Goal: Task Accomplishment & Management: Manage account settings

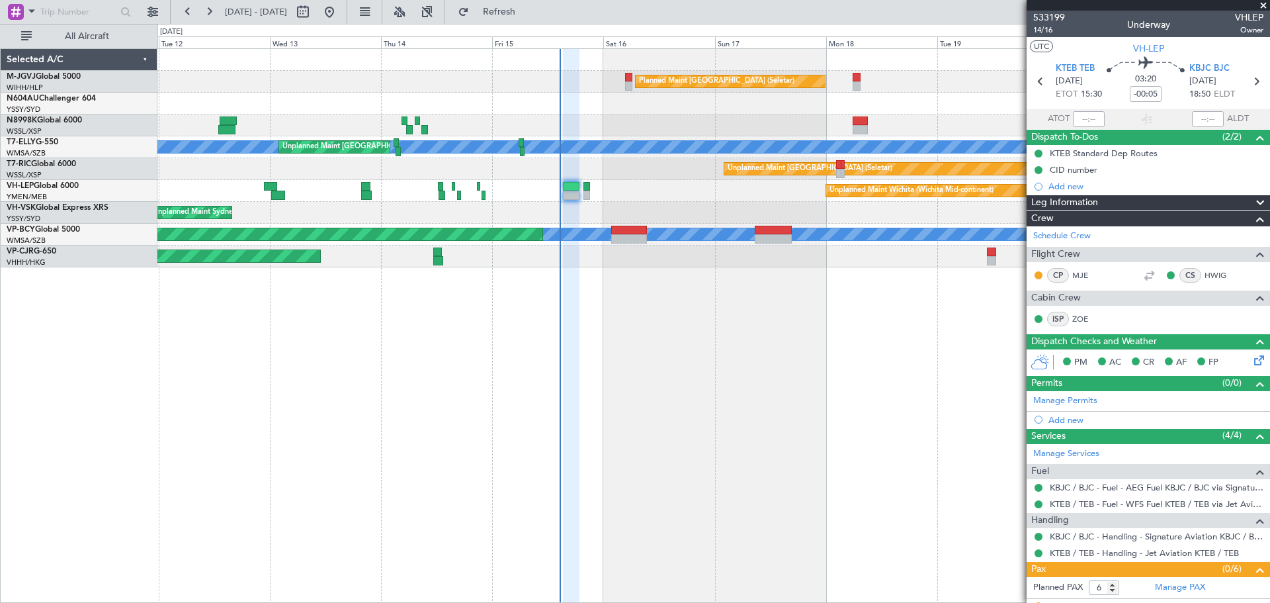
scroll to position [166, 0]
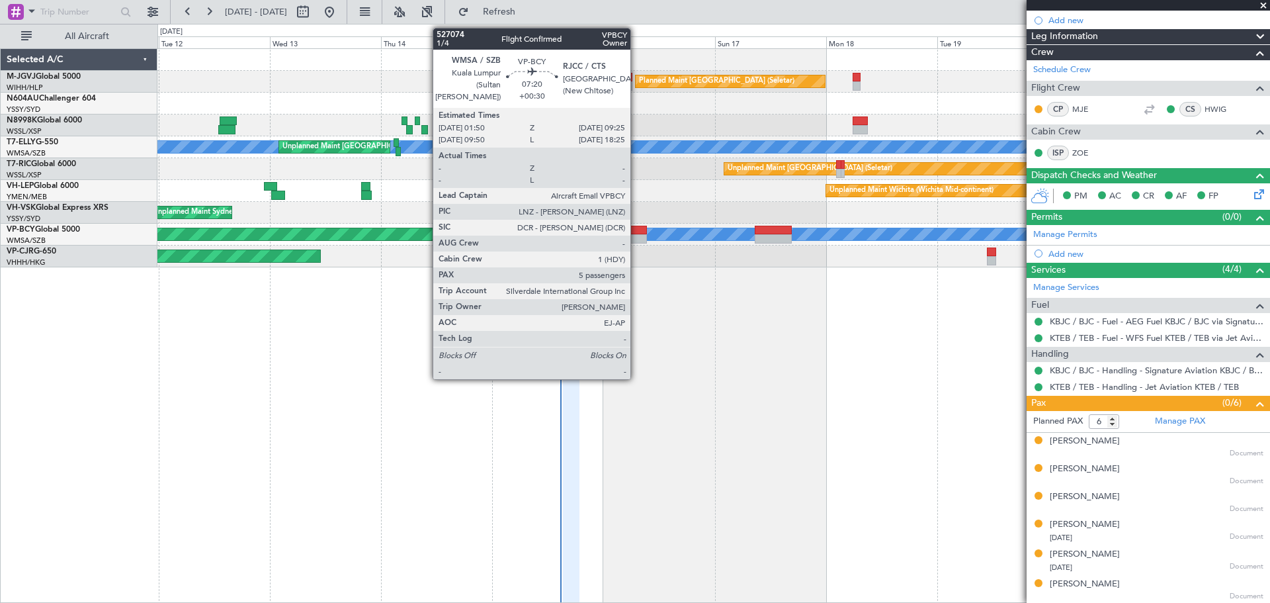
click at [636, 235] on div at bounding box center [629, 238] width 36 height 9
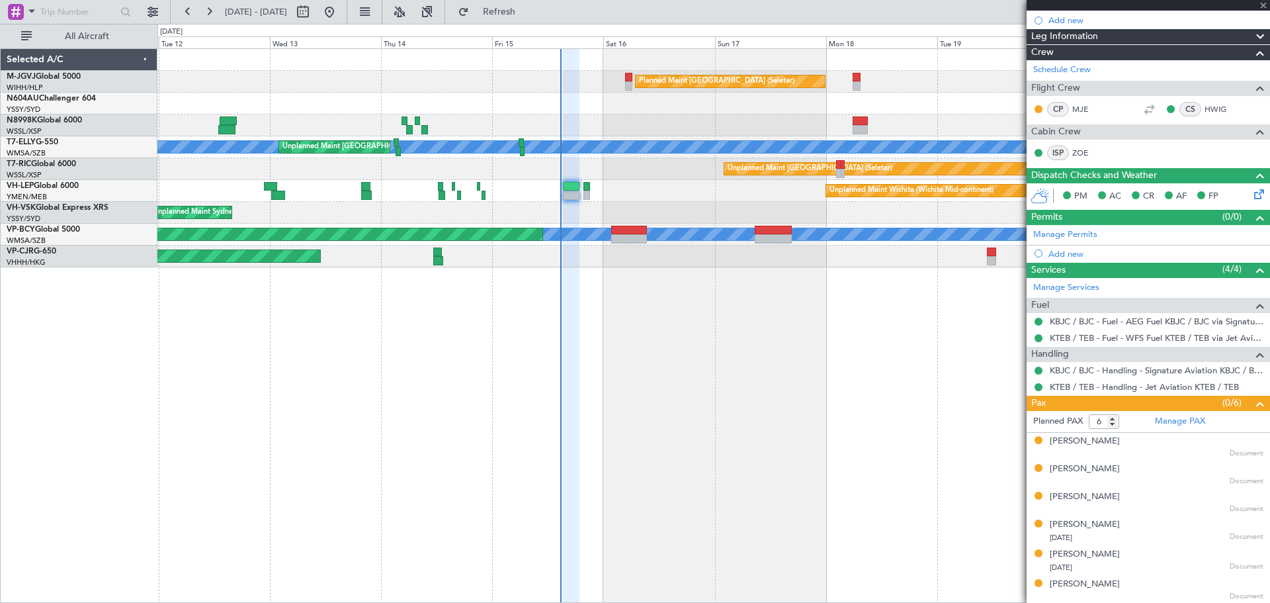
type input "+00:30"
type input "5"
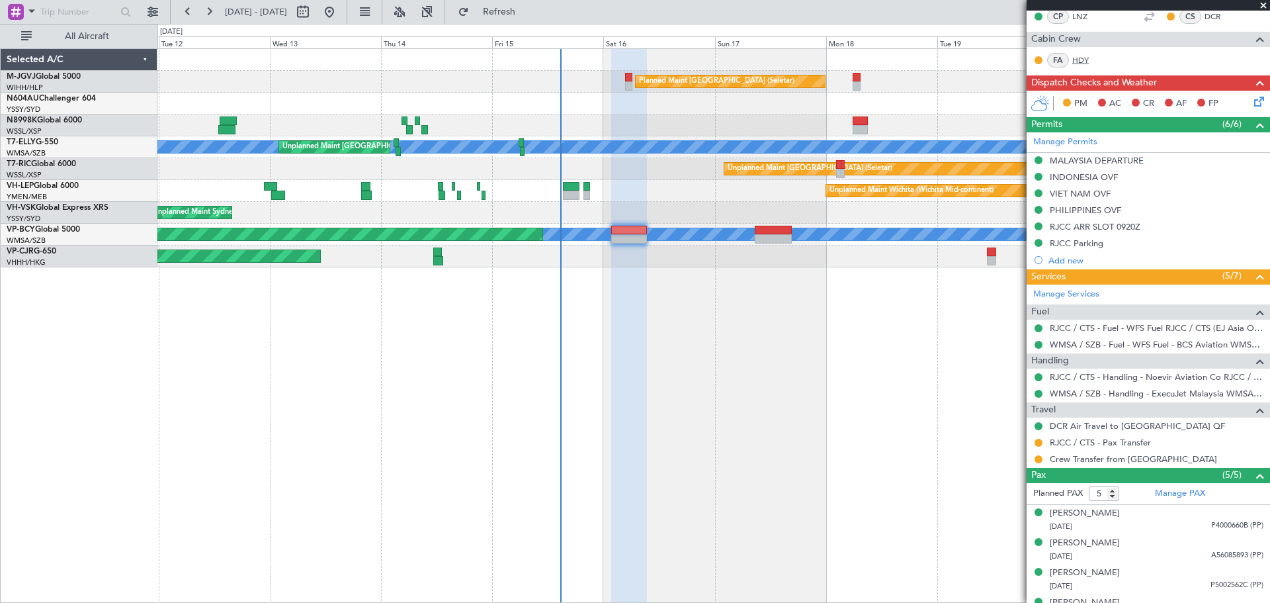
scroll to position [309, 0]
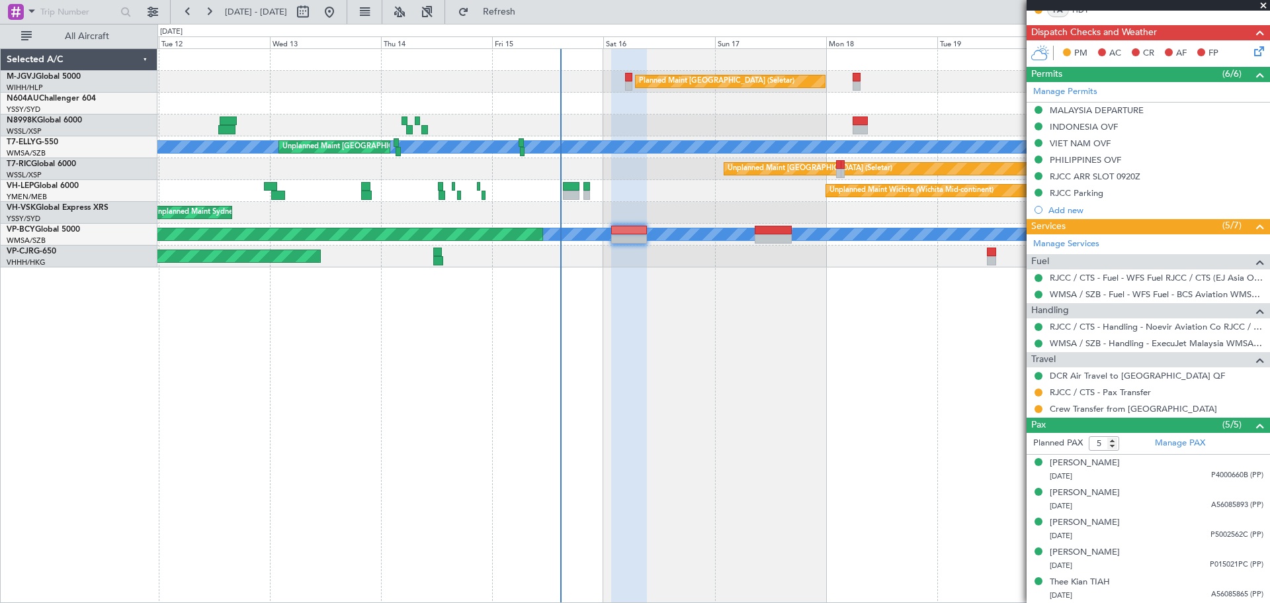
click at [1021, 466] on div "Planned Maint Singapore (Seletar) Unplanned Maint Kuala Lumpur (Sultan Abdul Az…" at bounding box center [713, 325] width 1113 height 554
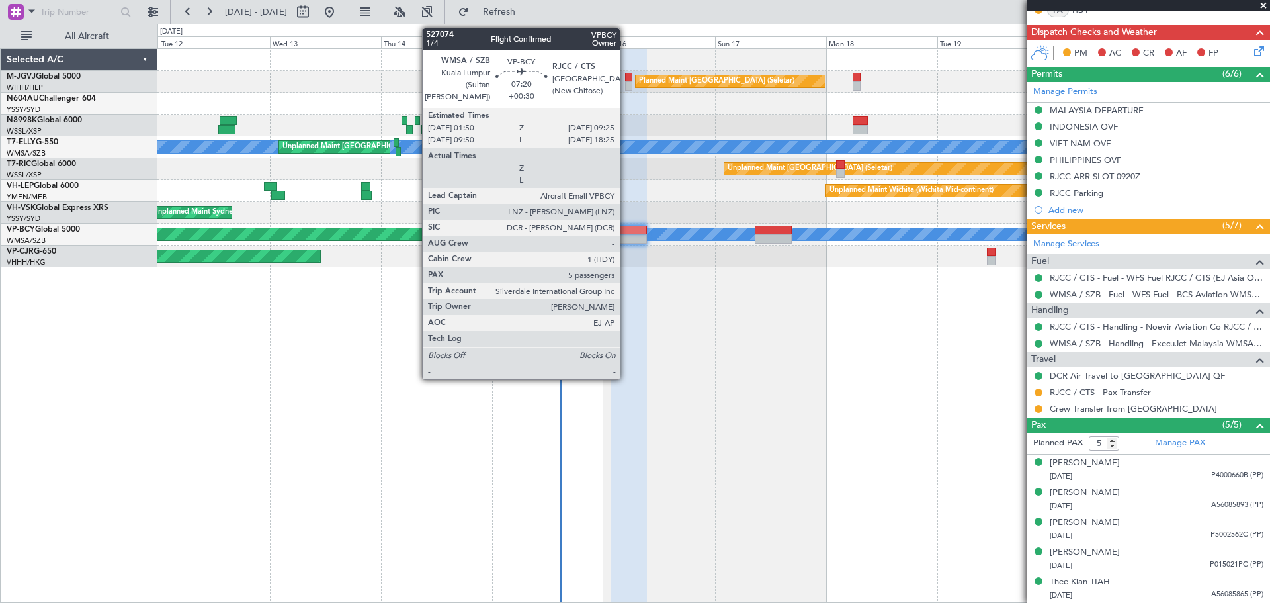
click at [626, 232] on div at bounding box center [629, 230] width 36 height 9
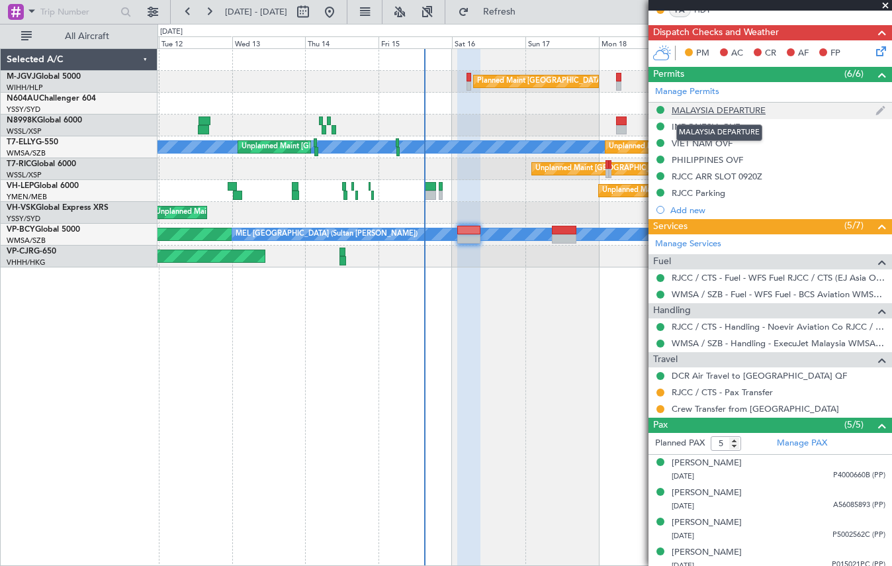
click at [708, 108] on div "MALAYSIA DEPARTURE" at bounding box center [718, 110] width 94 height 11
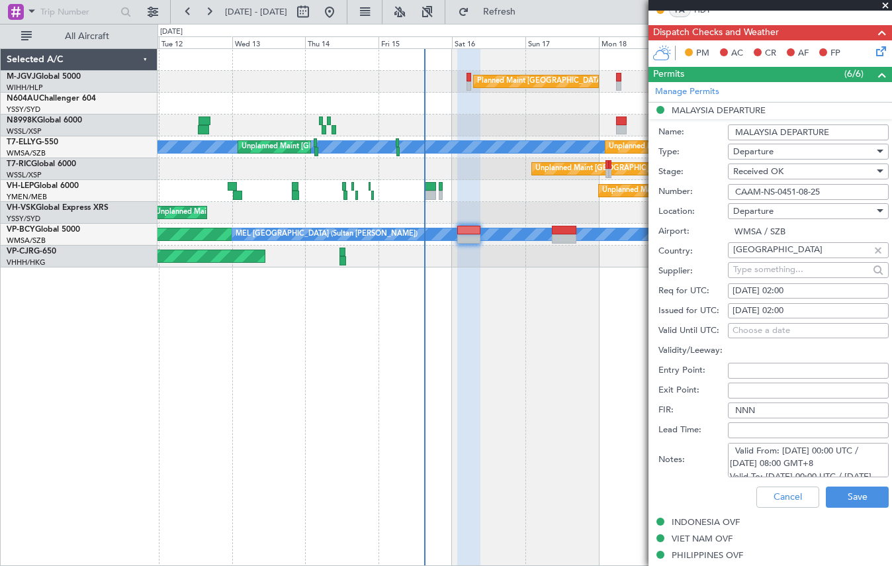
click at [784, 196] on input "CAAM-NS-0451-08-25" at bounding box center [808, 192] width 161 height 16
click at [710, 521] on div "INDONESIA OVF" at bounding box center [705, 521] width 68 height 11
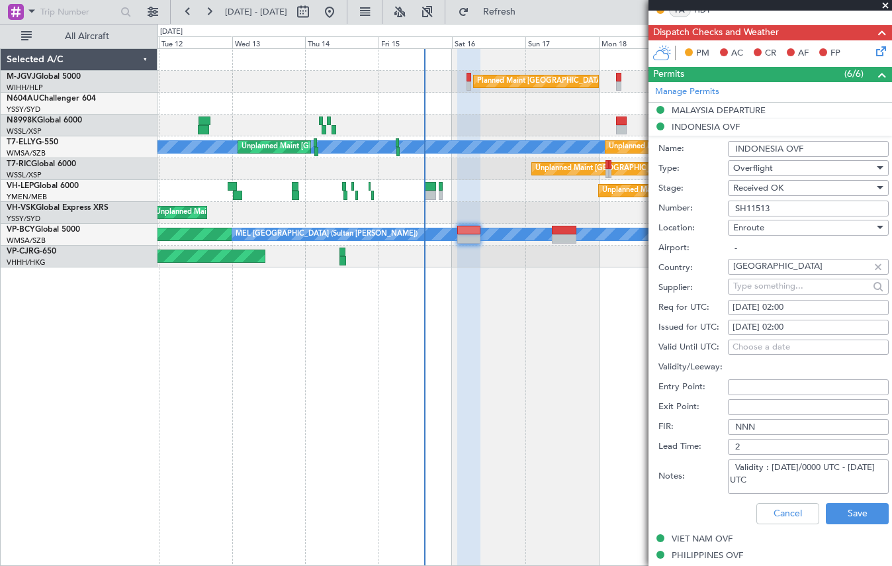
click at [750, 210] on input "SH11513" at bounding box center [808, 208] width 161 height 16
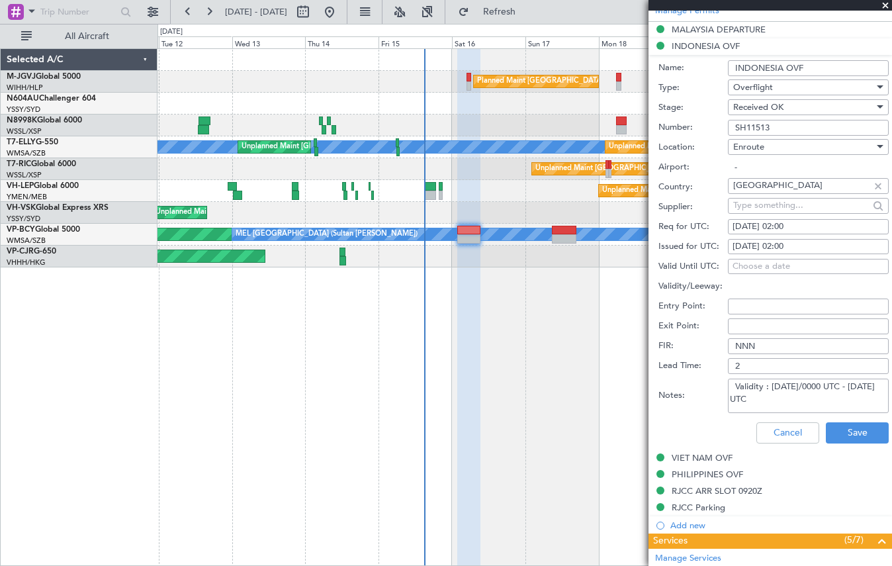
scroll to position [419, 0]
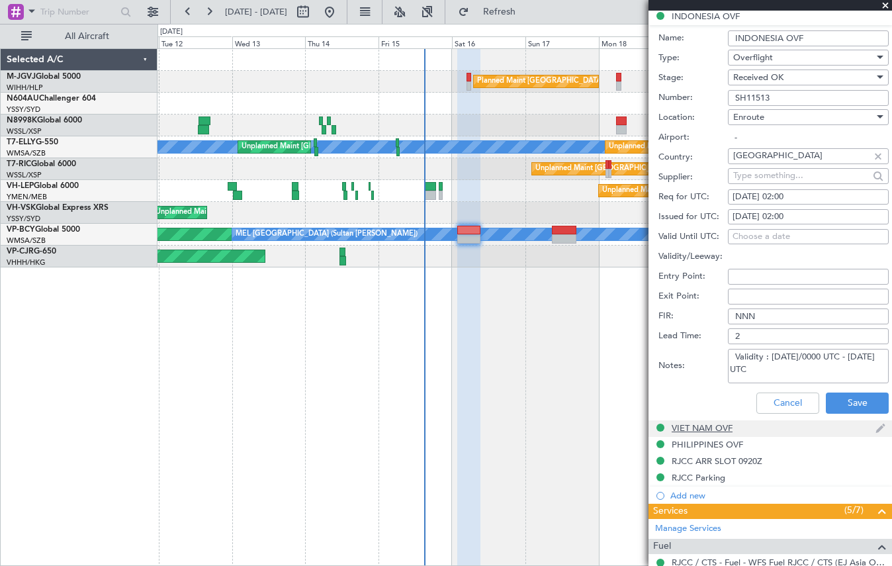
click at [722, 430] on div "VIET NAM OVF" at bounding box center [701, 427] width 61 height 11
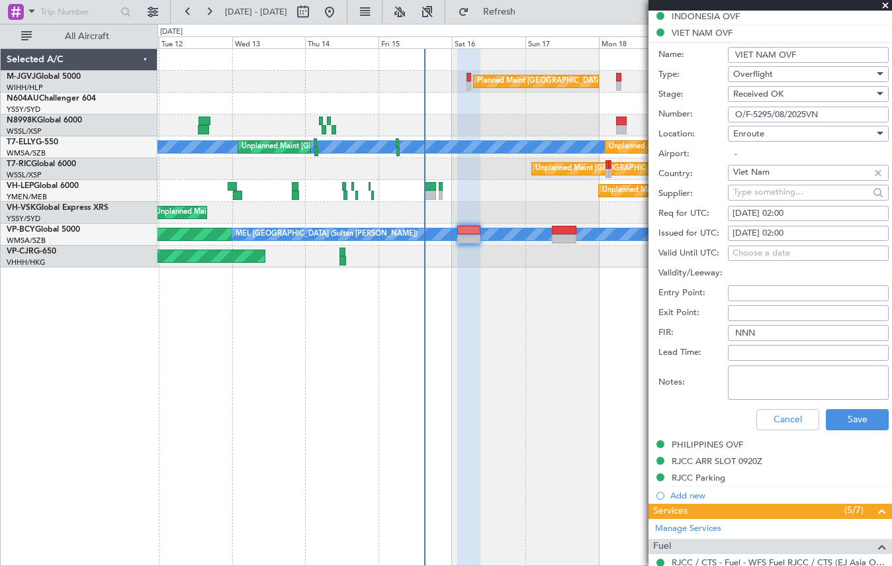
click at [748, 90] on span "Received OK" at bounding box center [758, 94] width 50 height 12
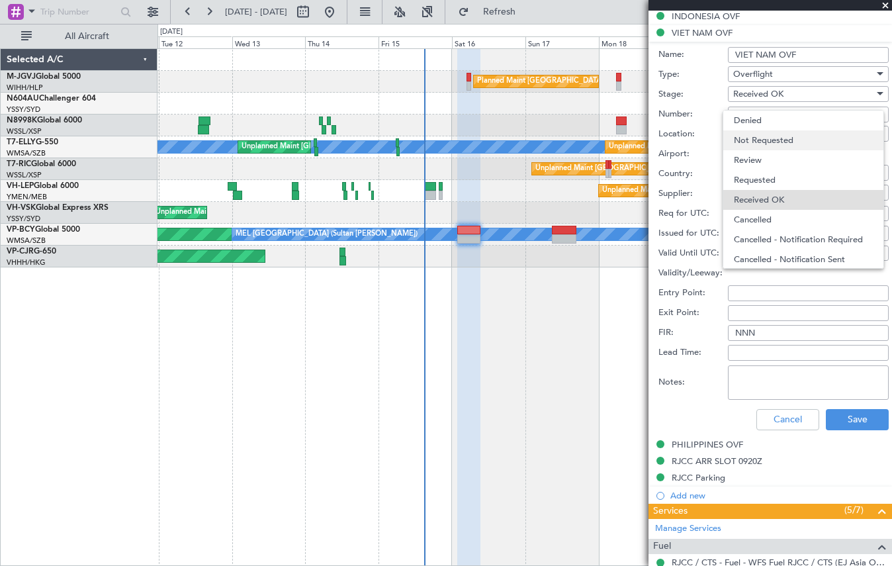
scroll to position [21, 0]
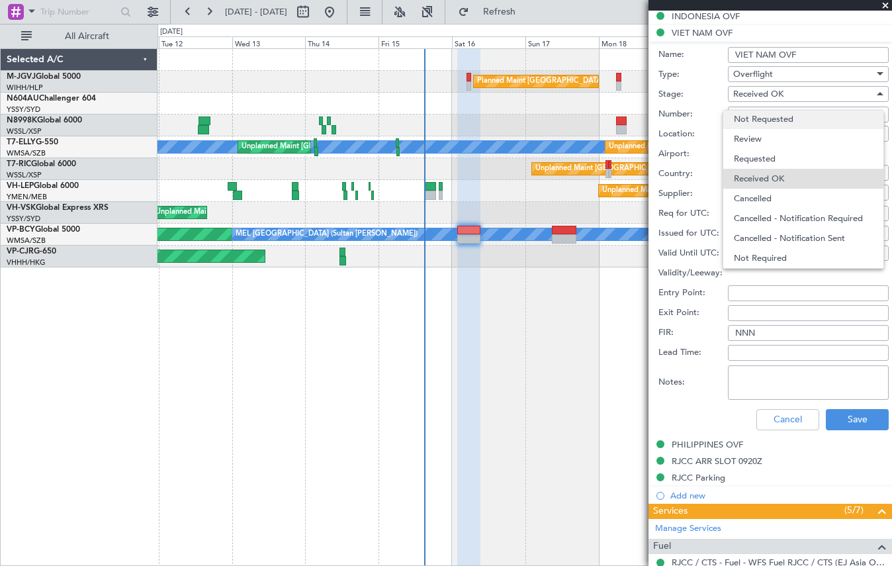
click at [755, 120] on span "Not Requested" at bounding box center [803, 119] width 139 height 20
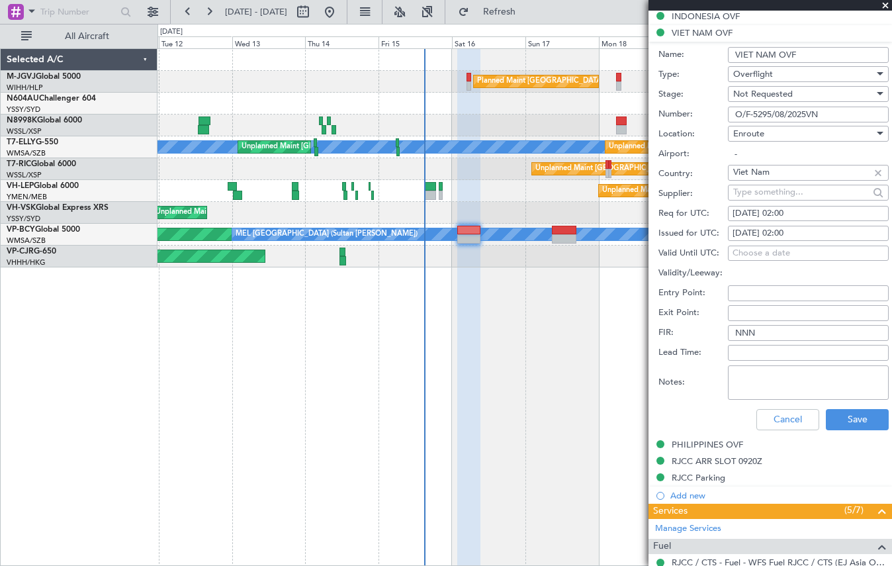
click at [753, 98] on span "Not Requested" at bounding box center [763, 94] width 60 height 12
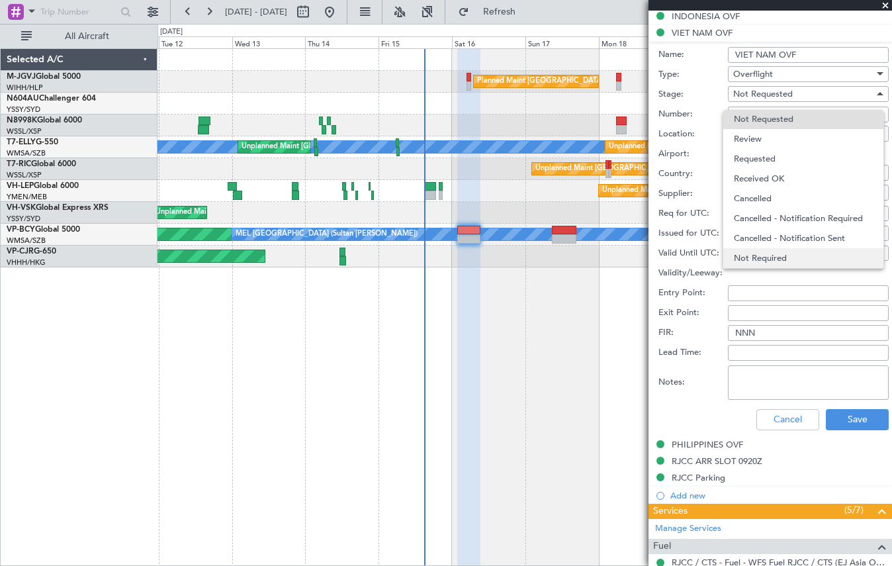
click at [778, 256] on span "Not Required" at bounding box center [803, 258] width 139 height 20
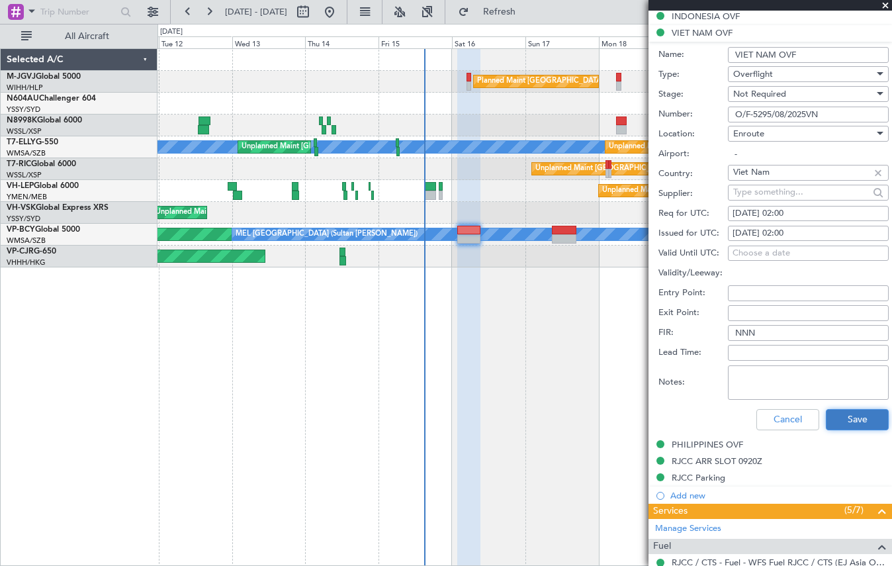
click at [847, 420] on button "Save" at bounding box center [856, 419] width 63 height 21
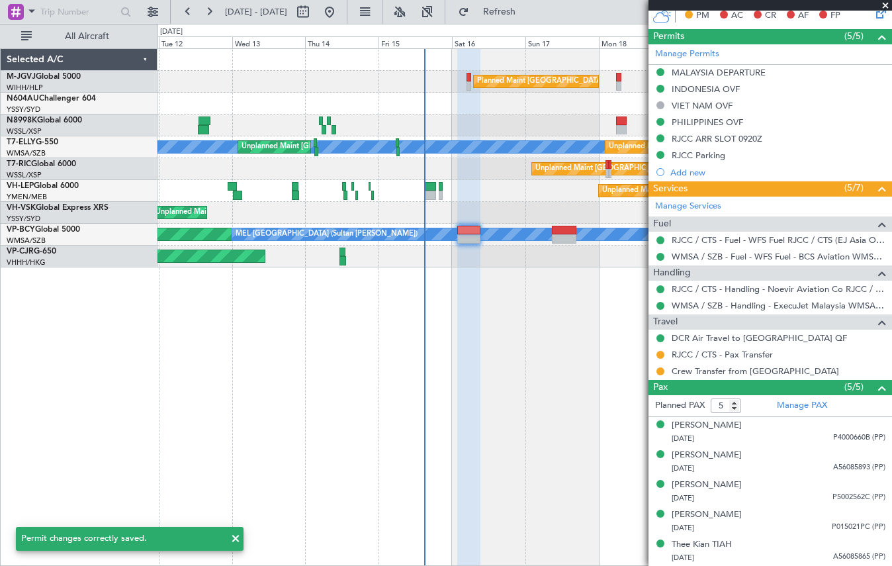
scroll to position [346, 0]
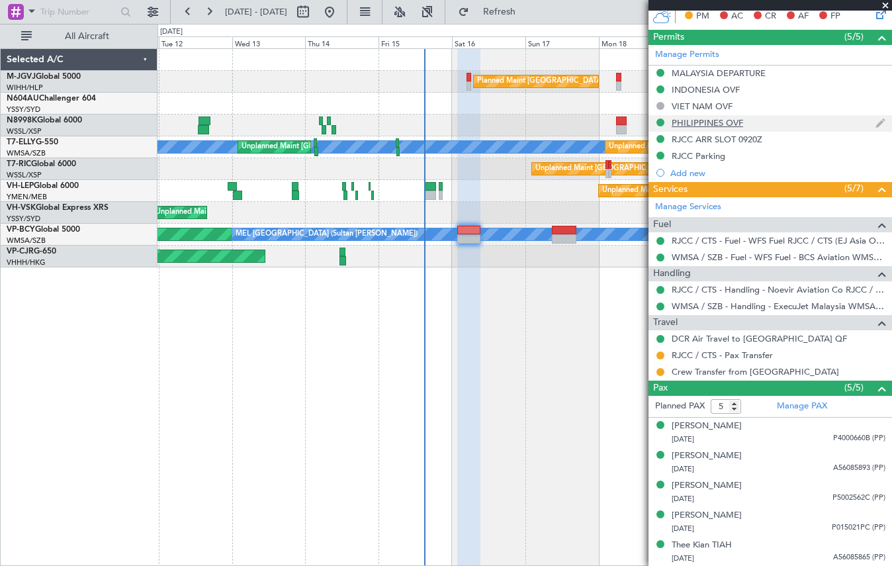
click at [692, 124] on div "PHILIPPINES OVF" at bounding box center [706, 122] width 71 height 11
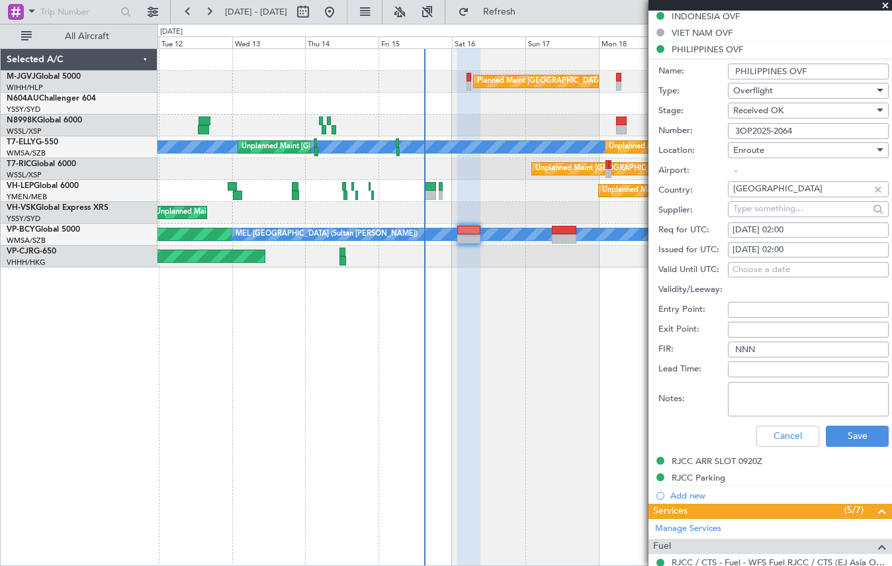
click at [747, 132] on input "3OP2025-2064" at bounding box center [808, 131] width 161 height 16
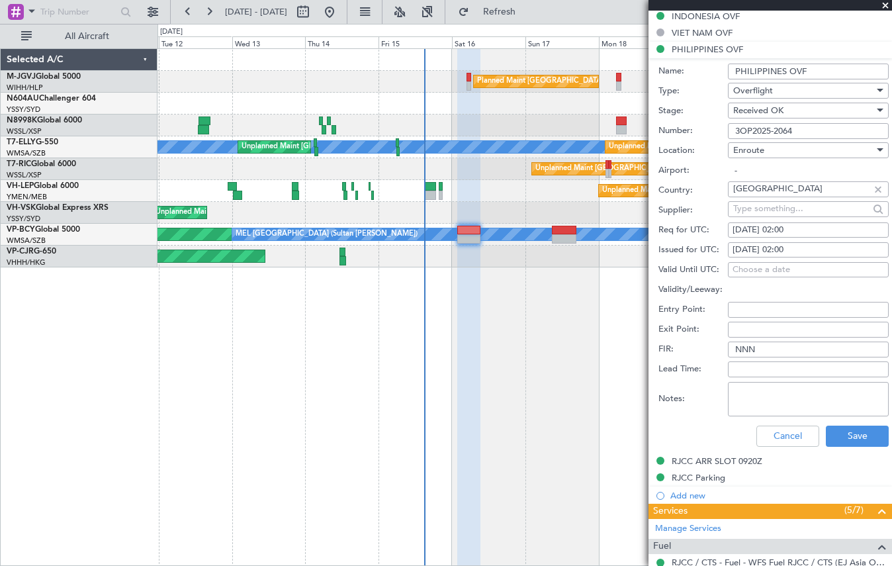
click at [747, 132] on input "3OP2025-2064" at bounding box center [808, 131] width 161 height 16
click at [765, 431] on button "Cancel" at bounding box center [787, 435] width 63 height 21
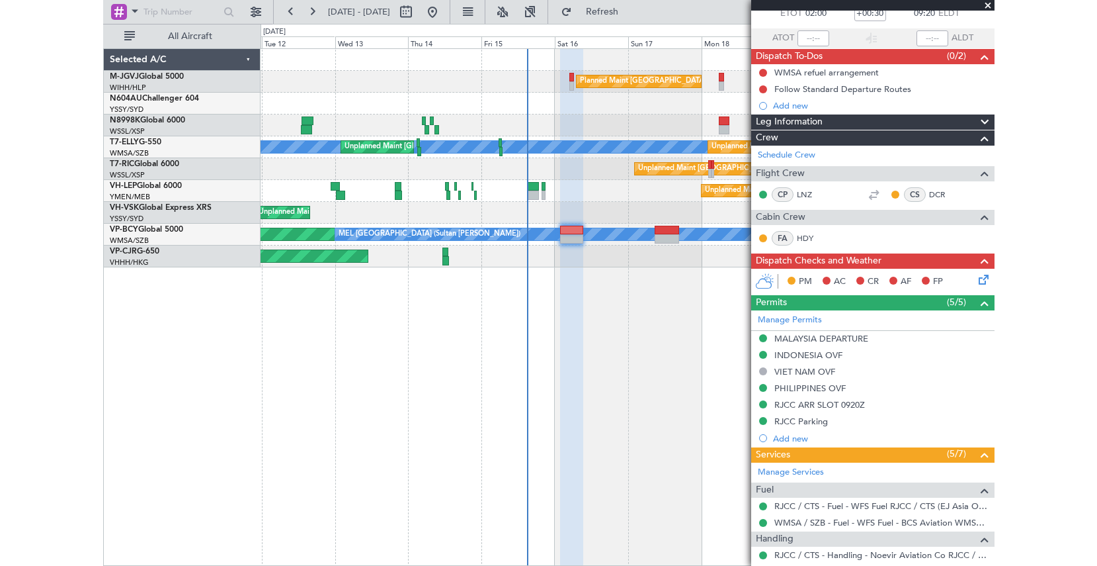
scroll to position [0, 0]
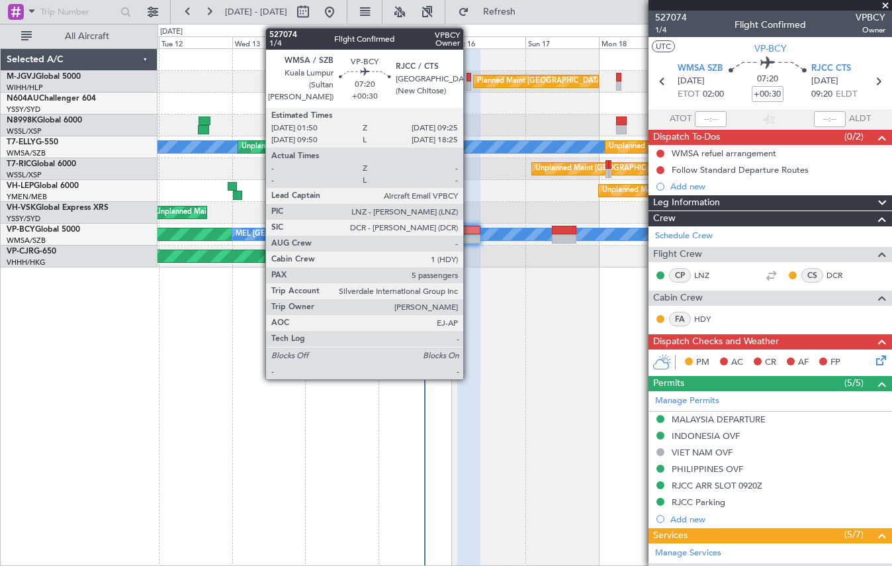
click at [469, 233] on div at bounding box center [469, 230] width 24 height 9
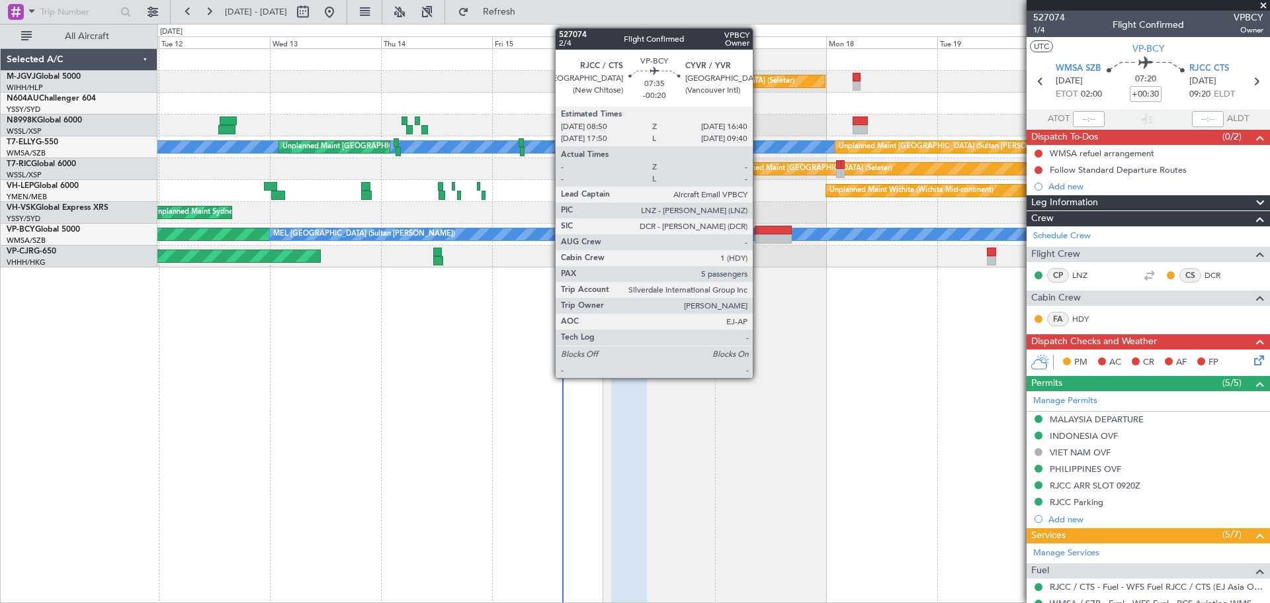
click at [759, 234] on div at bounding box center [773, 238] width 36 height 9
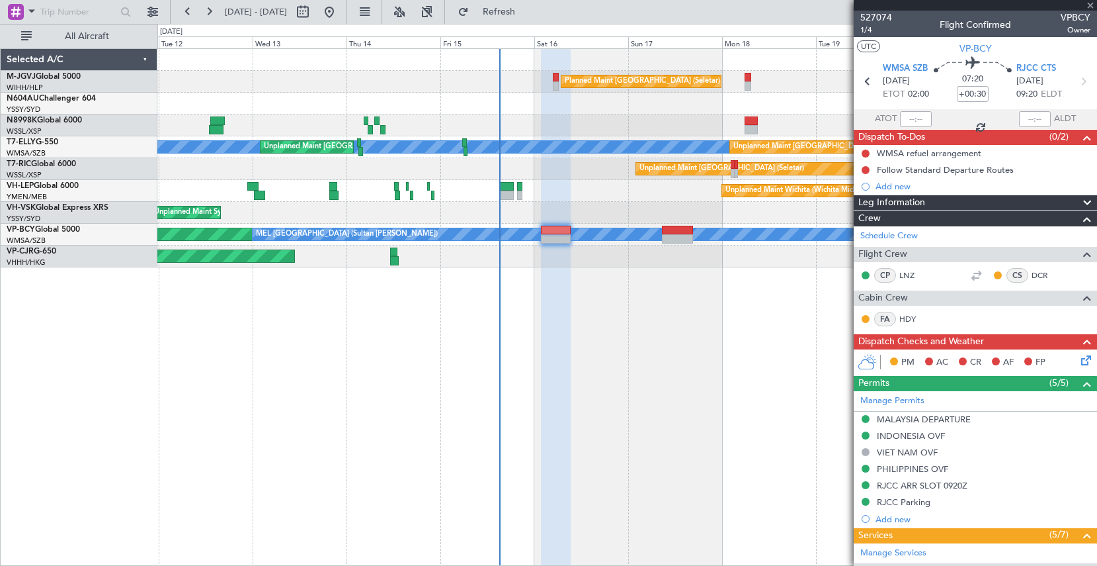
type input "-00:20"
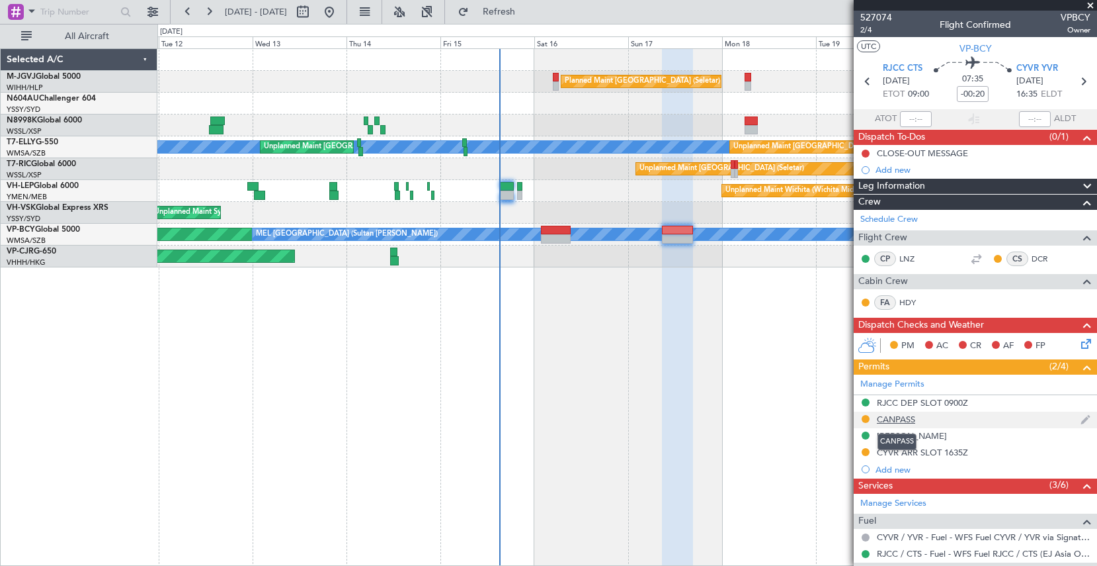
click at [891, 416] on div "CANPASS" at bounding box center [896, 418] width 38 height 11
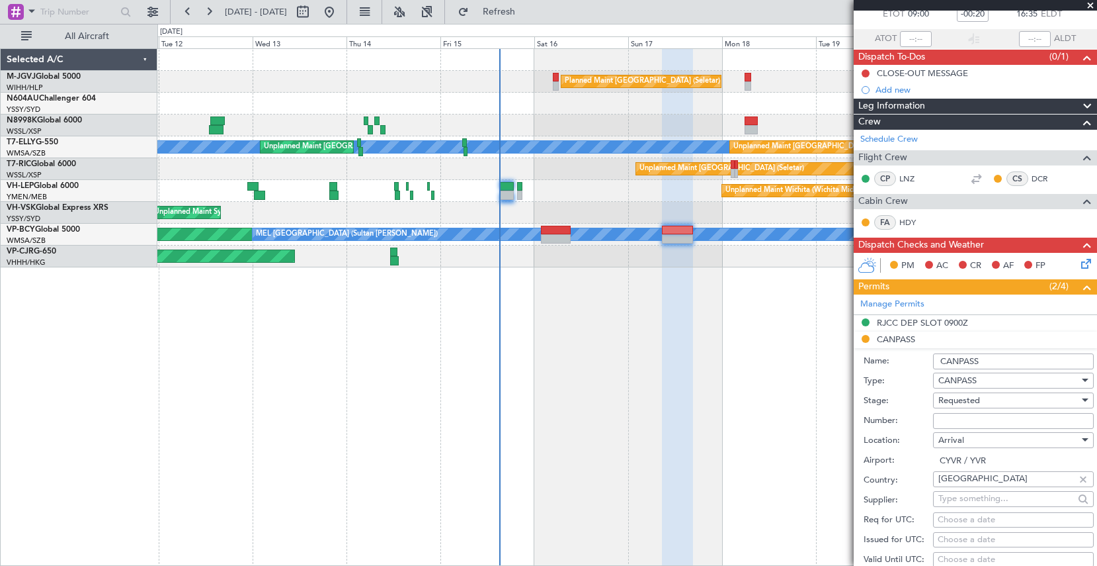
scroll to position [110, 0]
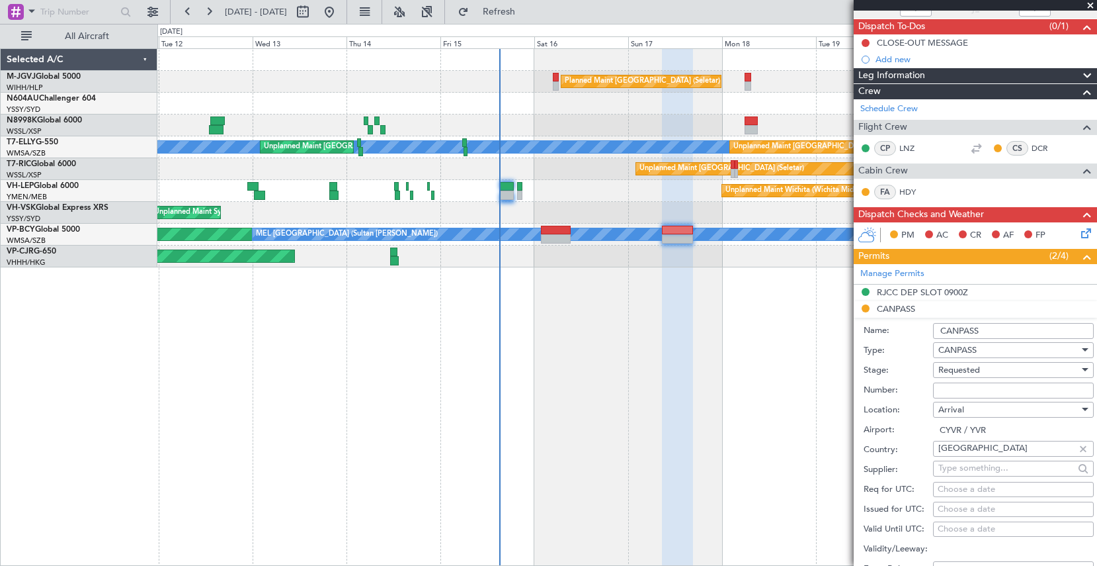
click at [985, 387] on input "Number:" at bounding box center [1013, 390] width 161 height 16
type input "f"
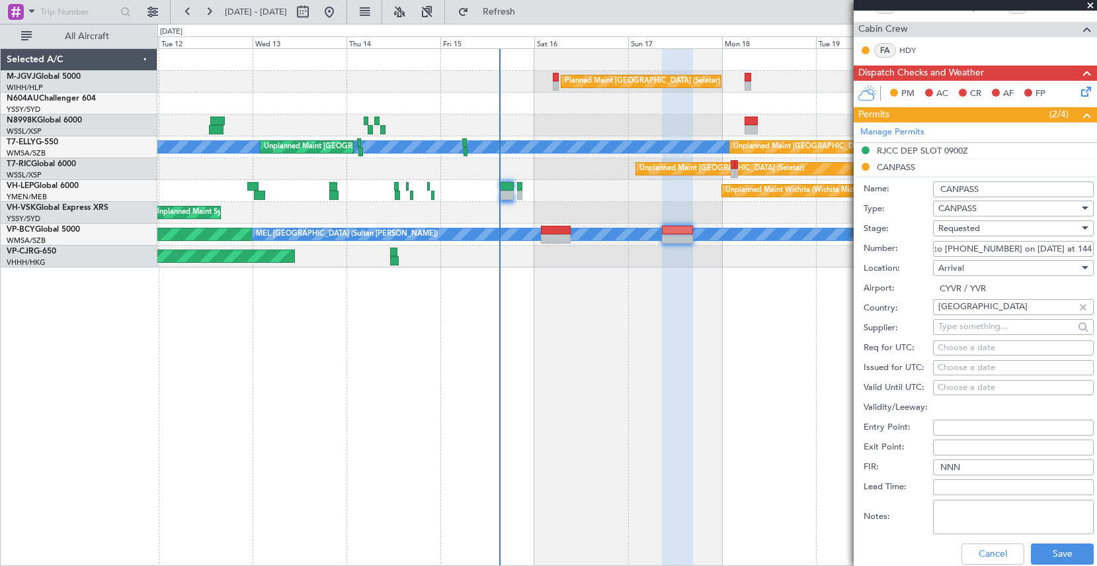
scroll to position [331, 0]
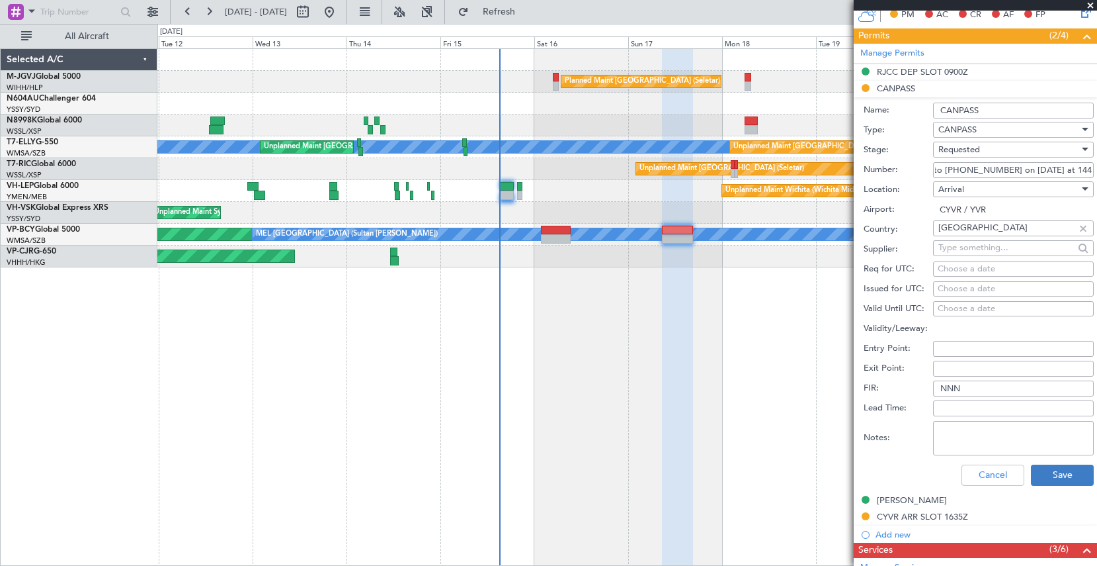
type input "Faxed to (905) 679 9006 on 15/8/25 at 1440z"
click at [1054, 473] on button "Save" at bounding box center [1062, 474] width 63 height 21
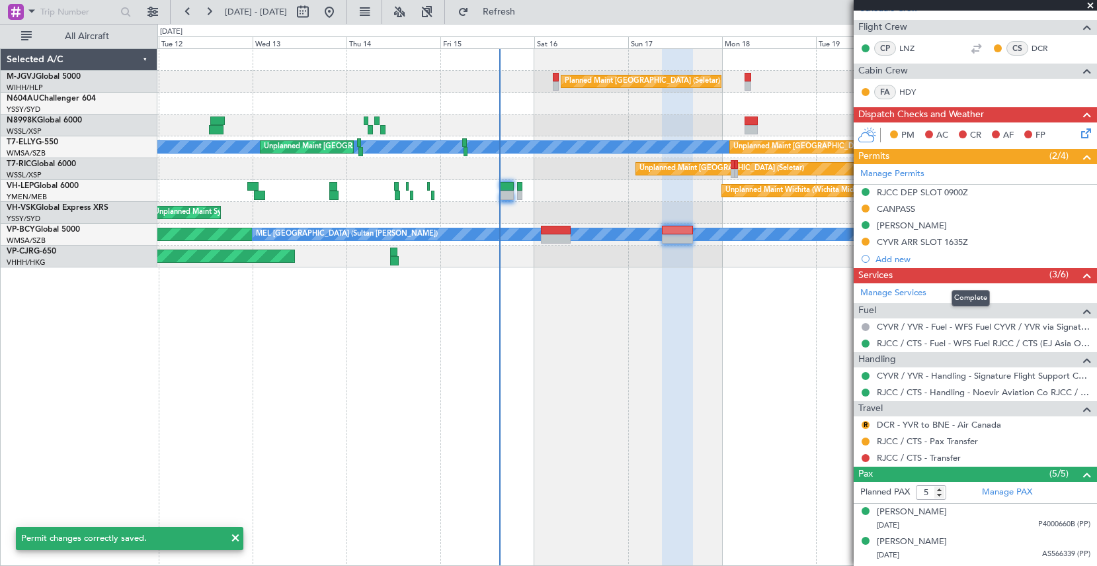
scroll to position [186, 0]
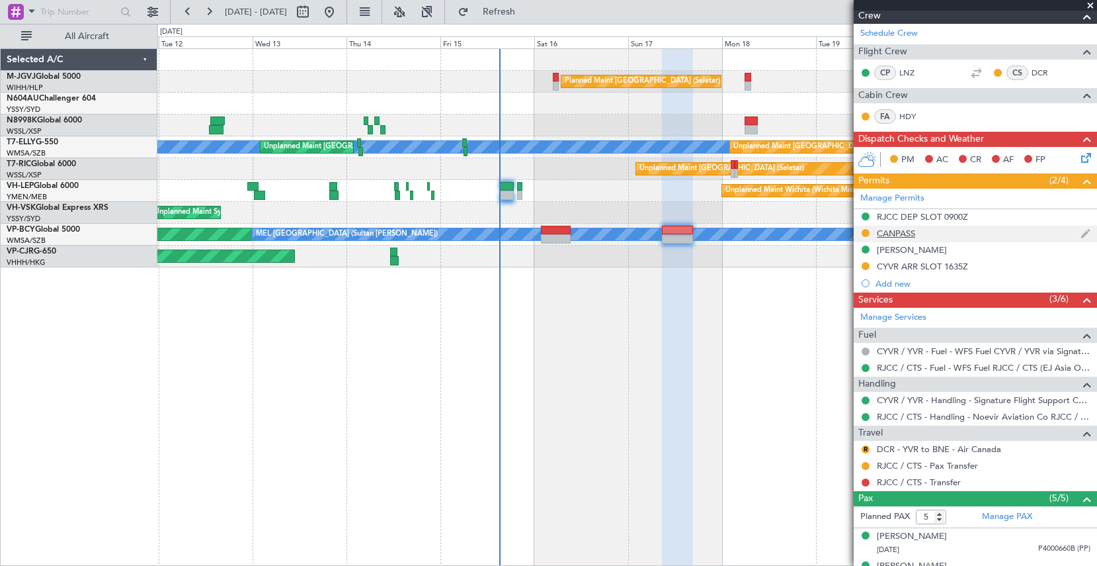
click at [896, 232] on div "CANPASS" at bounding box center [896, 233] width 38 height 11
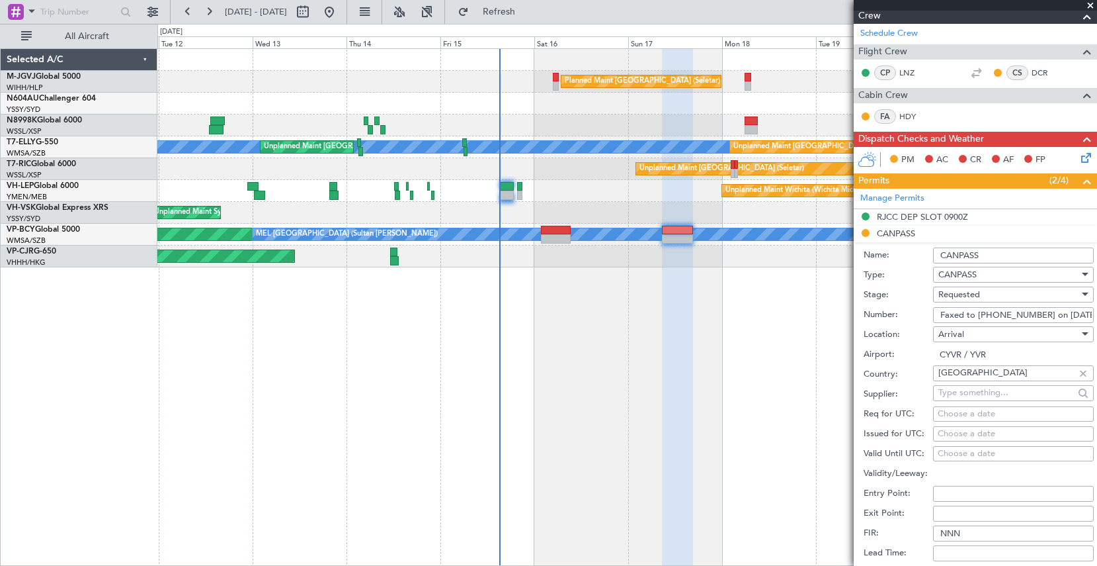
click at [955, 294] on span "Requested" at bounding box center [960, 294] width 42 height 12
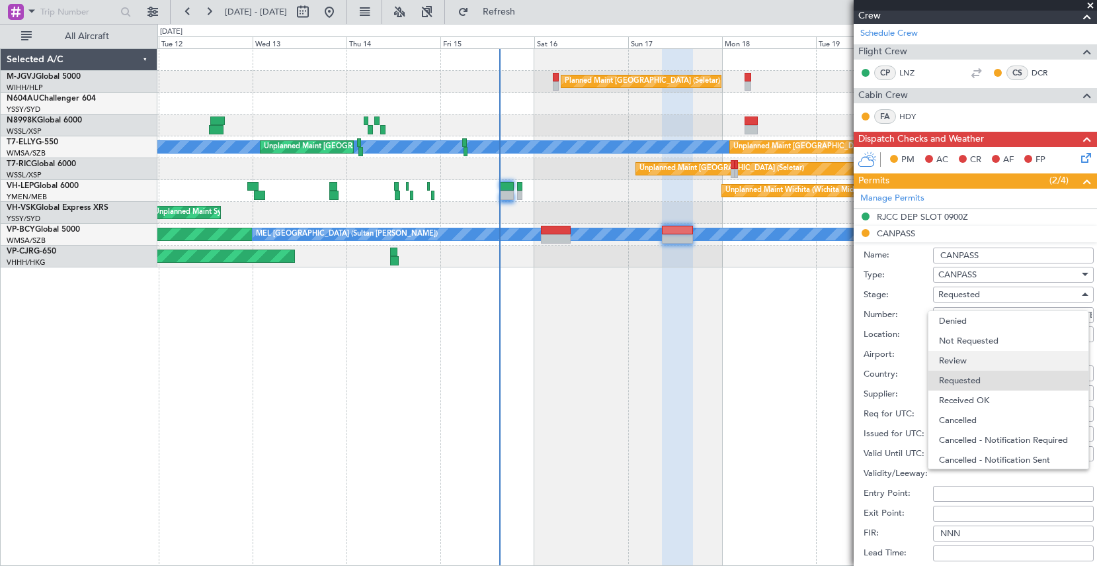
scroll to position [6, 0]
click at [956, 397] on span "Received OK" at bounding box center [1008, 394] width 139 height 20
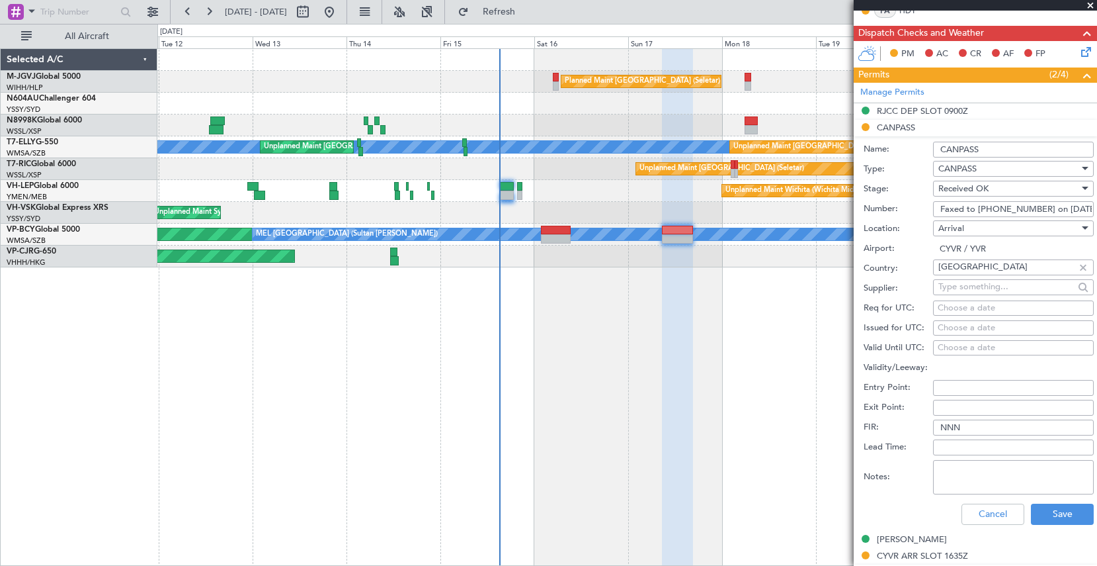
scroll to position [407, 0]
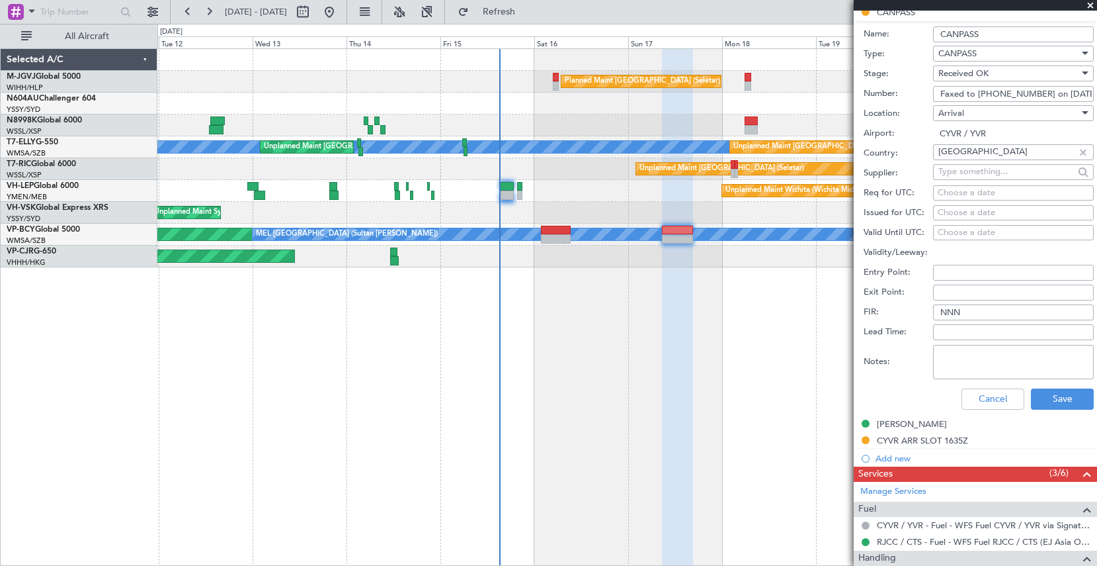
click at [1043, 412] on div "Cancel Save" at bounding box center [979, 399] width 230 height 34
click at [1039, 398] on button "Save" at bounding box center [1062, 398] width 63 height 21
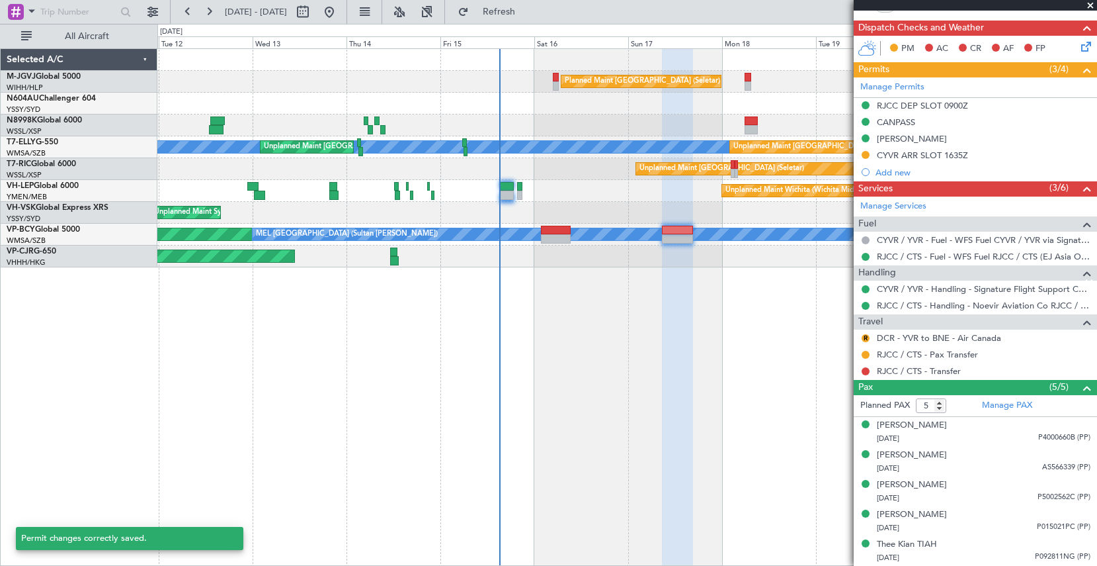
scroll to position [12, 0]
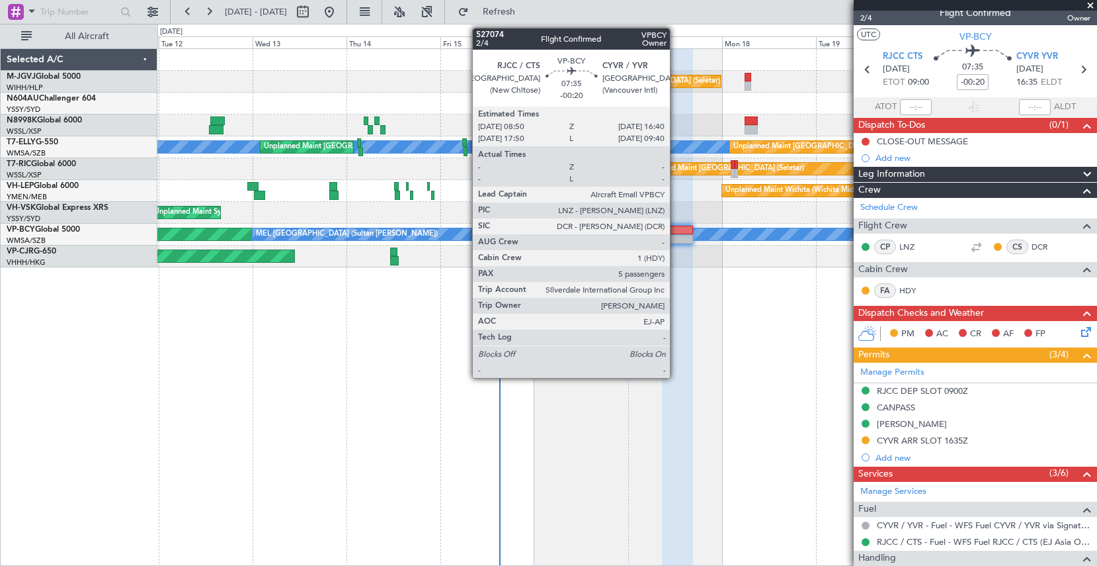
click at [677, 235] on div at bounding box center [677, 238] width 31 height 9
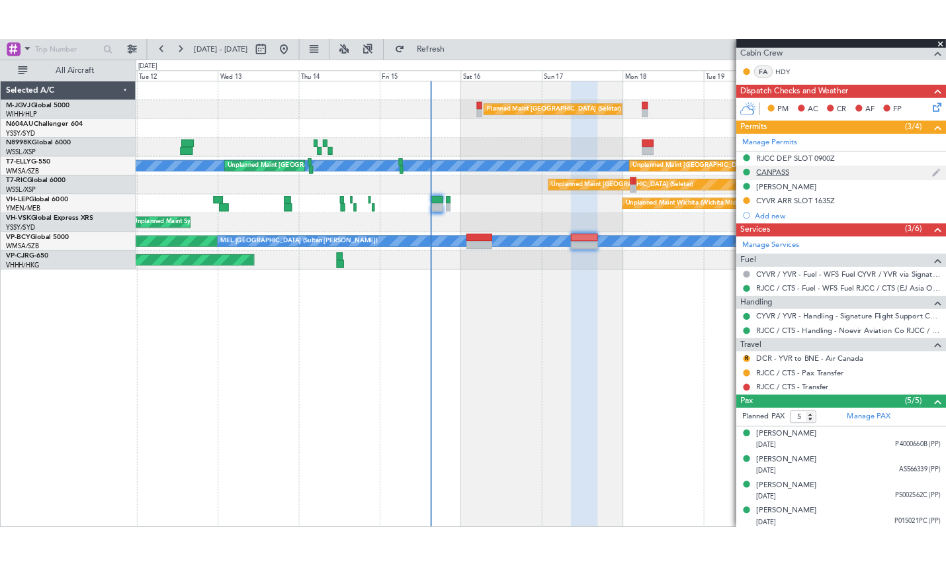
scroll to position [296, 0]
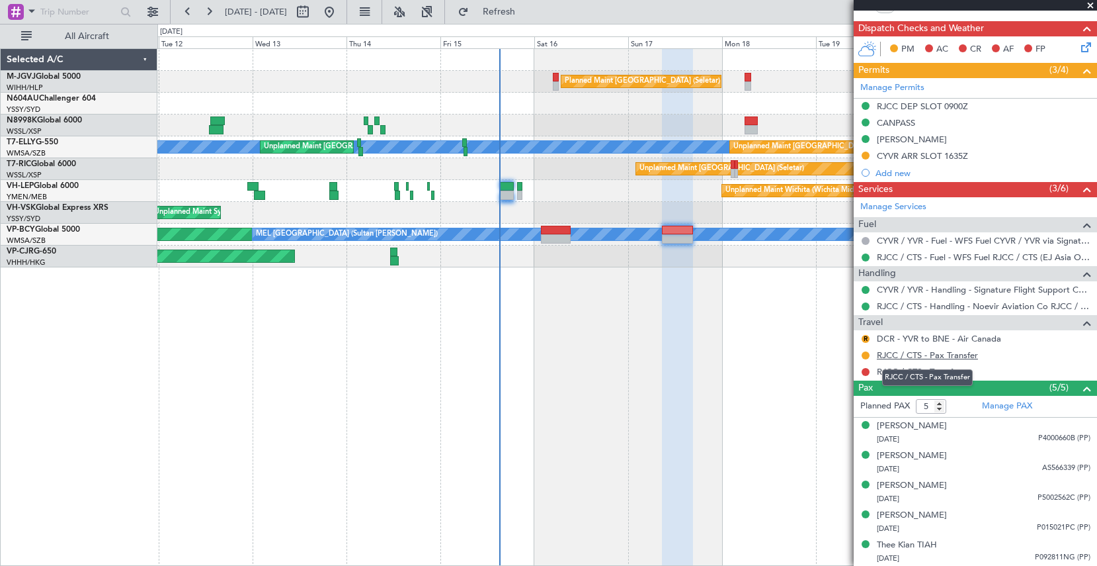
click at [929, 354] on link "RJCC / CTS - Pax Transfer" at bounding box center [927, 354] width 101 height 11
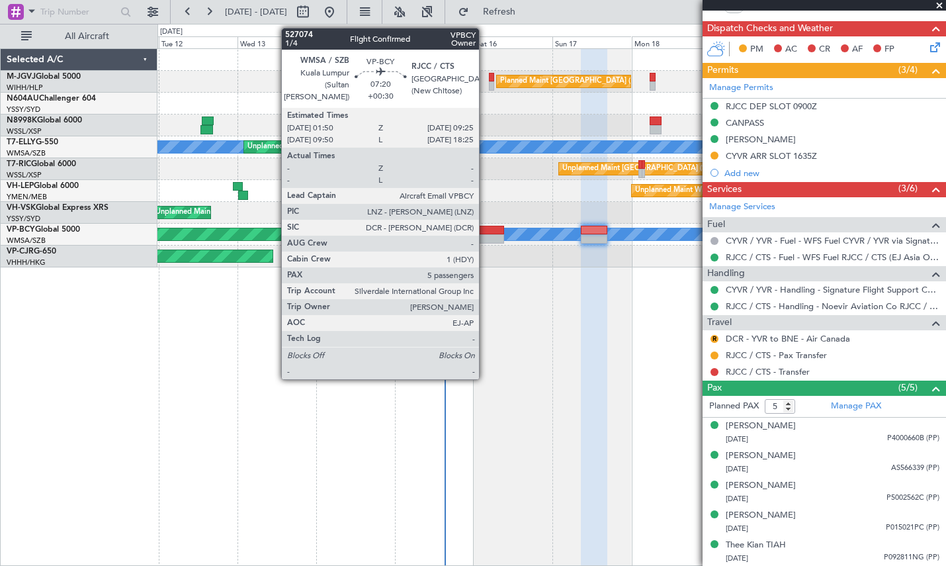
click at [485, 236] on div at bounding box center [491, 238] width 25 height 9
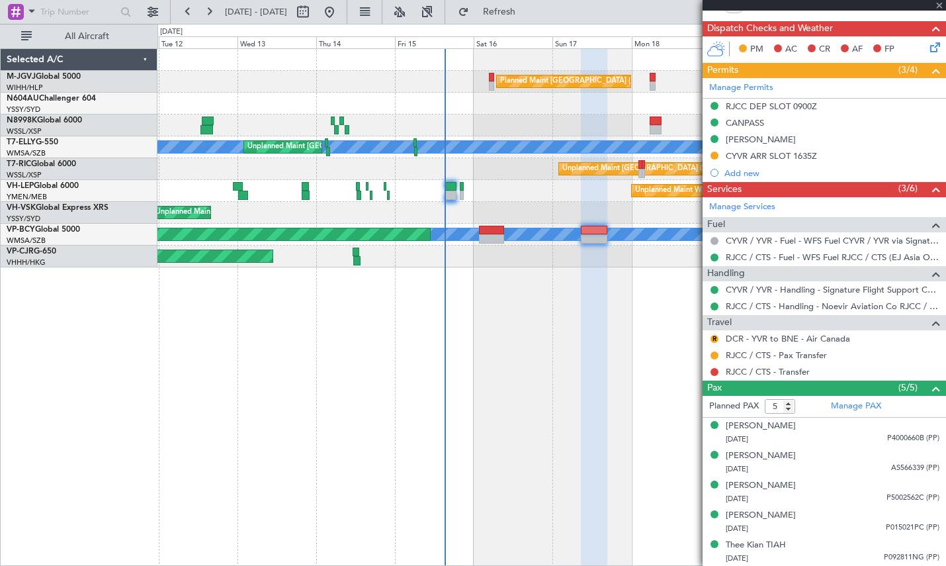
type input "+00:30"
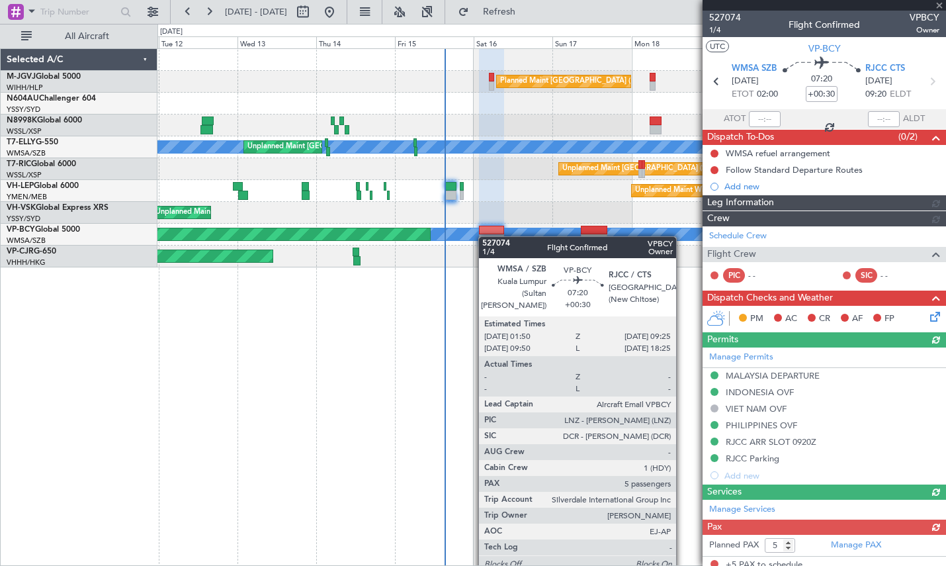
type input "Edmond Yuen (EYU)"
type input "A0088"
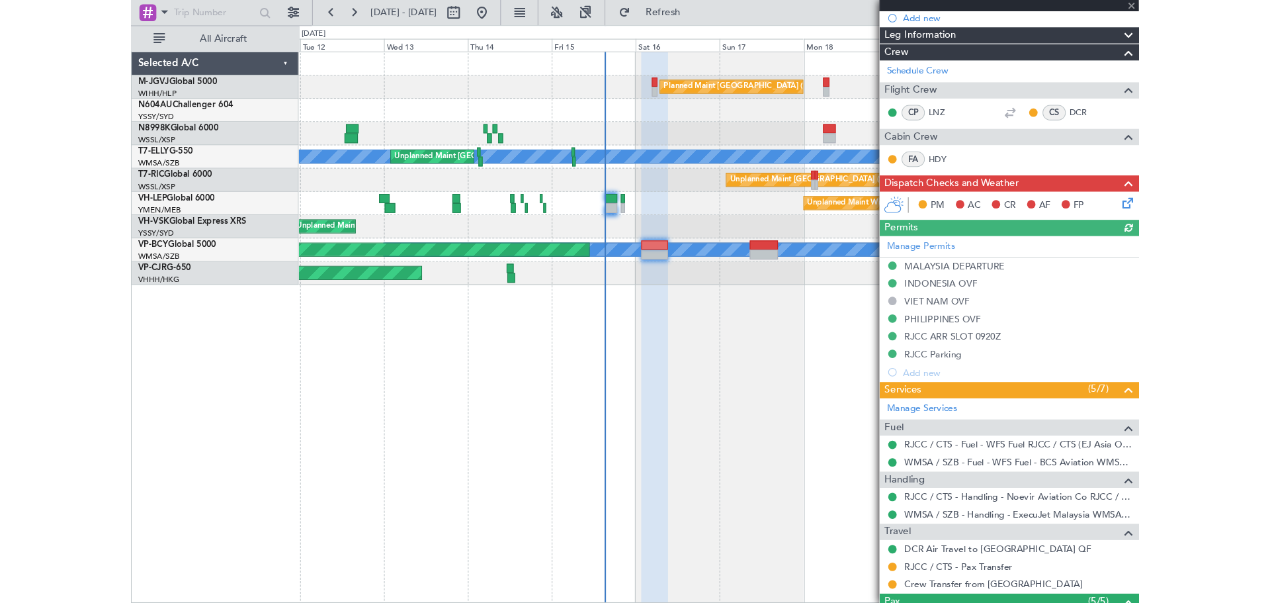
scroll to position [331, 0]
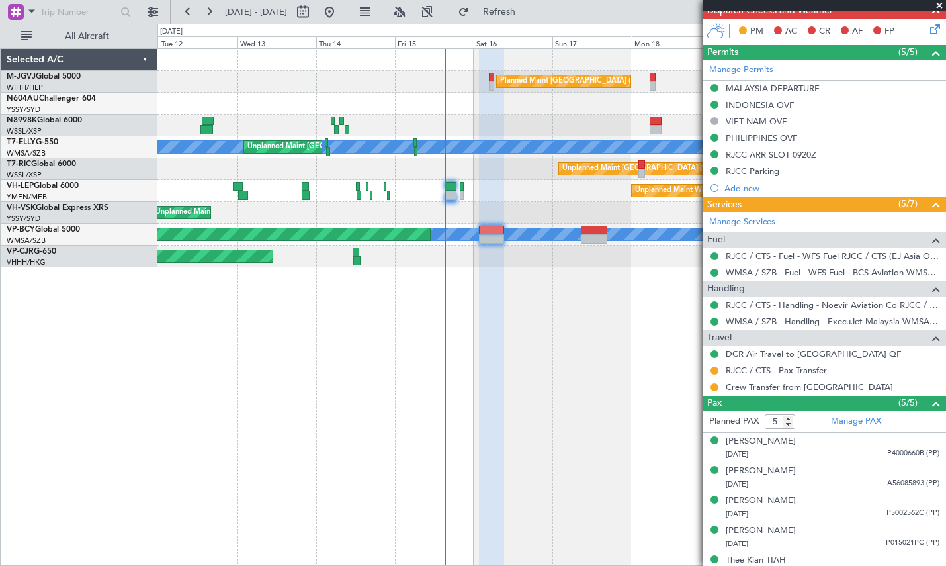
click at [562, 347] on div "Planned Maint Singapore (Seletar) Unplanned Maint Kuala Lumpur (Sultan Abdul Az…" at bounding box center [551, 306] width 788 height 517
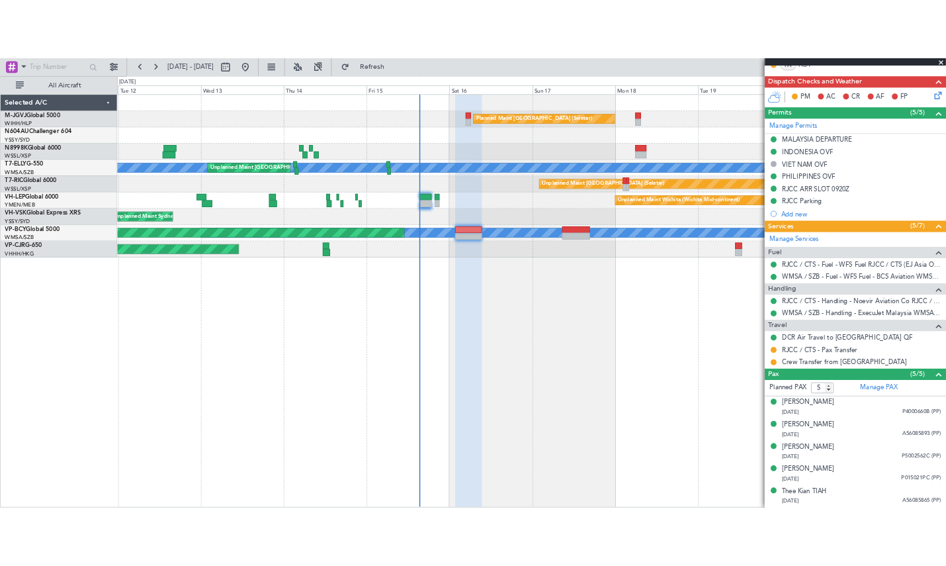
scroll to position [309, 0]
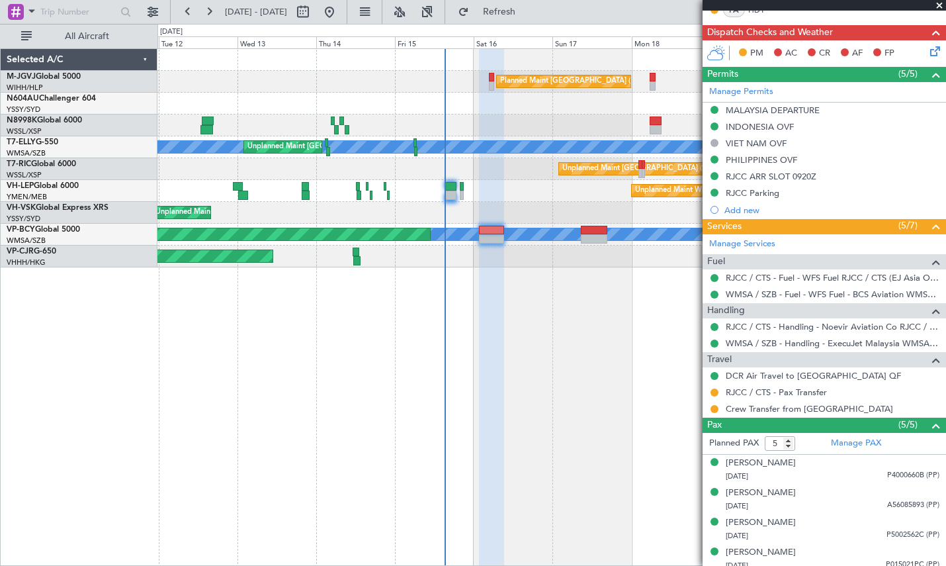
click at [655, 435] on div "Planned Maint Singapore (Seletar) Unplanned Maint Kuala Lumpur (Sultan Abdul Az…" at bounding box center [551, 306] width 788 height 517
click at [768, 408] on link "Crew Transfer from Sapporo" at bounding box center [809, 408] width 167 height 11
click at [717, 408] on button at bounding box center [714, 409] width 8 height 8
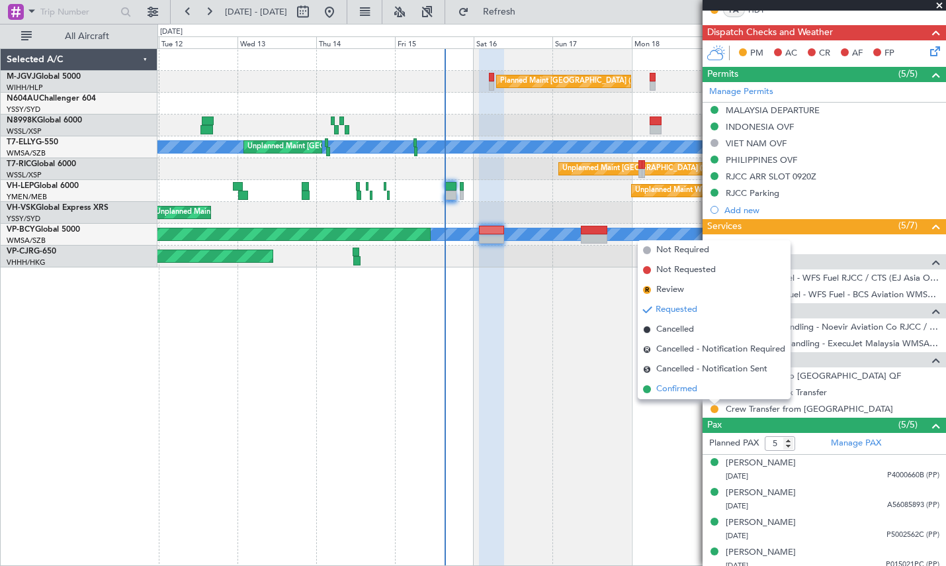
click at [695, 392] on span "Confirmed" at bounding box center [676, 388] width 41 height 13
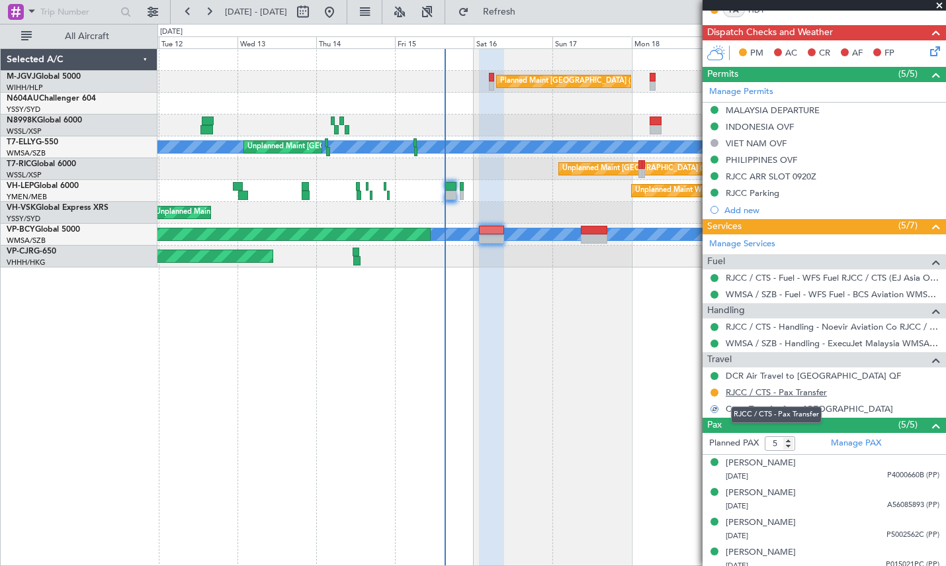
click at [733, 392] on link "RJCC / CTS - Pax Transfer" at bounding box center [776, 391] width 101 height 11
click at [715, 392] on button at bounding box center [714, 392] width 8 height 8
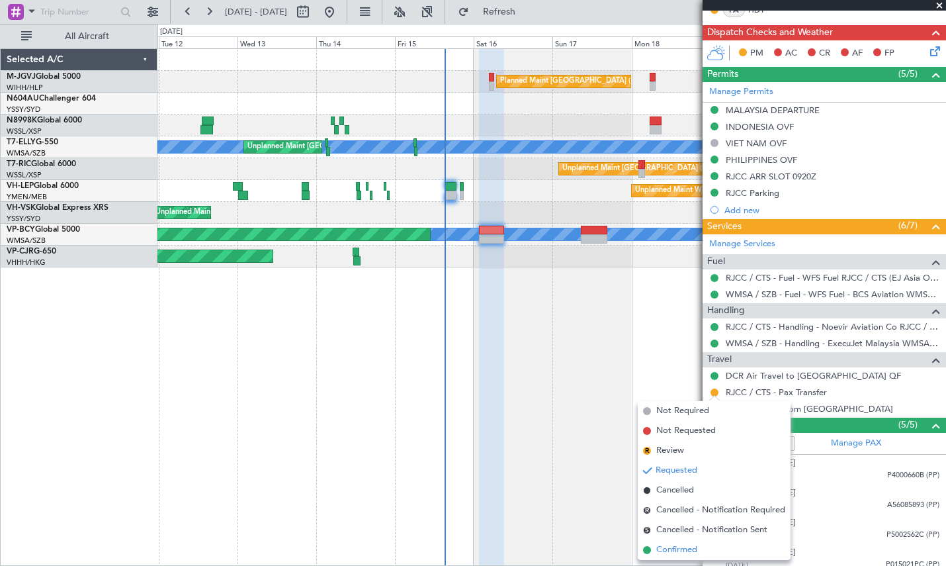
click at [688, 553] on span "Confirmed" at bounding box center [676, 549] width 41 height 13
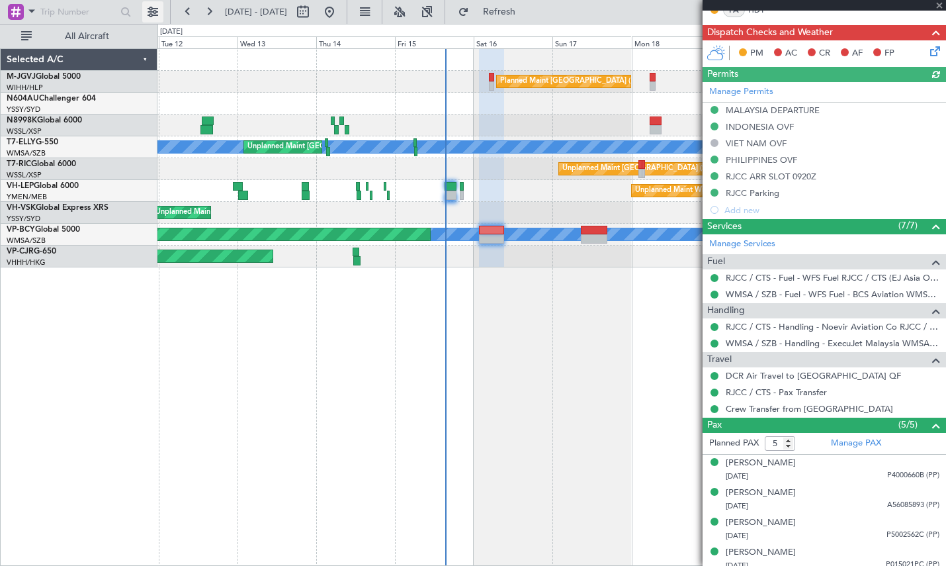
type input "Edmond Yuen (EYU)"
type input "A0088"
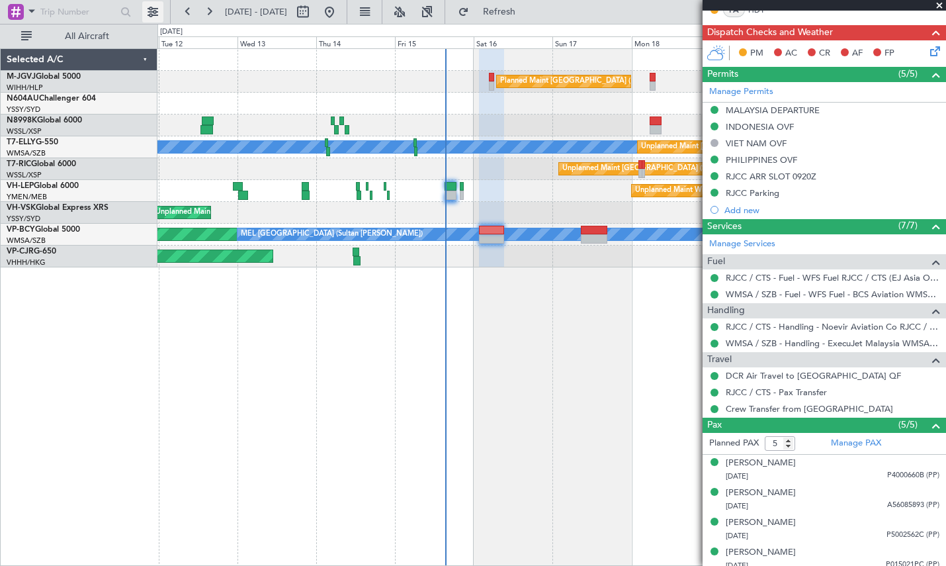
type input "Edmond Yuen (EYU)"
type input "A0088"
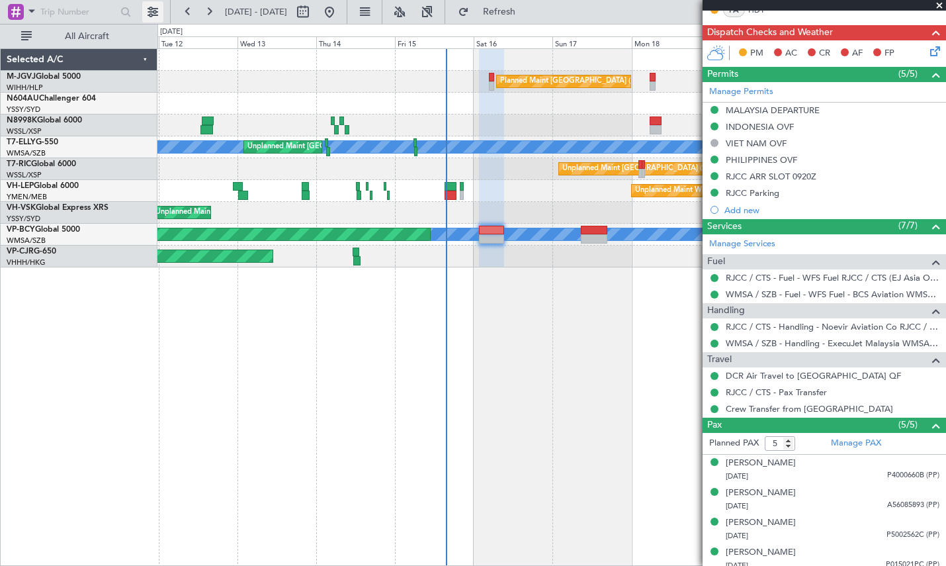
type input "Edmond Yuen (EYU)"
type input "A0088"
type input "Edmond Yuen (EYU)"
type input "A0088"
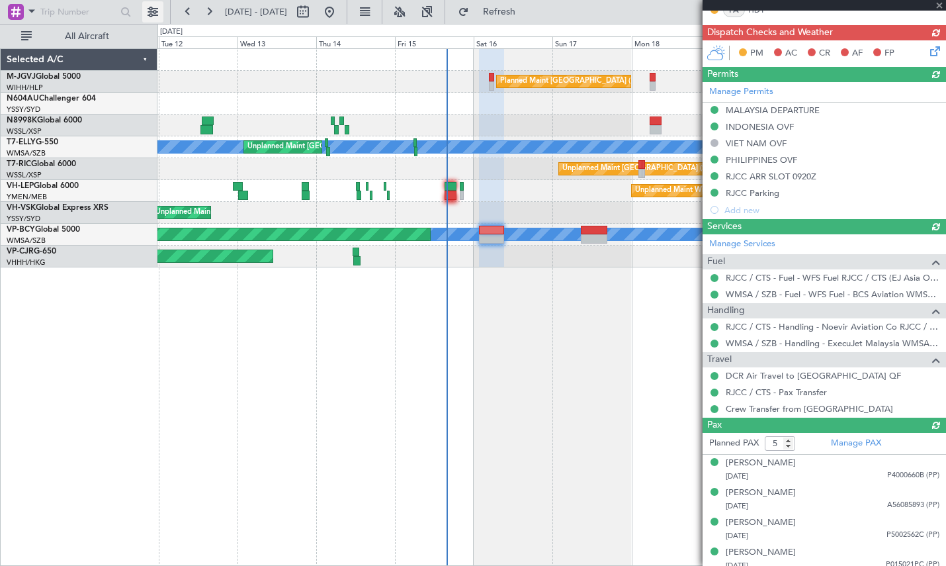
type input "Edmond Yuen (EYU)"
type input "A0088"
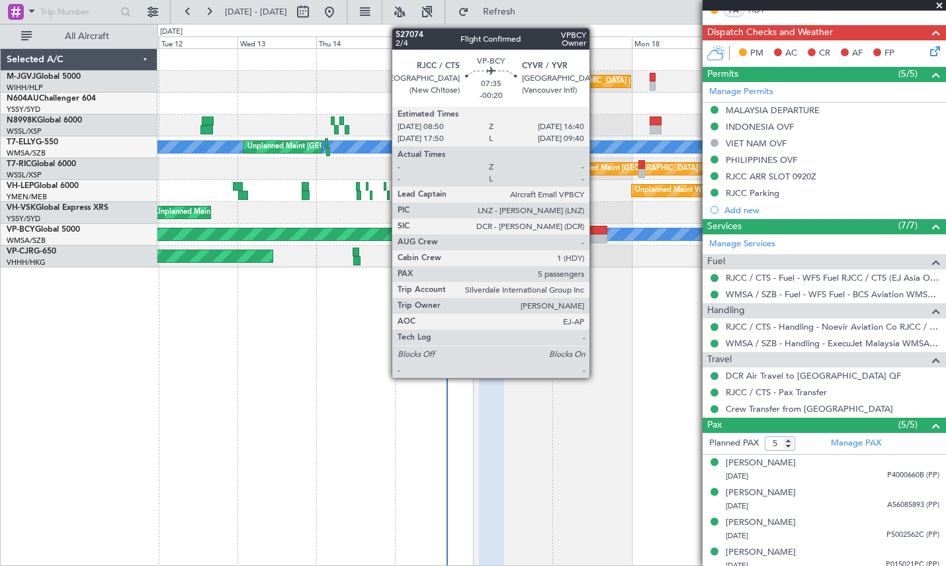
click at [595, 235] on div at bounding box center [594, 238] width 26 height 9
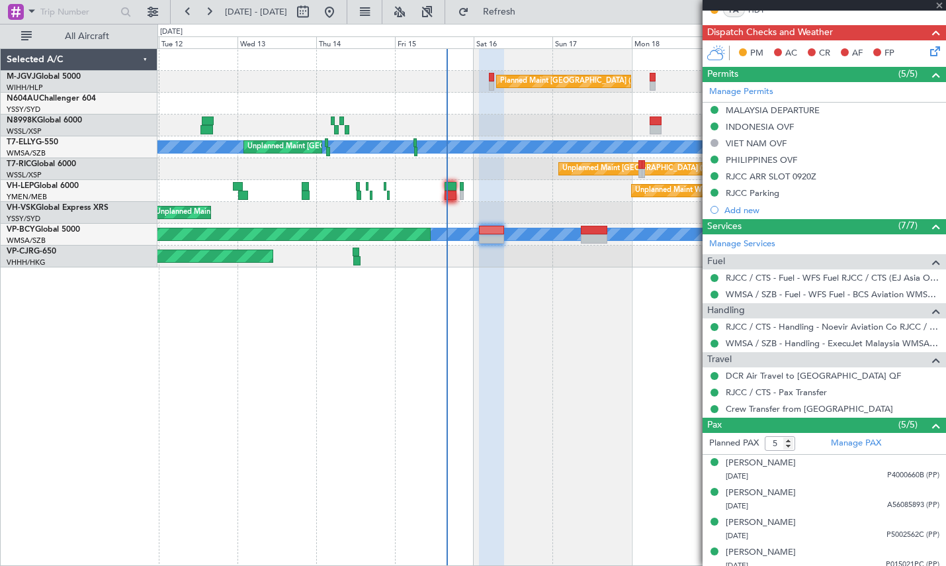
type input "-00:20"
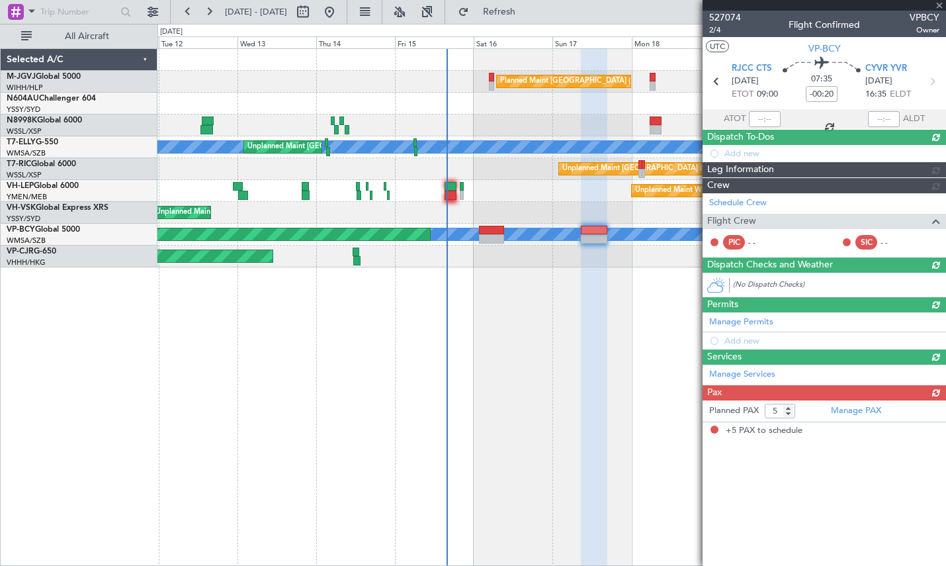
scroll to position [0, 0]
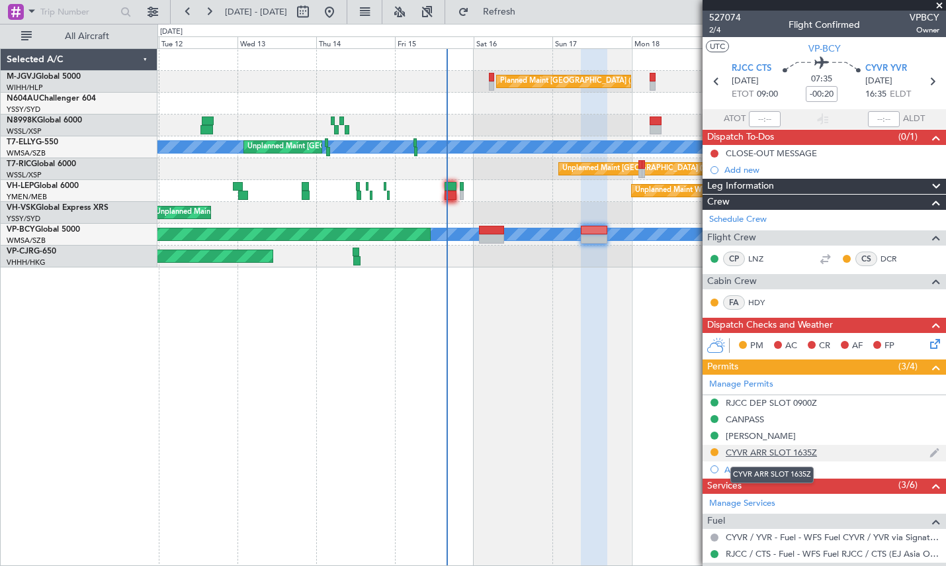
click at [788, 452] on div "CYVR ARR SLOT 1635Z" at bounding box center [771, 451] width 91 height 11
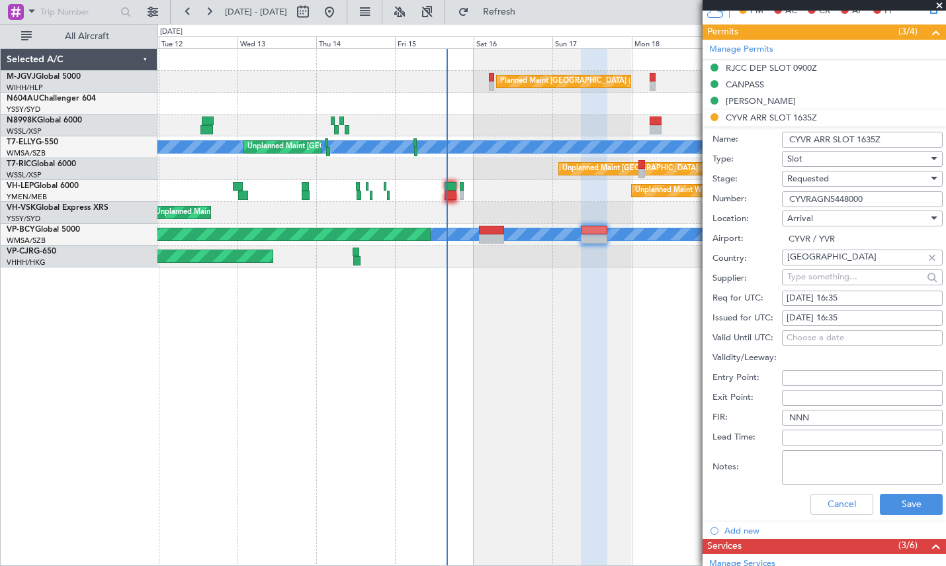
scroll to position [331, 0]
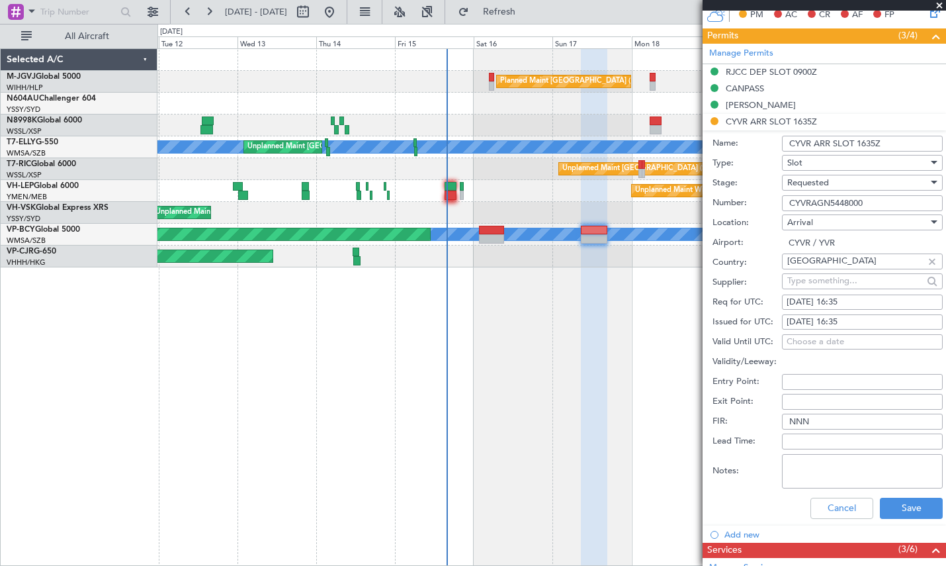
click at [801, 321] on div "16/08/2025 16:35" at bounding box center [861, 322] width 151 height 13
select select "8"
select select "2025"
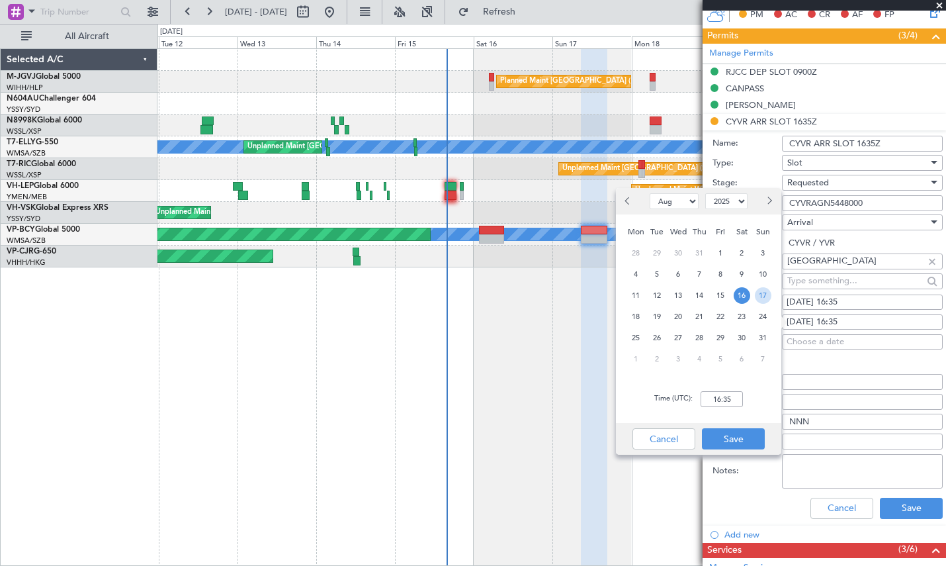
click at [757, 294] on span "17" at bounding box center [763, 295] width 17 height 17
click at [723, 394] on input "00:00" at bounding box center [721, 399] width 42 height 16
type input "16:35"
click at [744, 438] on button "Save" at bounding box center [733, 438] width 63 height 21
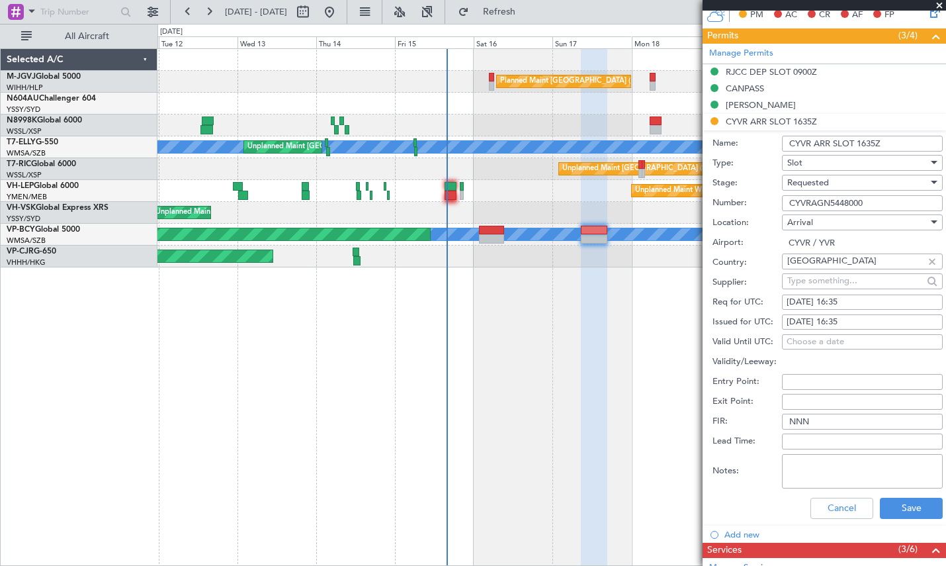
click at [794, 303] on div "16/08/2025 16:35" at bounding box center [861, 302] width 151 height 13
select select "8"
select select "2025"
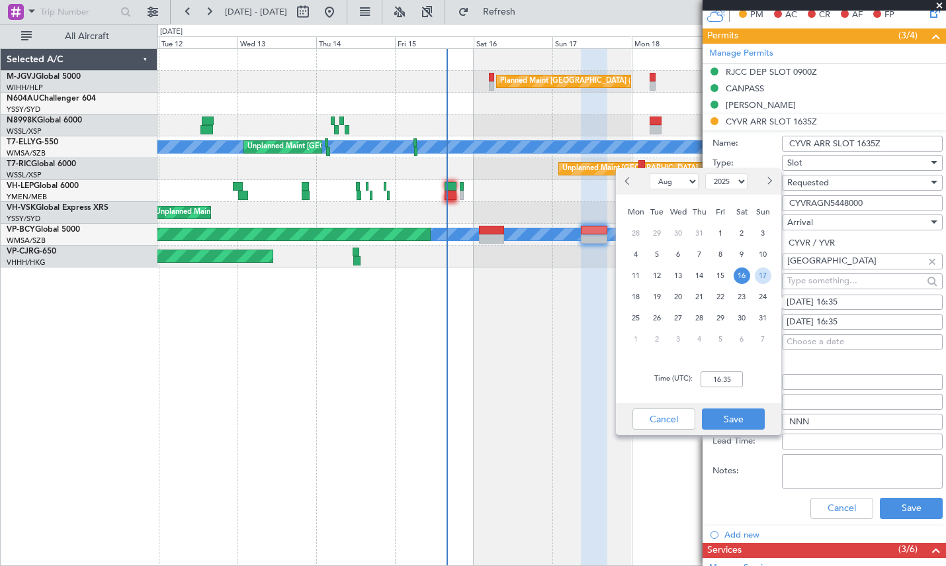
click at [760, 278] on span "17" at bounding box center [763, 275] width 17 height 17
click at [716, 380] on input "00:00" at bounding box center [721, 379] width 42 height 16
type input "16:35"
click at [736, 412] on button "Save" at bounding box center [733, 418] width 63 height 21
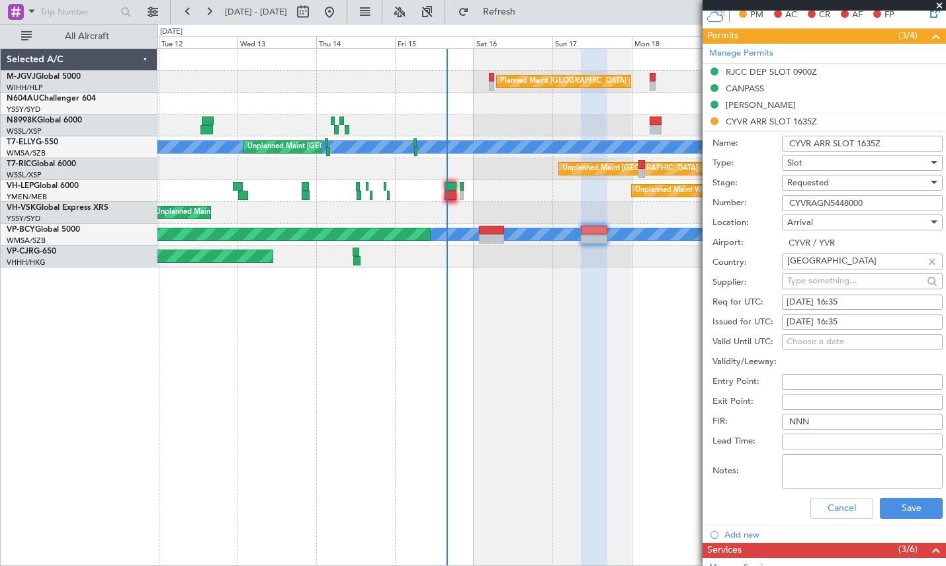
click at [804, 189] on div "Requested" at bounding box center [857, 183] width 141 height 20
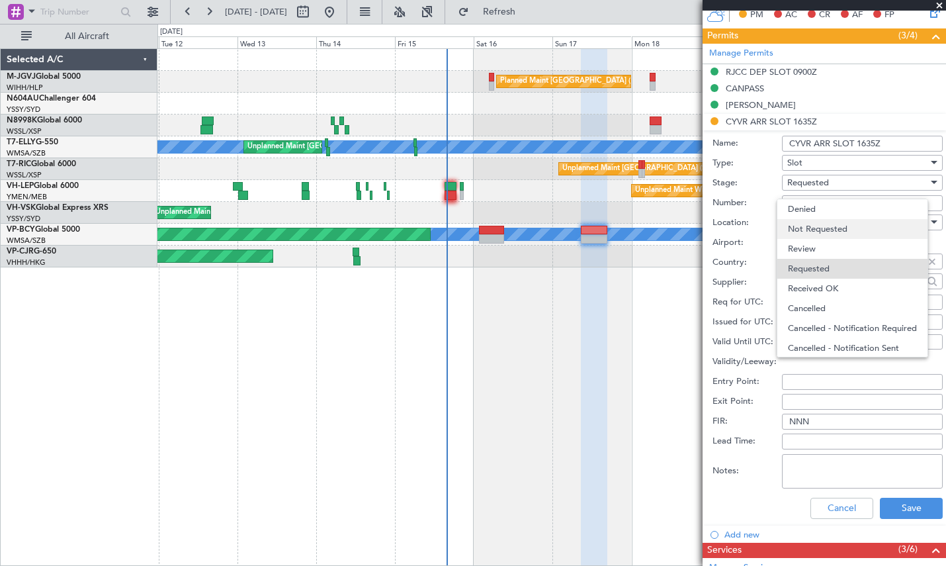
scroll to position [6, 0]
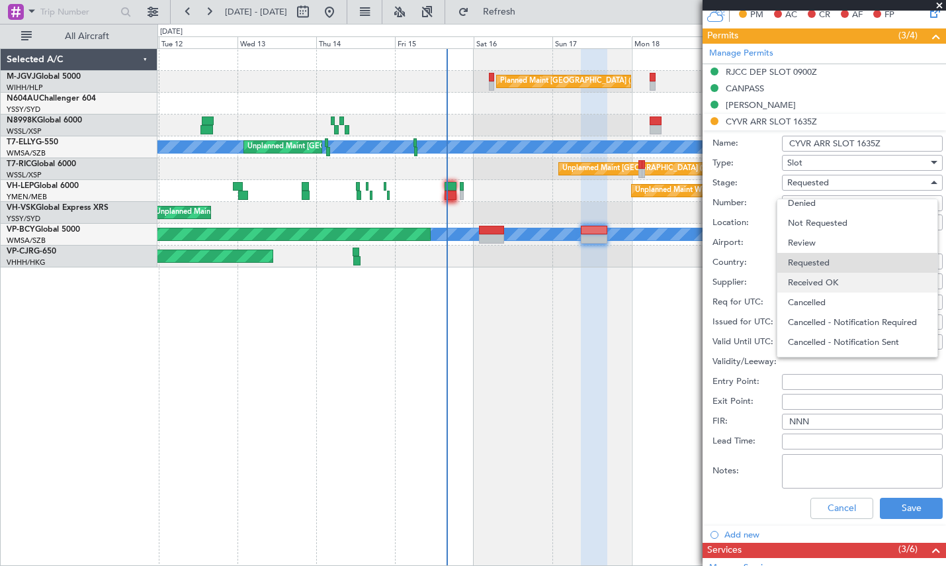
click at [797, 282] on span "Received OK" at bounding box center [857, 283] width 139 height 20
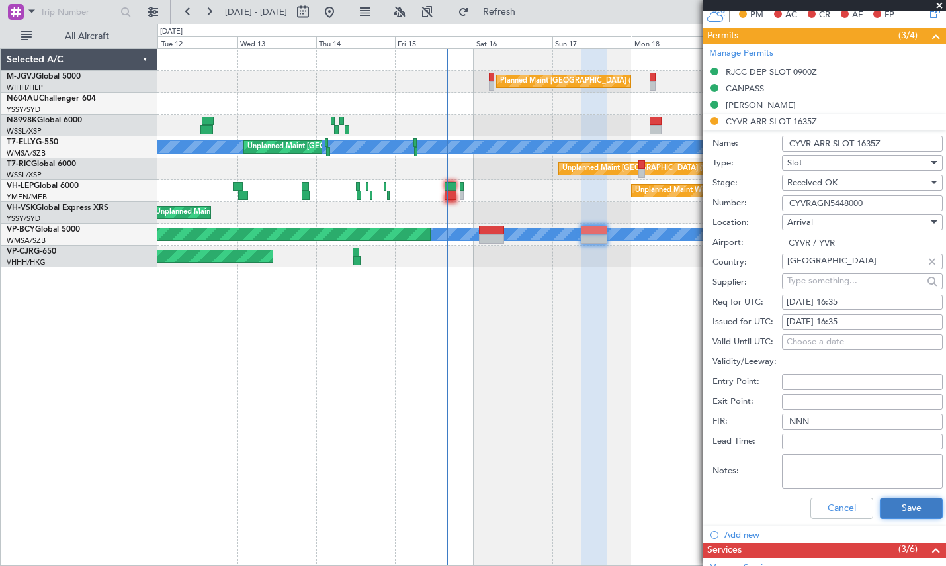
click at [914, 505] on button "Save" at bounding box center [911, 507] width 63 height 21
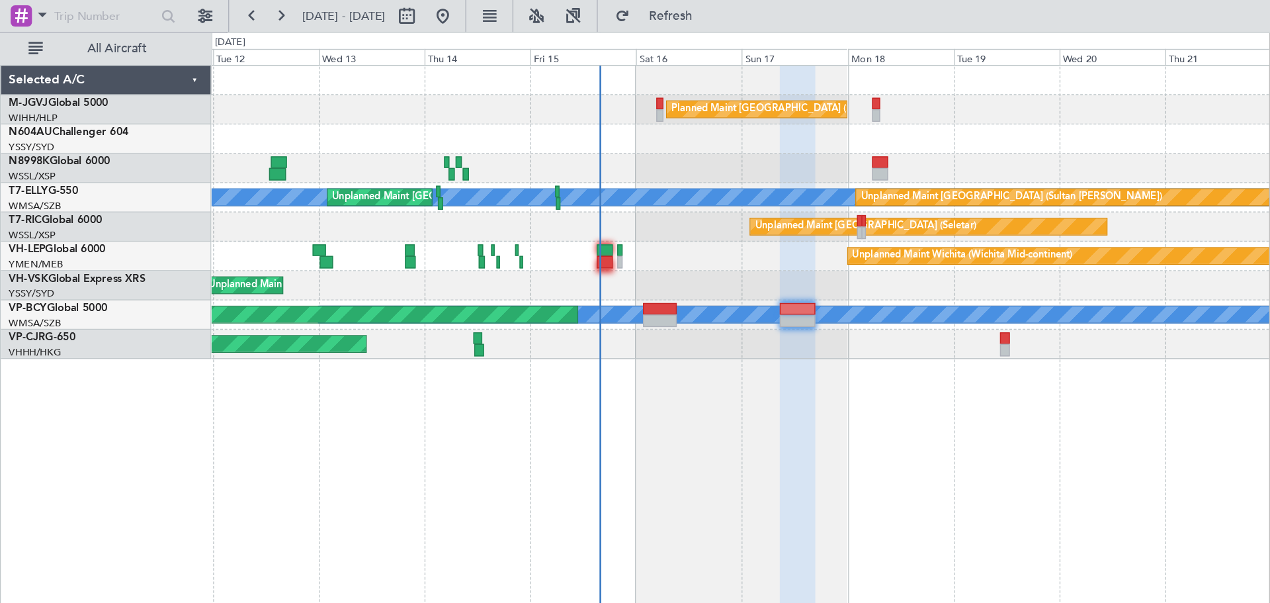
scroll to position [259, 0]
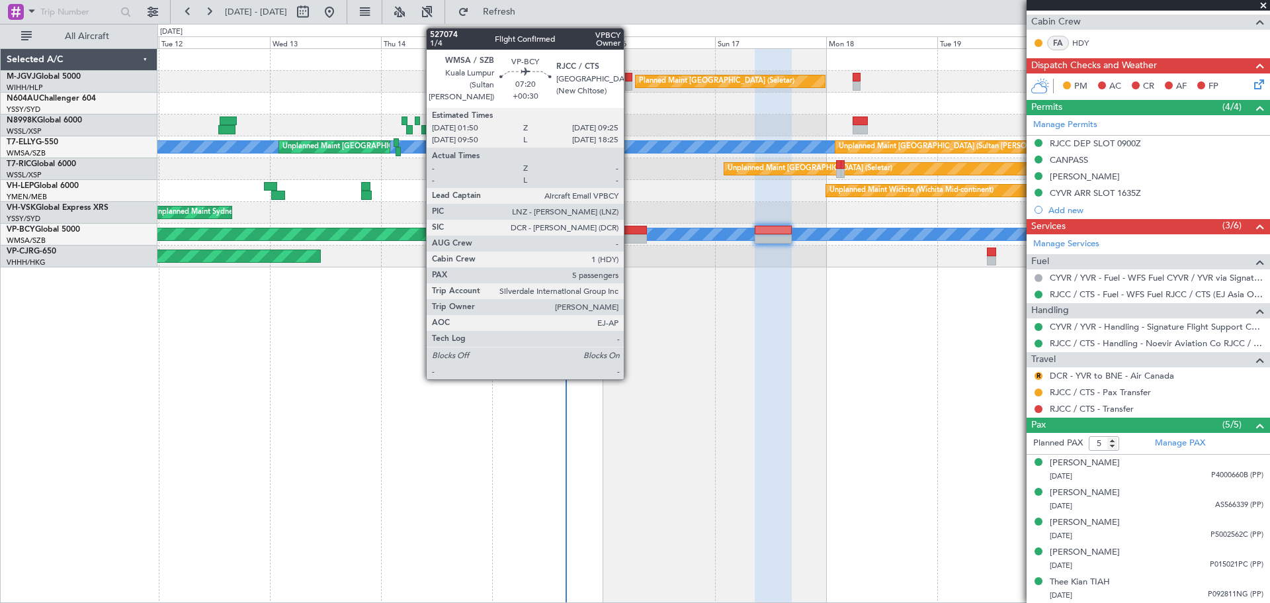
click at [630, 234] on div at bounding box center [629, 238] width 36 height 9
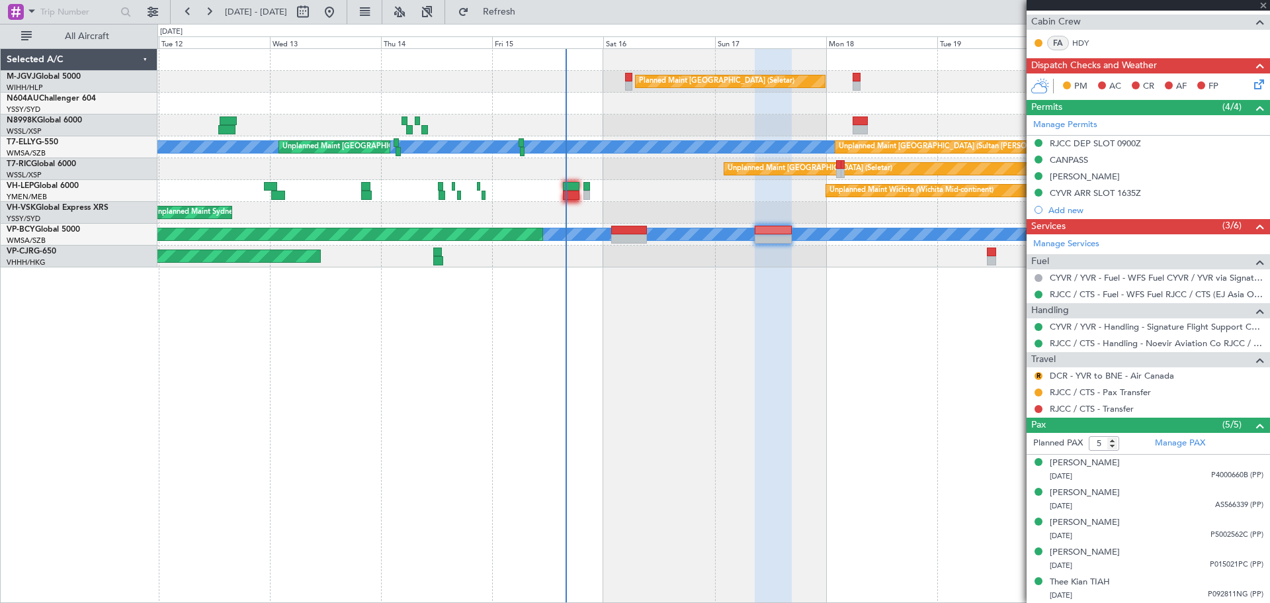
type input "+00:30"
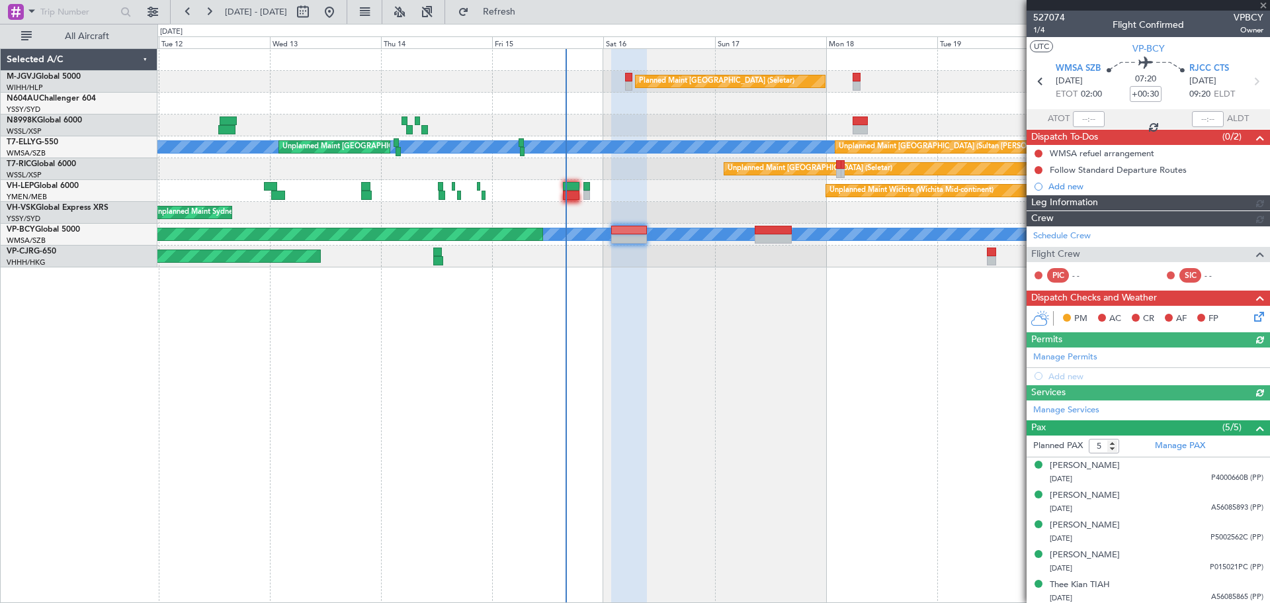
type input "Edmond Yuen (EYU)"
type input "A0088"
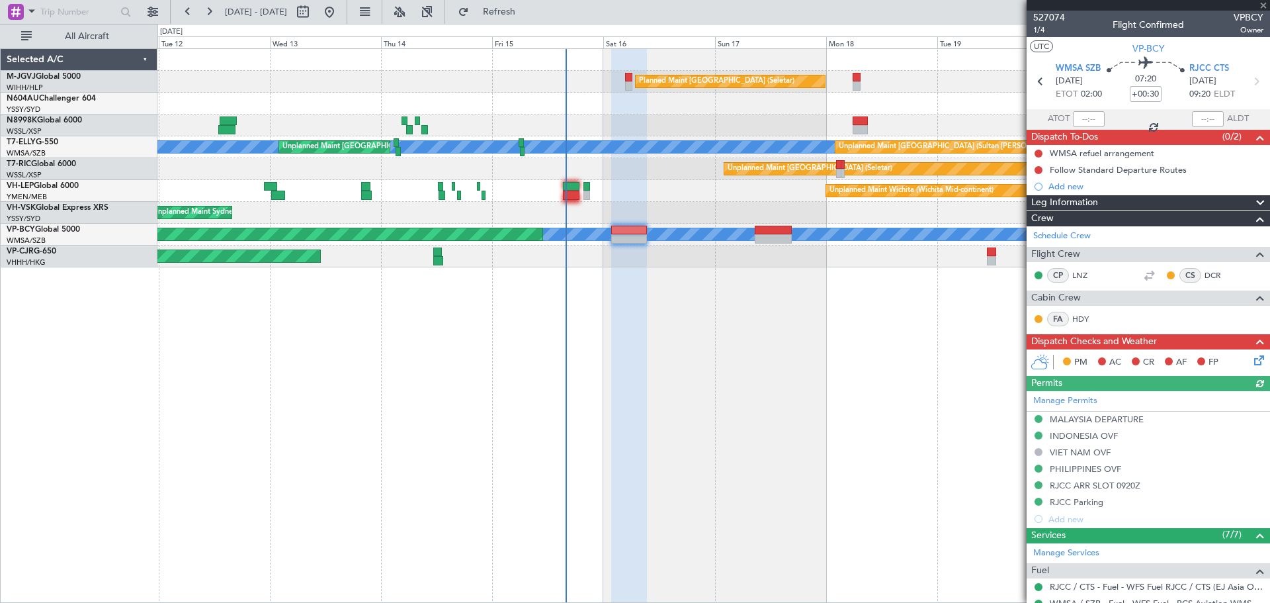
click at [1251, 360] on icon at bounding box center [1256, 358] width 11 height 11
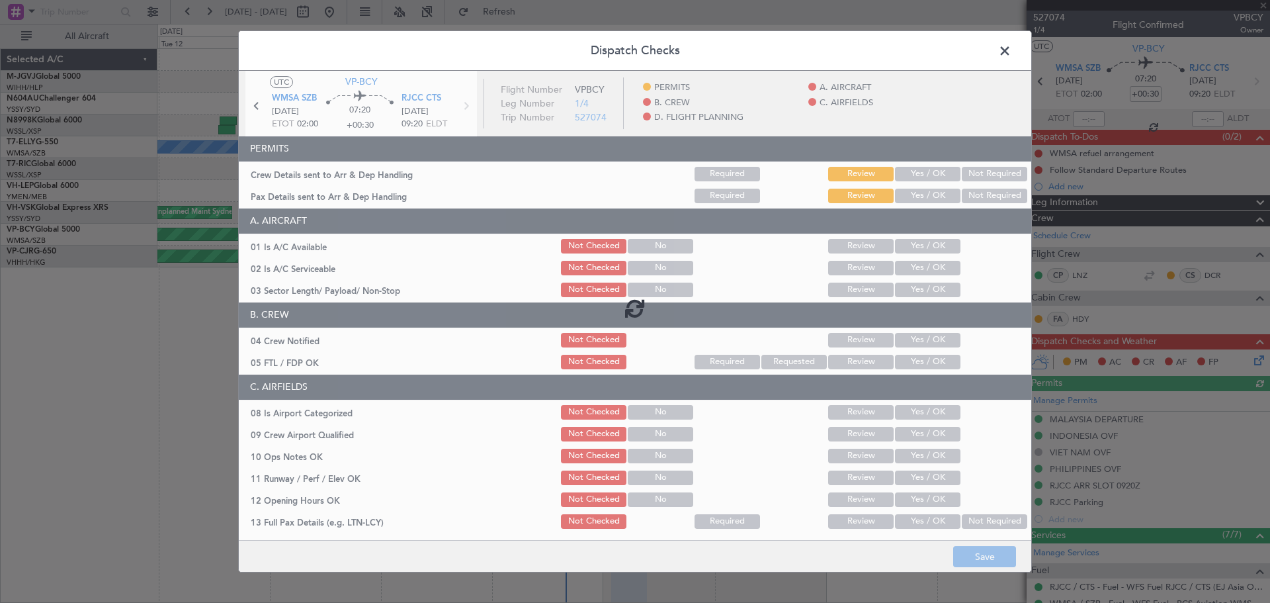
drag, startPoint x: 930, startPoint y: 175, endPoint x: 913, endPoint y: 192, distance: 24.8
click at [928, 176] on button "Yes / OK" at bounding box center [927, 174] width 65 height 15
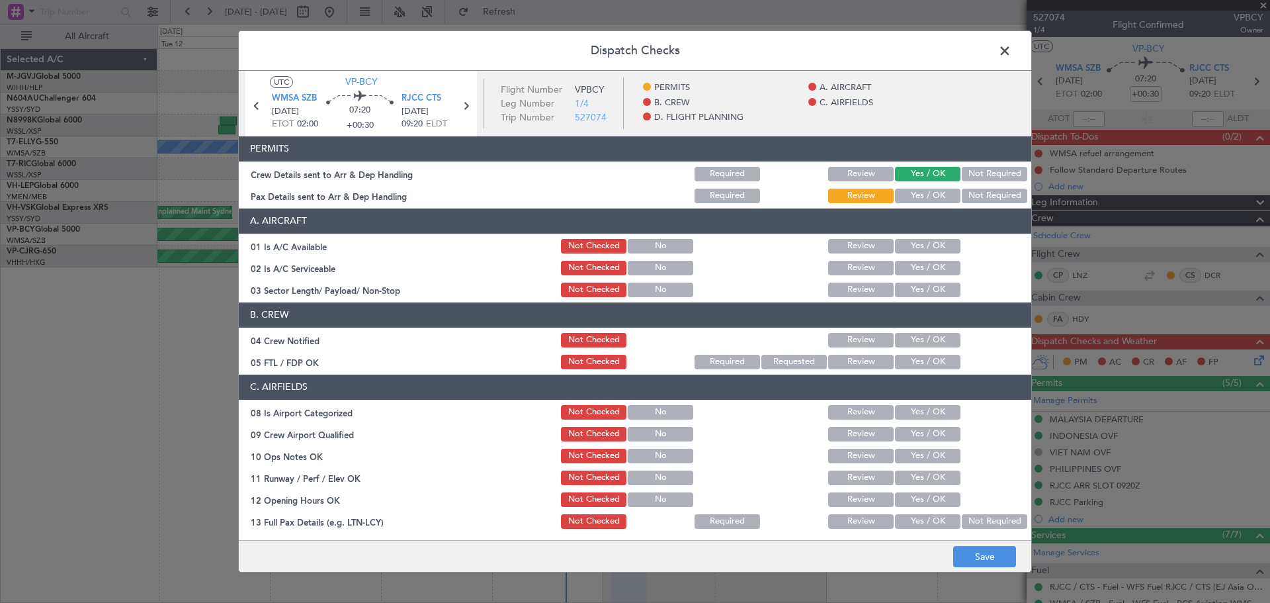
click at [912, 193] on button "Yes / OK" at bounding box center [927, 196] width 65 height 15
drag, startPoint x: 910, startPoint y: 241, endPoint x: 913, endPoint y: 256, distance: 14.9
click at [910, 242] on button "Yes / OK" at bounding box center [927, 246] width 65 height 15
drag, startPoint x: 914, startPoint y: 259, endPoint x: 914, endPoint y: 267, distance: 7.3
click at [914, 262] on div "Yes / OK" at bounding box center [926, 268] width 67 height 19
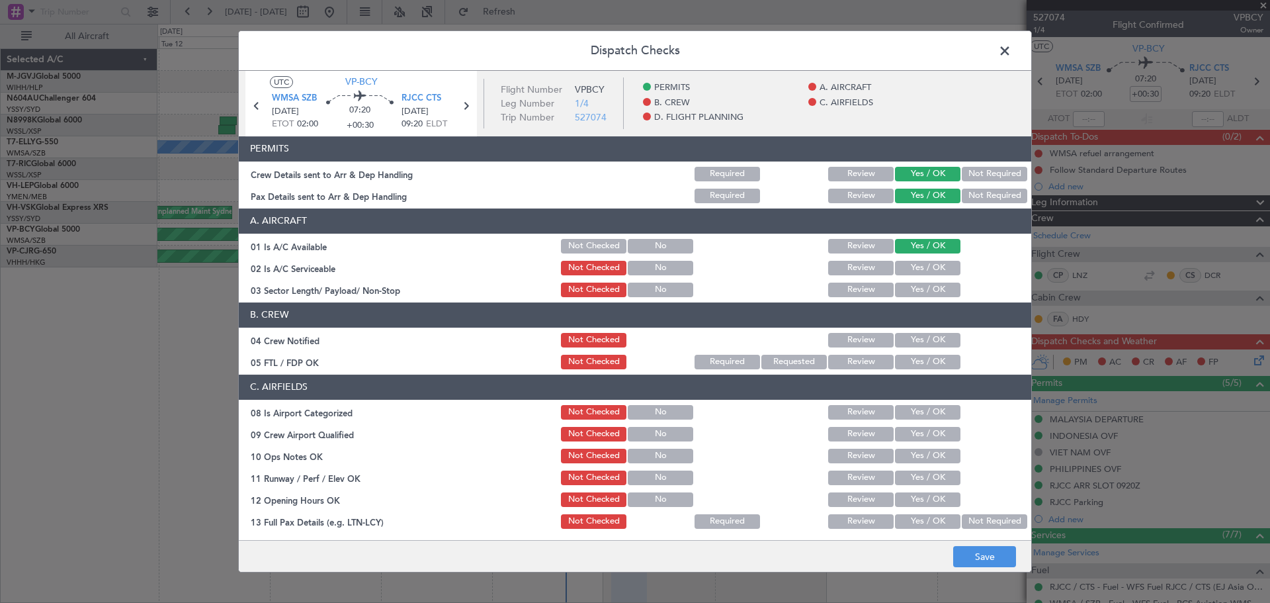
drag, startPoint x: 914, startPoint y: 267, endPoint x: 913, endPoint y: 293, distance: 26.5
click at [914, 267] on button "Yes / OK" at bounding box center [927, 268] width 65 height 15
click at [913, 294] on button "Yes / OK" at bounding box center [927, 289] width 65 height 15
click at [912, 345] on button "Yes / OK" at bounding box center [927, 340] width 65 height 15
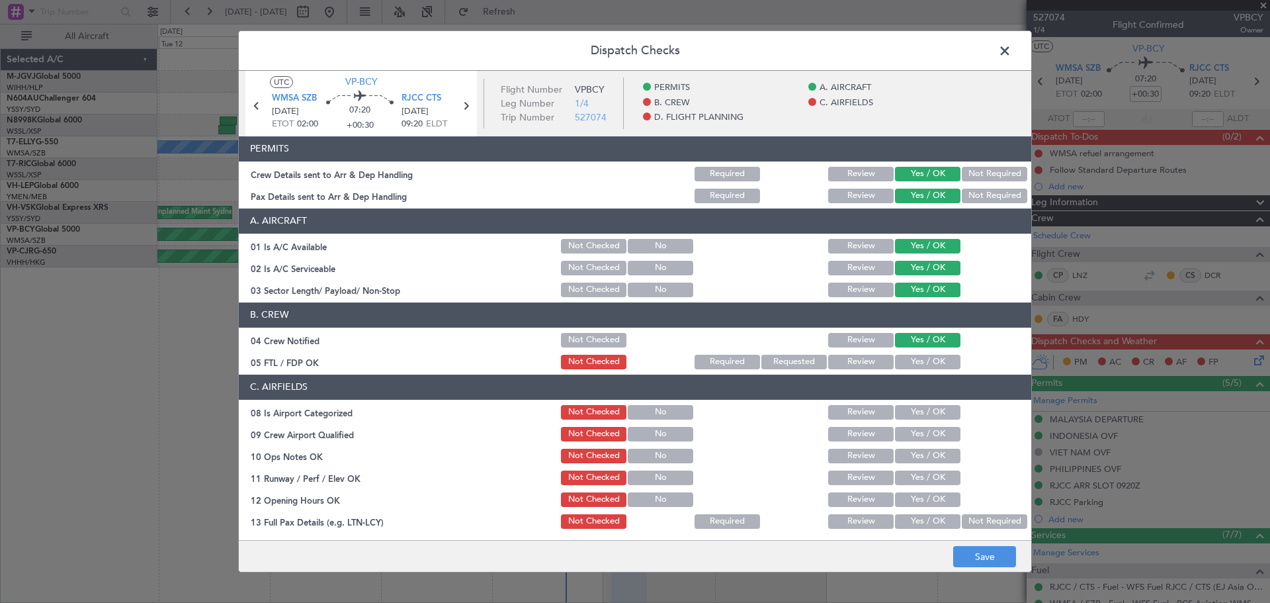
drag, startPoint x: 910, startPoint y: 357, endPoint x: 910, endPoint y: 390, distance: 33.1
click at [910, 360] on button "Yes / OK" at bounding box center [927, 362] width 65 height 15
drag, startPoint x: 910, startPoint y: 411, endPoint x: 910, endPoint y: 427, distance: 15.9
click at [910, 412] on button "Yes / OK" at bounding box center [927, 412] width 65 height 15
drag, startPoint x: 910, startPoint y: 433, endPoint x: 910, endPoint y: 448, distance: 15.2
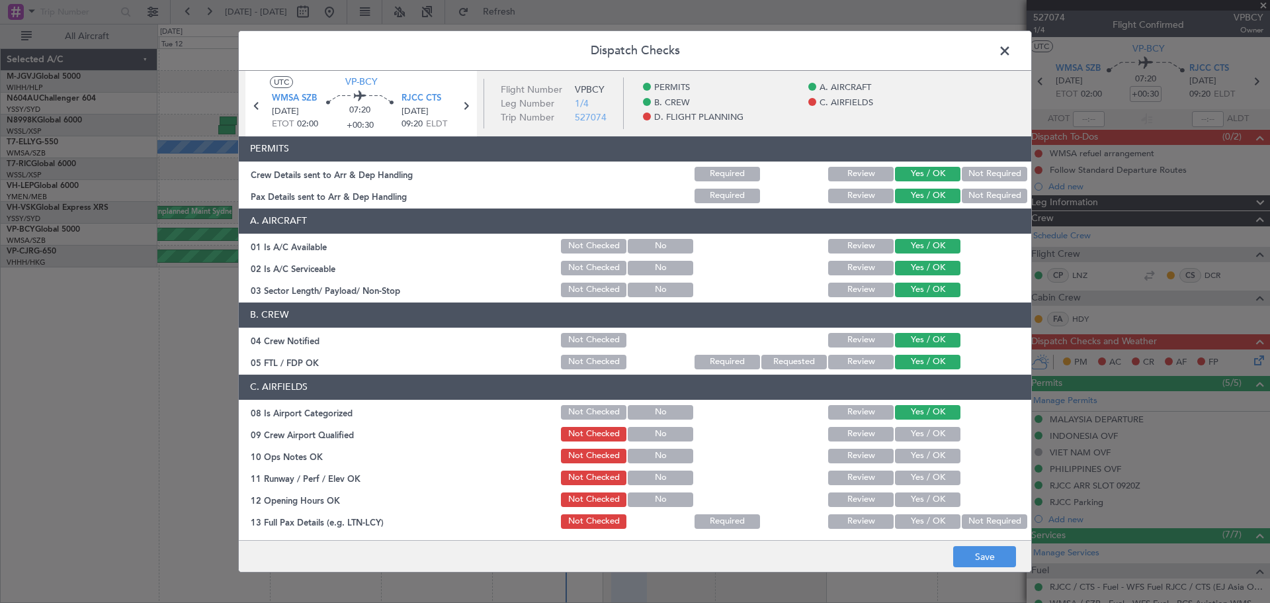
click at [910, 437] on button "Yes / OK" at bounding box center [927, 434] width 65 height 15
drag, startPoint x: 910, startPoint y: 449, endPoint x: 911, endPoint y: 470, distance: 20.5
click at [910, 456] on button "Yes / OK" at bounding box center [927, 455] width 65 height 15
click at [911, 480] on button "Yes / OK" at bounding box center [927, 477] width 65 height 15
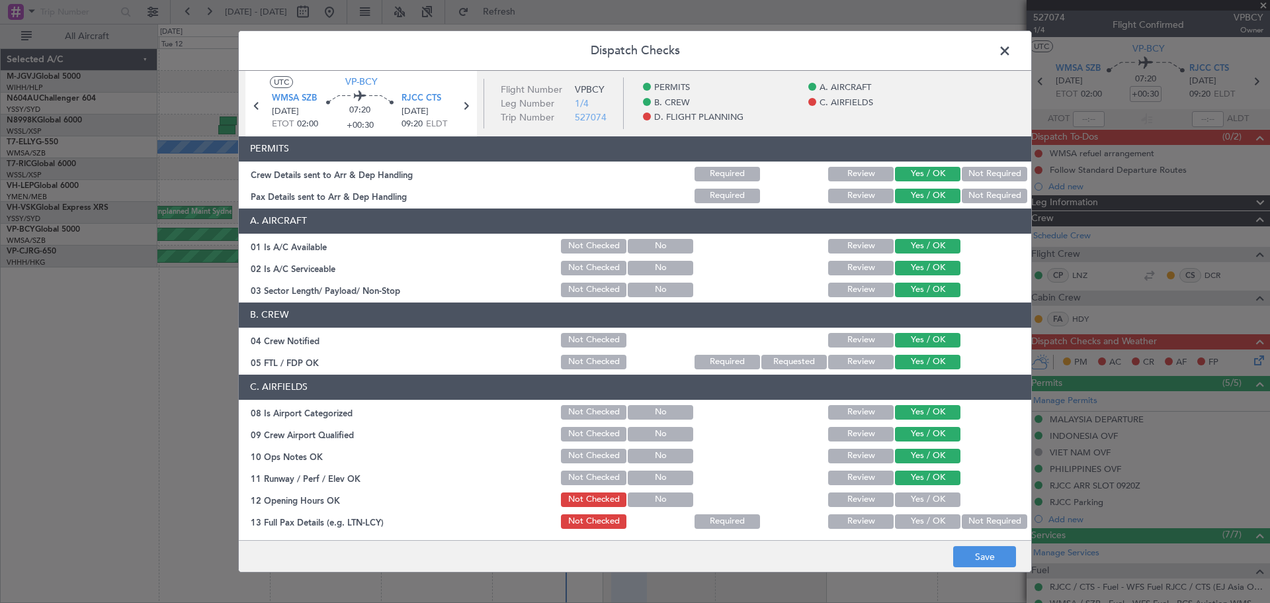
drag, startPoint x: 911, startPoint y: 499, endPoint x: 910, endPoint y: 519, distance: 19.9
click at [911, 503] on button "Yes / OK" at bounding box center [927, 499] width 65 height 15
drag, startPoint x: 909, startPoint y: 519, endPoint x: 911, endPoint y: 512, distance: 7.4
click at [910, 515] on button "Yes / OK" at bounding box center [927, 521] width 65 height 15
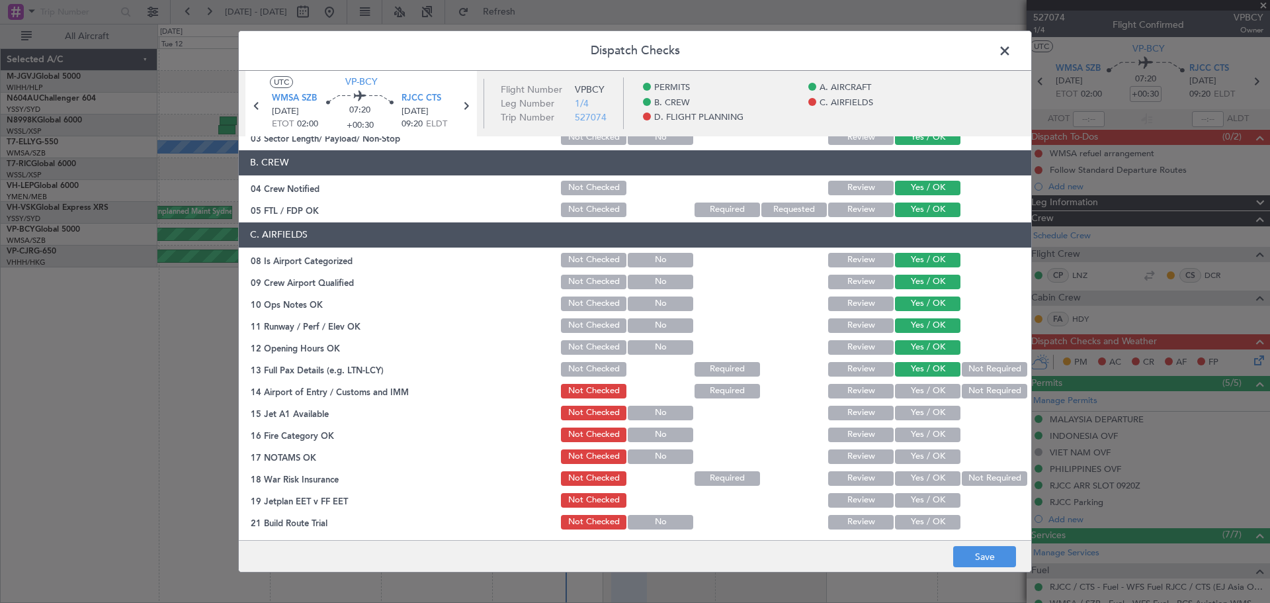
scroll to position [220, 0]
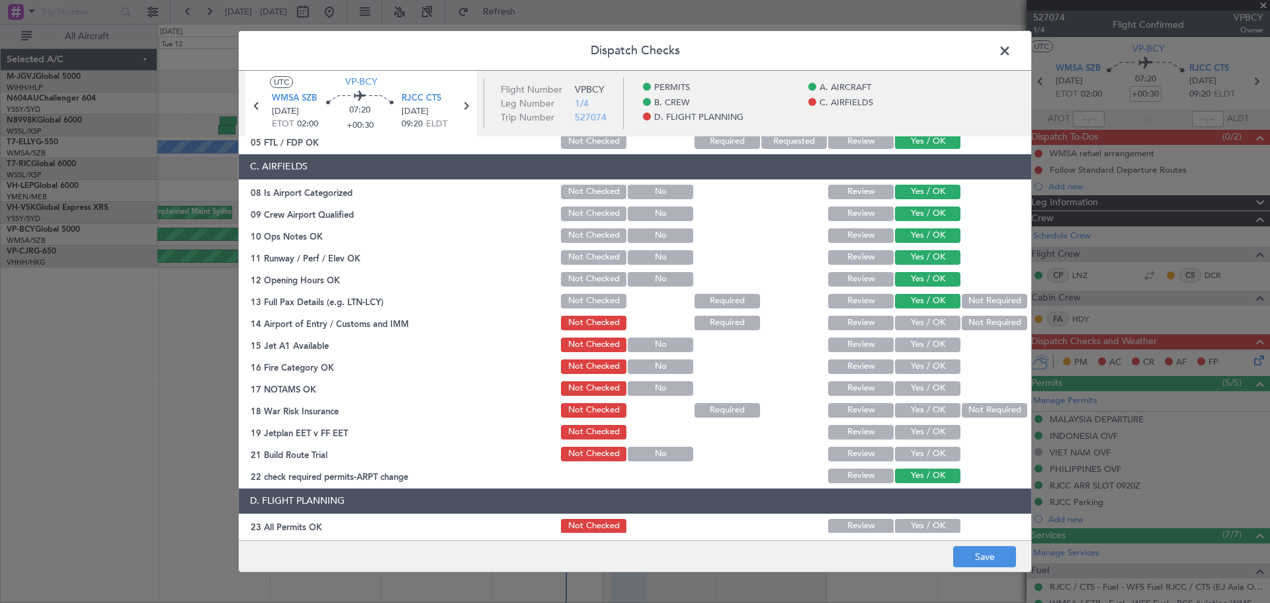
click at [919, 321] on button "Yes / OK" at bounding box center [927, 323] width 65 height 15
click at [918, 343] on button "Yes / OK" at bounding box center [927, 344] width 65 height 15
click at [914, 370] on button "Yes / OK" at bounding box center [927, 366] width 65 height 15
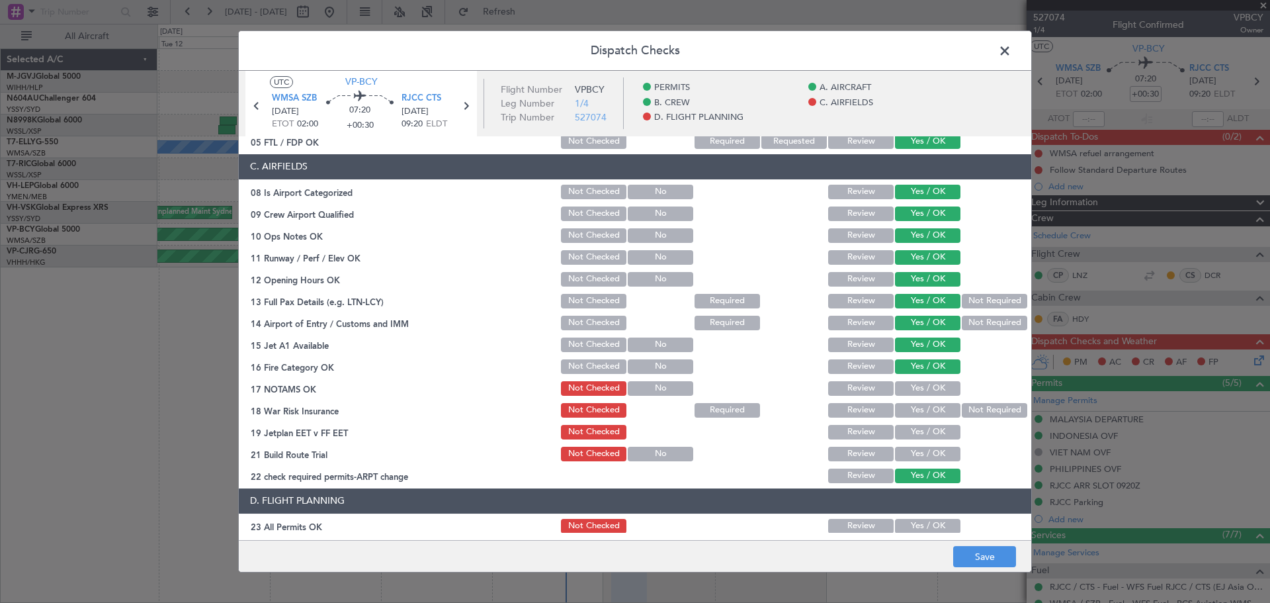
click at [913, 387] on button "Yes / OK" at bounding box center [927, 388] width 65 height 15
click at [912, 417] on button "Yes / OK" at bounding box center [927, 410] width 65 height 15
drag, startPoint x: 912, startPoint y: 438, endPoint x: 910, endPoint y: 456, distance: 18.6
click at [912, 441] on section "C. AIRFIELDS 08 Is Airport Categorized Not Checked No Review Yes / OK 09 Crew A…" at bounding box center [635, 319] width 792 height 331
click at [910, 458] on button "Yes / OK" at bounding box center [927, 453] width 65 height 15
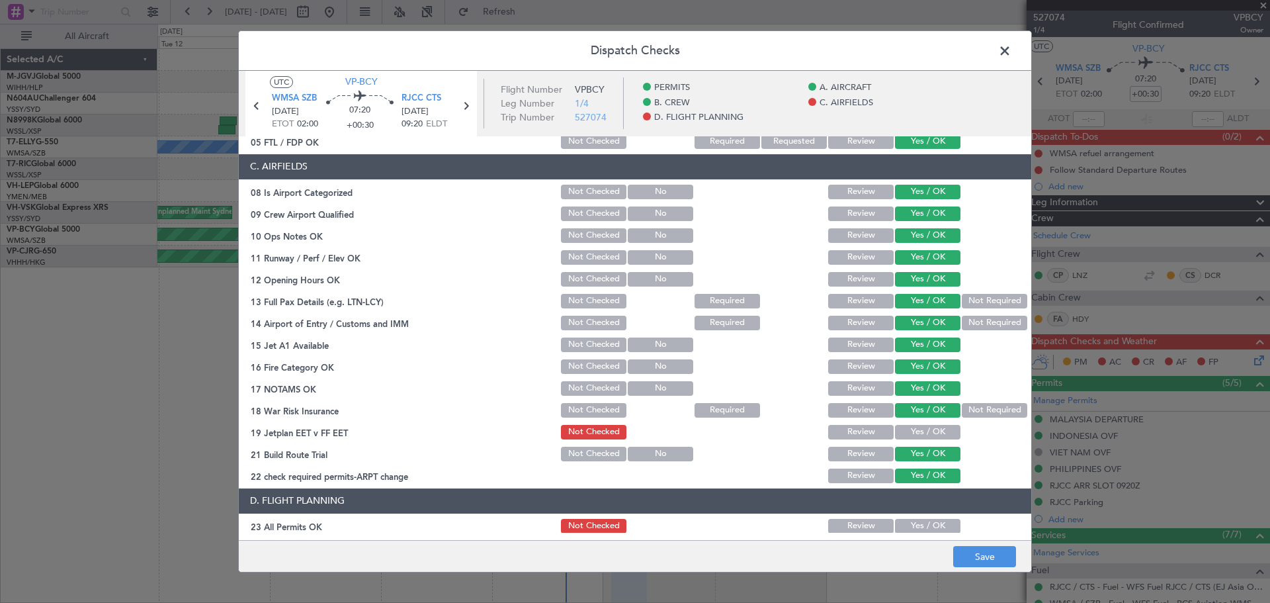
click at [912, 426] on button "Yes / OK" at bounding box center [927, 432] width 65 height 15
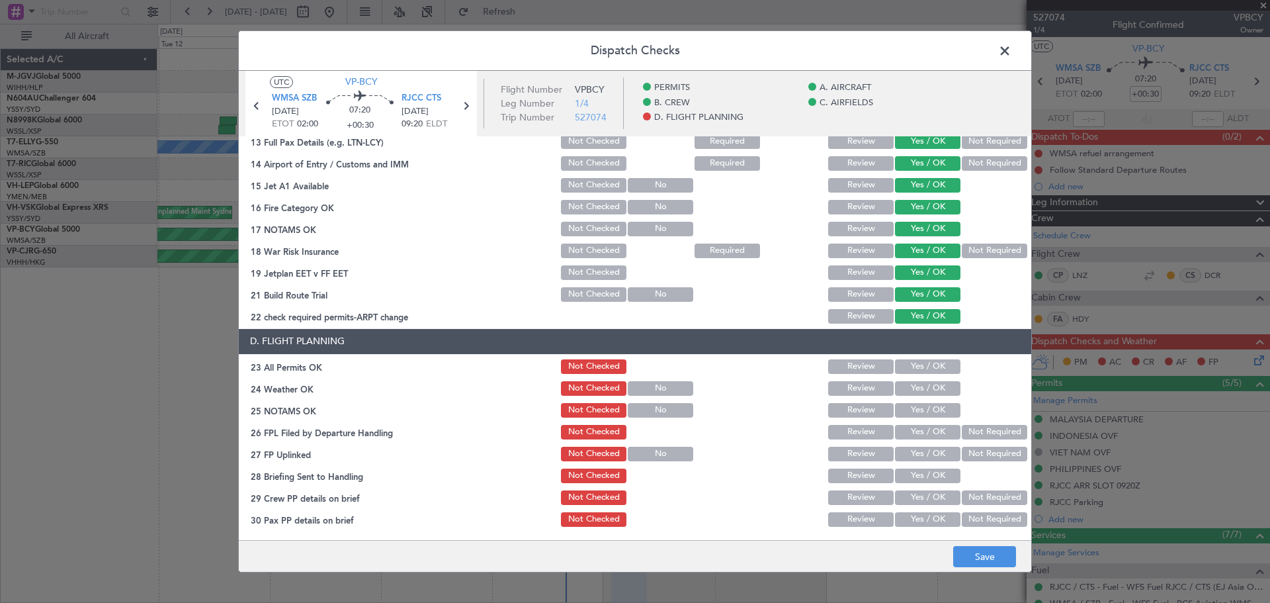
click at [913, 371] on button "Yes / OK" at bounding box center [927, 366] width 65 height 15
drag, startPoint x: 912, startPoint y: 388, endPoint x: 912, endPoint y: 400, distance: 12.6
click at [912, 390] on button "Yes / OK" at bounding box center [927, 388] width 65 height 15
click at [911, 410] on button "Yes / OK" at bounding box center [927, 410] width 65 height 15
click at [908, 431] on button "Yes / OK" at bounding box center [927, 432] width 65 height 15
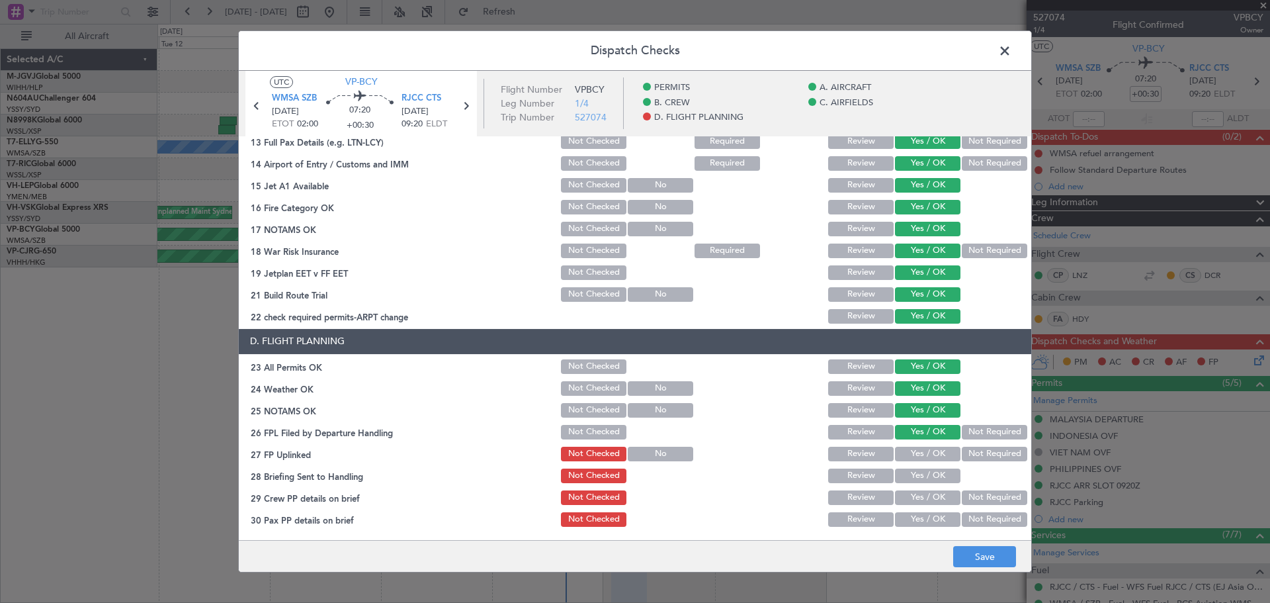
click at [903, 458] on button "Yes / OK" at bounding box center [927, 453] width 65 height 15
drag, startPoint x: 902, startPoint y: 468, endPoint x: 902, endPoint y: 476, distance: 7.9
click at [902, 470] on button "Yes / OK" at bounding box center [927, 475] width 65 height 15
drag, startPoint x: 902, startPoint y: 490, endPoint x: 903, endPoint y: 499, distance: 8.6
click at [902, 495] on button "Yes / OK" at bounding box center [927, 497] width 65 height 15
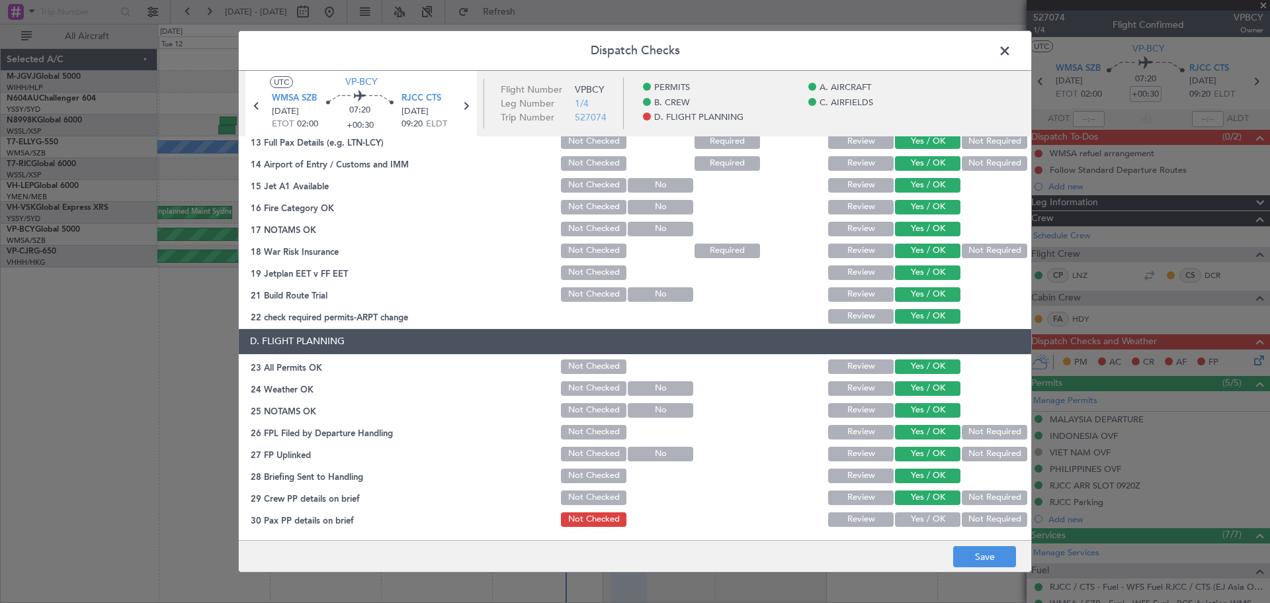
click at [903, 519] on button "Yes / OK" at bounding box center [927, 519] width 65 height 15
drag, startPoint x: 987, startPoint y: 552, endPoint x: 993, endPoint y: 249, distance: 303.7
click at [986, 543] on footer "Save" at bounding box center [635, 556] width 792 height 32
drag, startPoint x: 973, startPoint y: 555, endPoint x: 974, endPoint y: 548, distance: 6.6
click at [973, 552] on button "Save" at bounding box center [984, 556] width 63 height 21
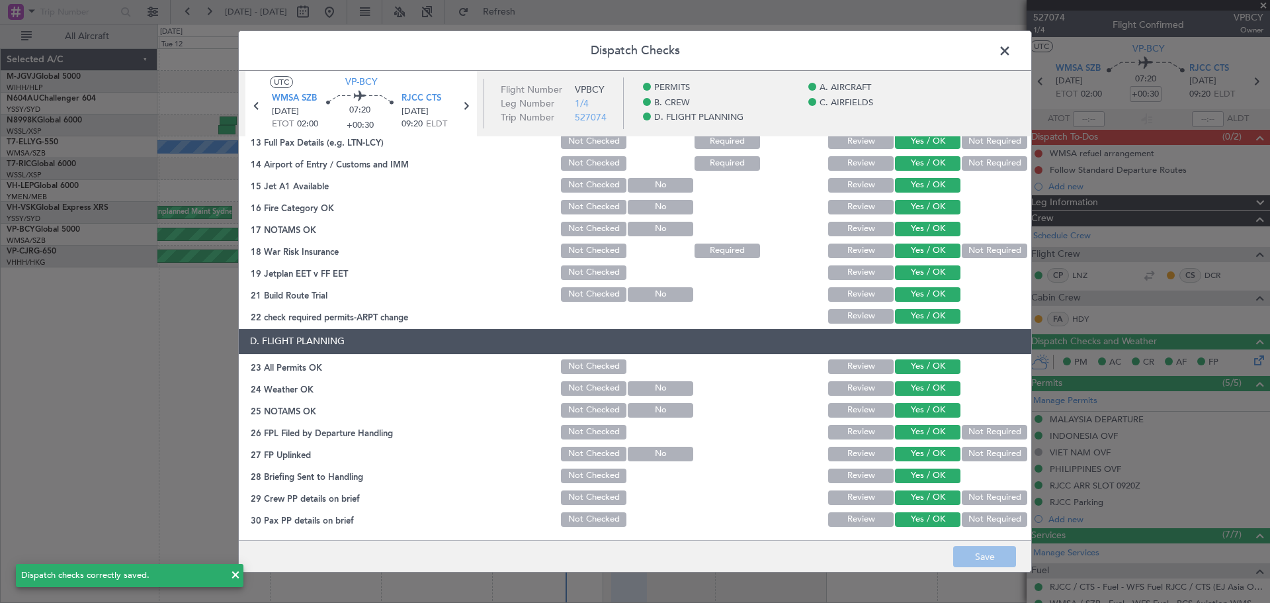
click at [1011, 50] on span at bounding box center [1011, 54] width 0 height 26
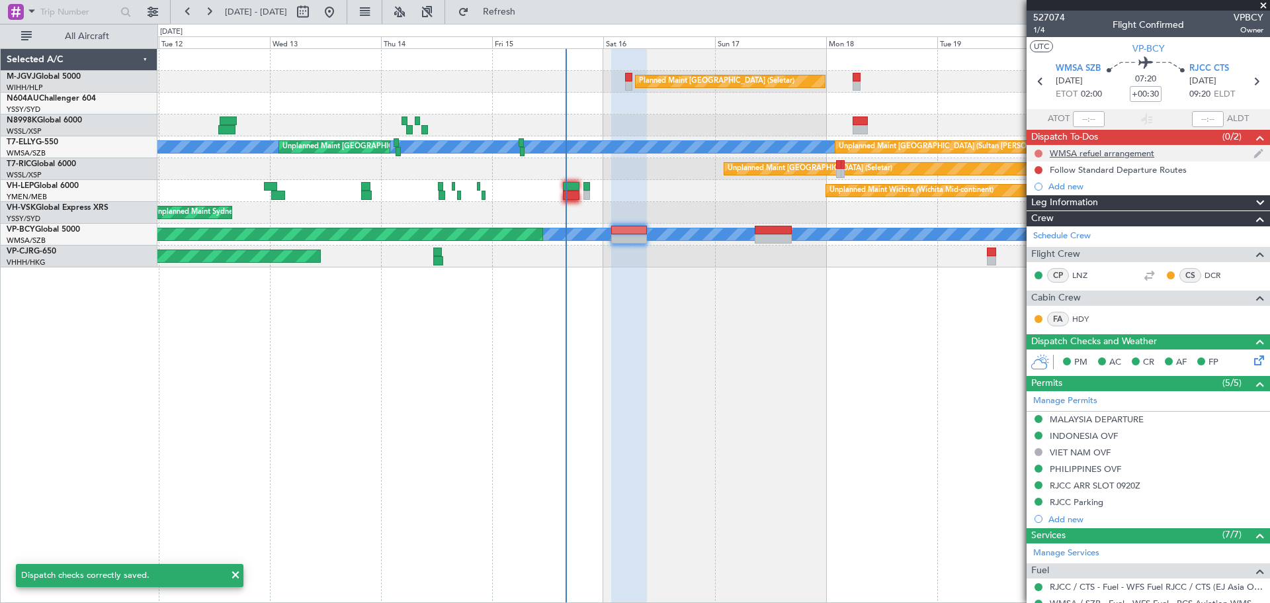
click at [1039, 153] on button at bounding box center [1038, 153] width 8 height 8
click at [1031, 208] on span "Completed" at bounding box center [1045, 211] width 44 height 13
click at [1038, 169] on button at bounding box center [1038, 170] width 8 height 8
click at [1036, 226] on span "Completed" at bounding box center [1045, 228] width 44 height 13
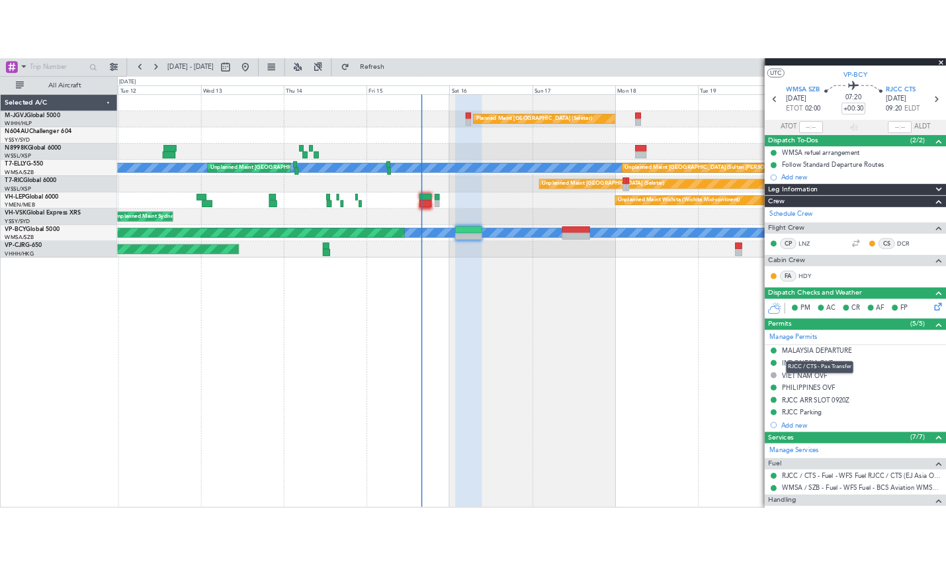
scroll to position [0, 0]
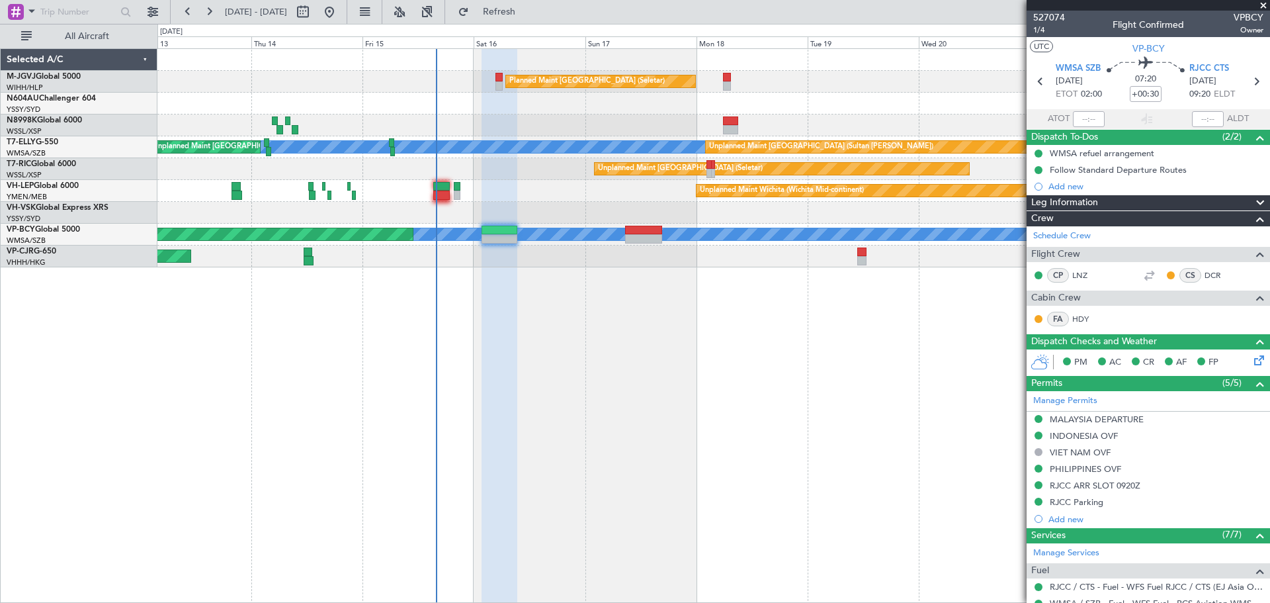
click at [352, 416] on div "Planned Maint Singapore (Seletar) MEL Unplanned Maint Kuala Lumpur (Sultan Abdu…" at bounding box center [713, 325] width 1113 height 554
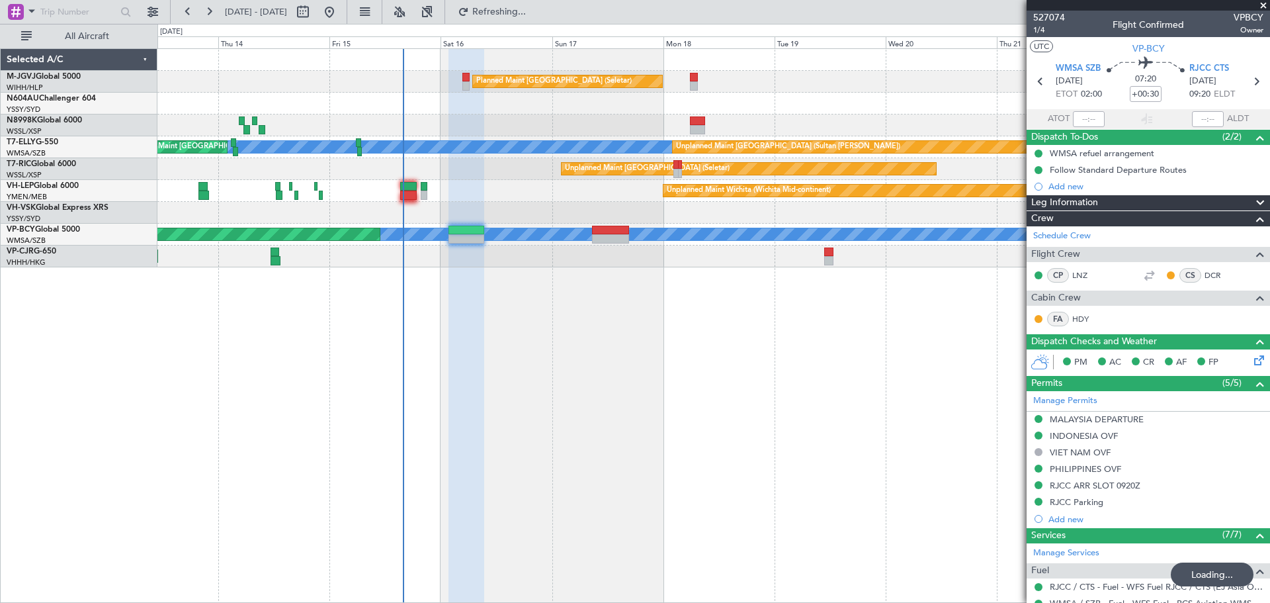
click at [464, 327] on div at bounding box center [466, 326] width 36 height 554
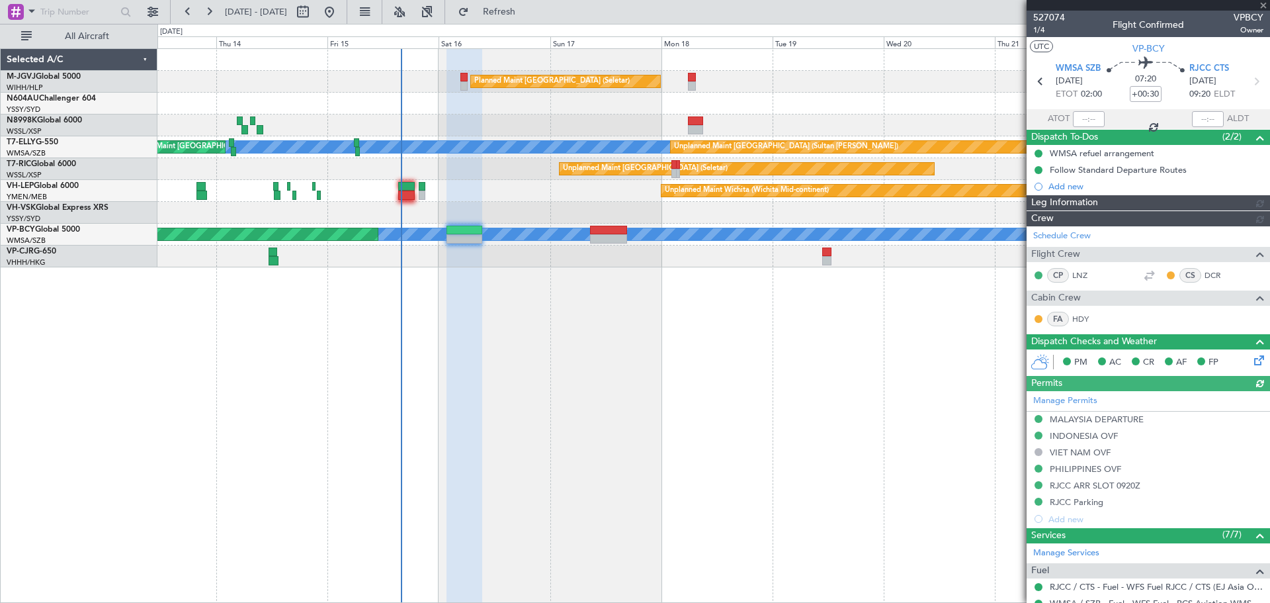
type input "Edmond Yuen (EYU)"
type input "A0088"
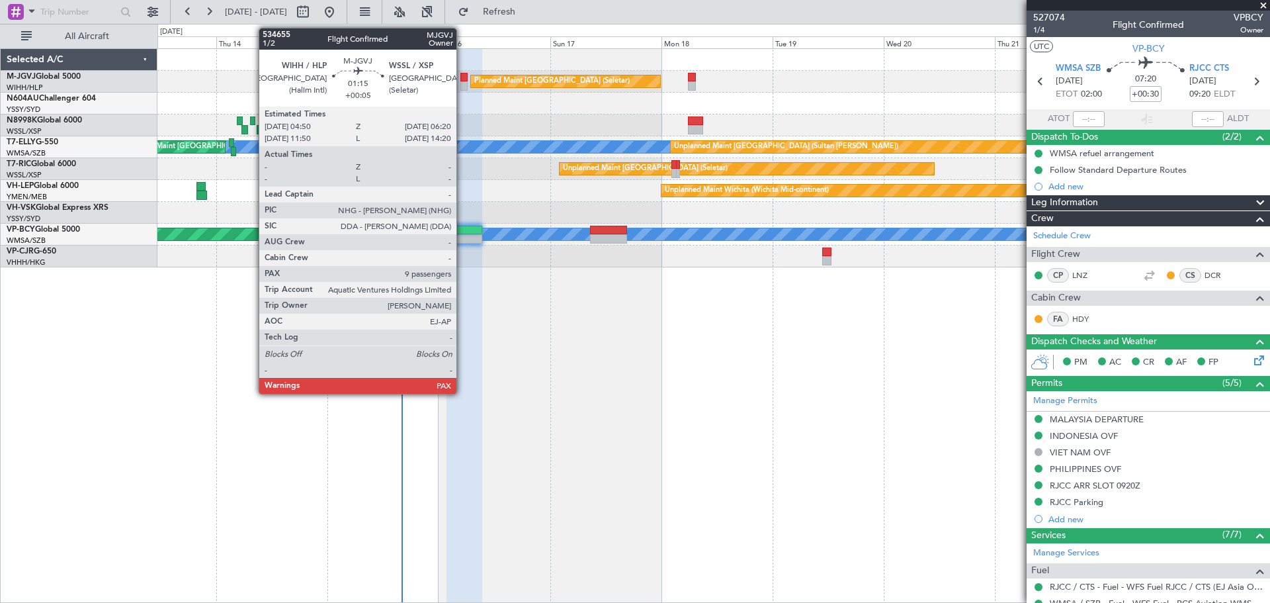
click at [462, 79] on div at bounding box center [463, 77] width 7 height 9
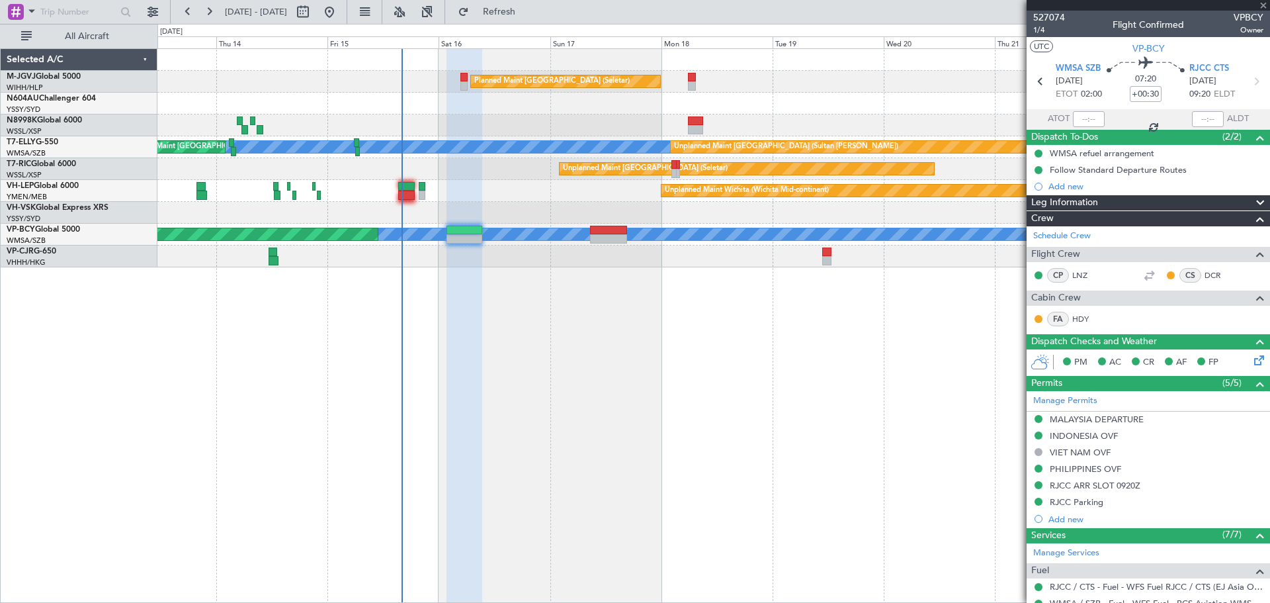
type input "+00:05"
type input "9"
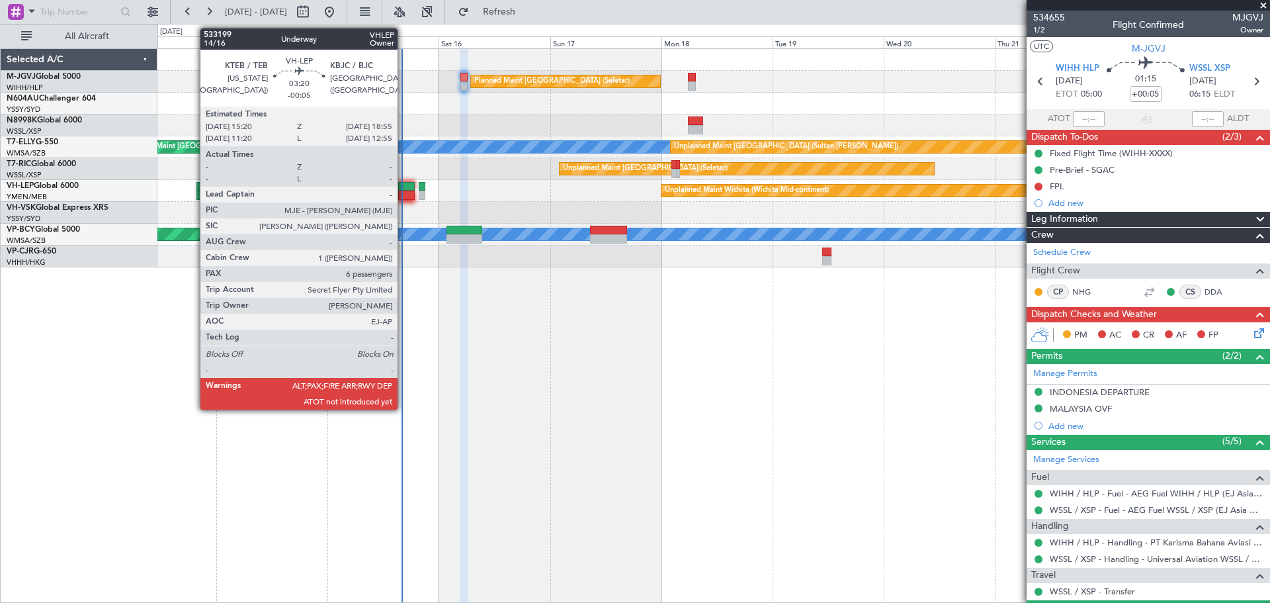
click at [403, 194] on div at bounding box center [406, 194] width 17 height 9
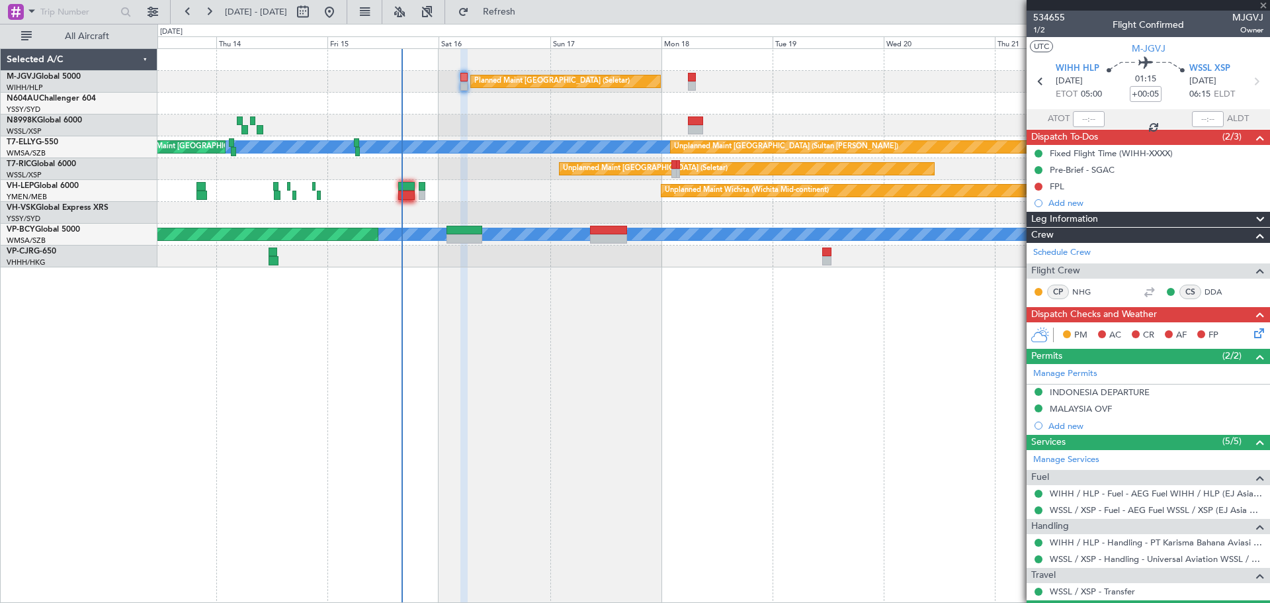
type input "-00:05"
type input "6"
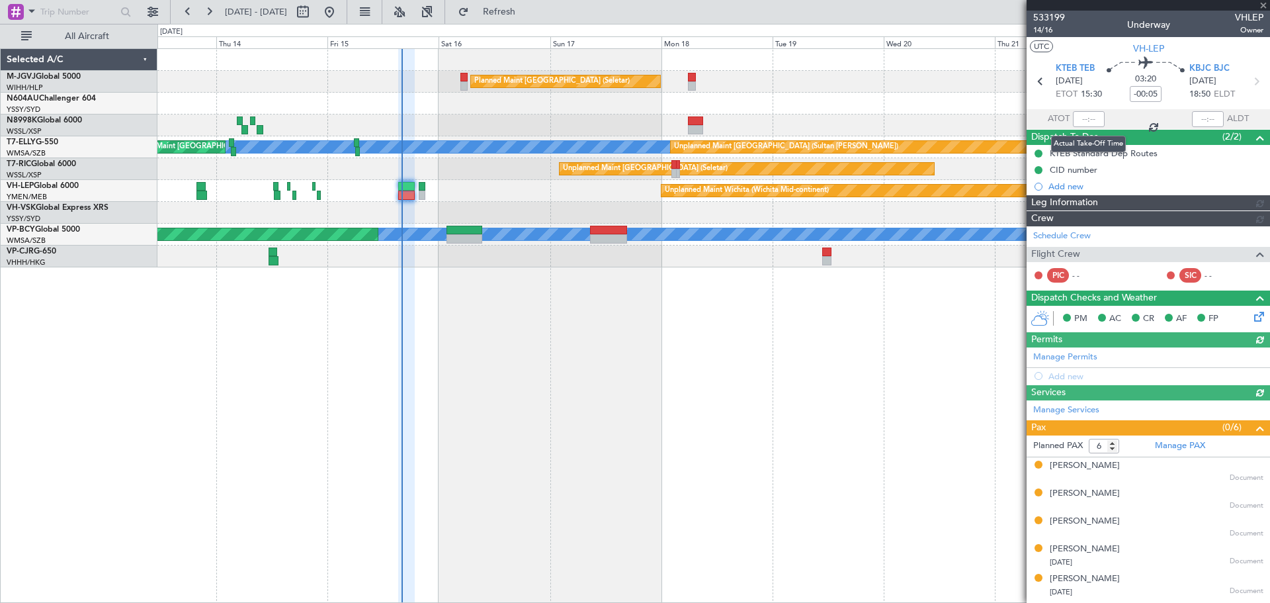
type input "[PERSON_NAME] (LEU)"
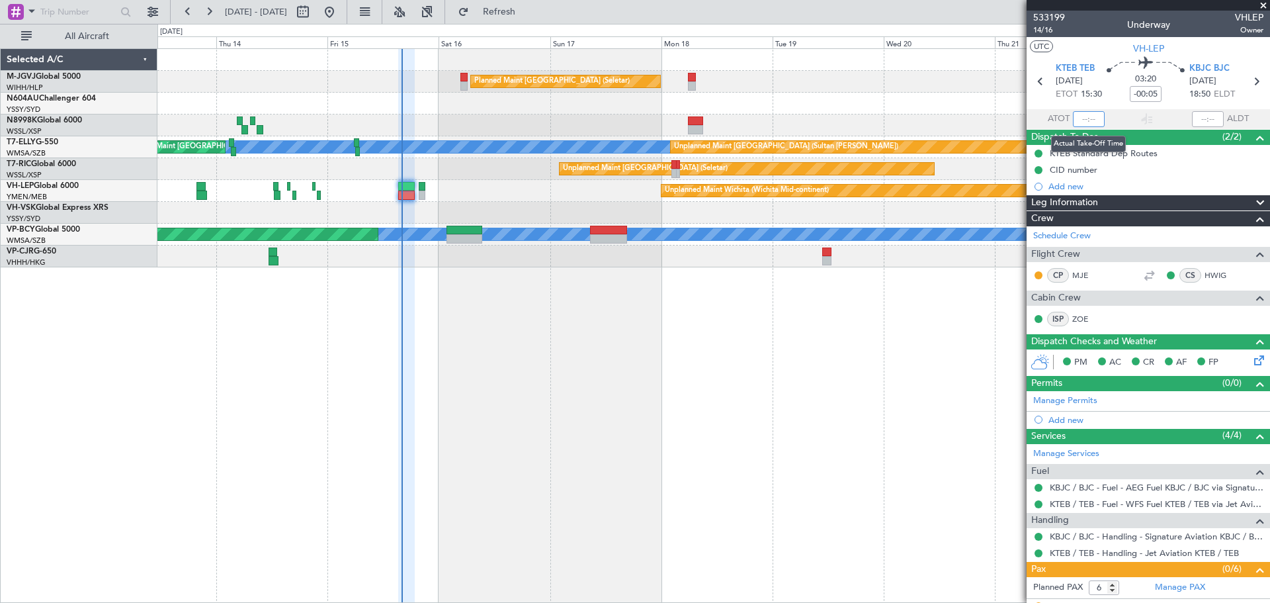
click at [1079, 121] on input "text" at bounding box center [1089, 119] width 32 height 16
click at [782, 357] on div "Planned Maint Singapore (Seletar) MEL Unplanned Maint Kuala Lumpur (Sultan Abdu…" at bounding box center [713, 325] width 1113 height 554
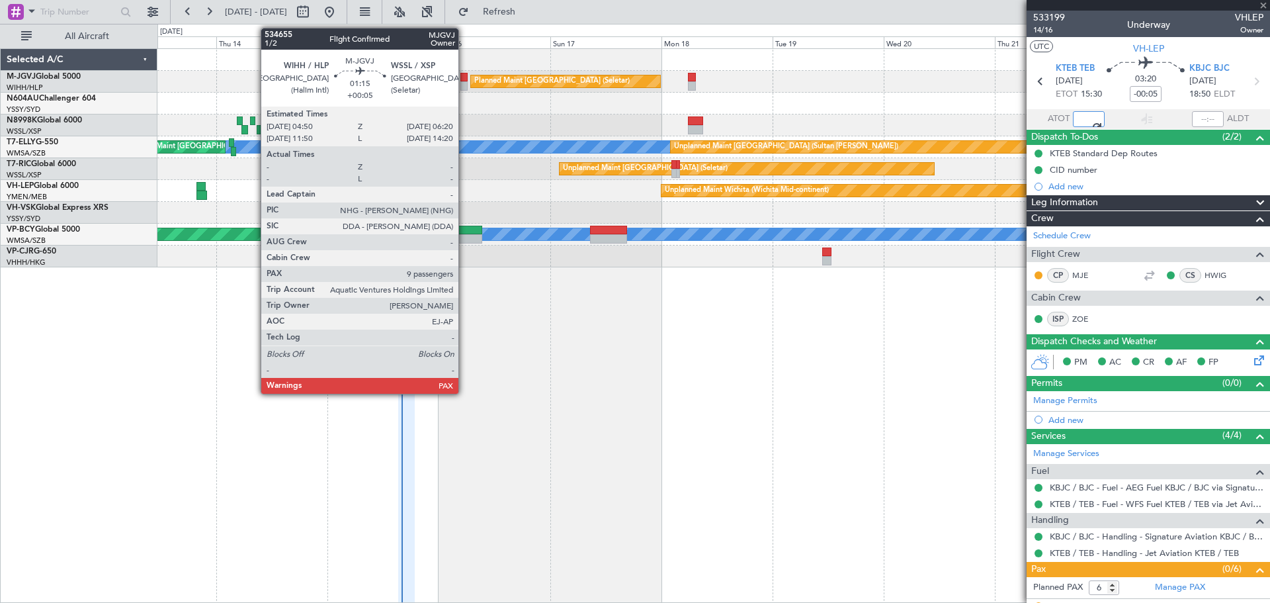
click at [464, 78] on div at bounding box center [463, 77] width 7 height 9
type input "15:55"
type input "+00:05"
type input "9"
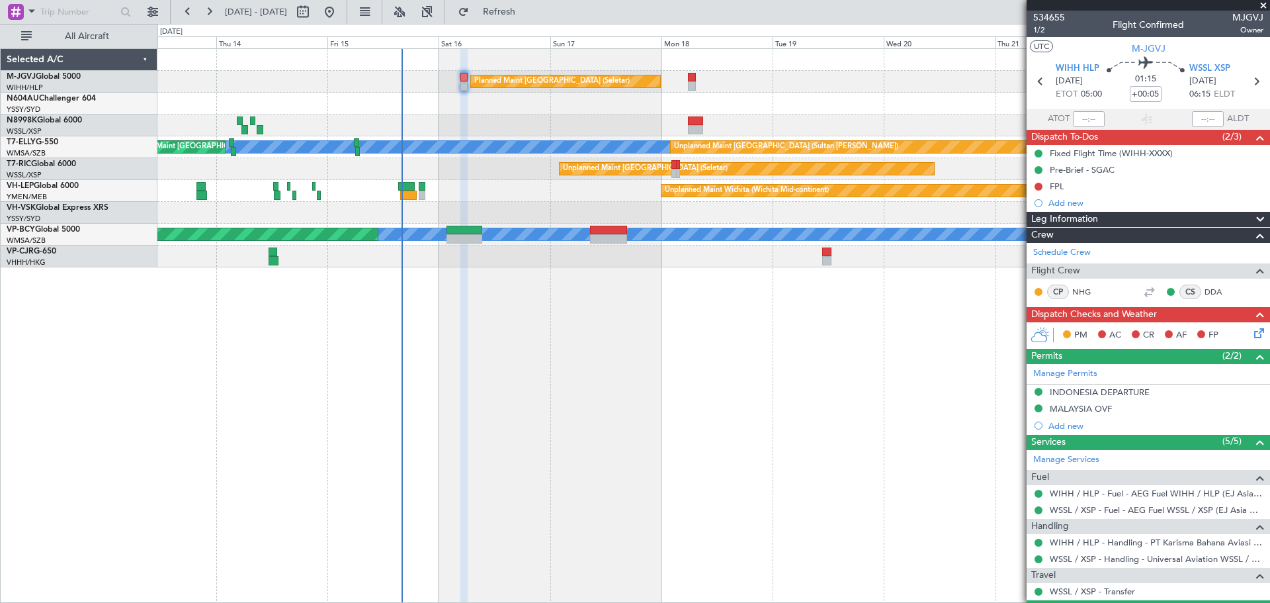
click at [714, 378] on div "Planned Maint Singapore (Seletar) MEL Unplanned Maint Kuala Lumpur (Sultan Abdu…" at bounding box center [713, 325] width 1113 height 554
click at [1052, 192] on div "FPL" at bounding box center [1148, 186] width 243 height 17
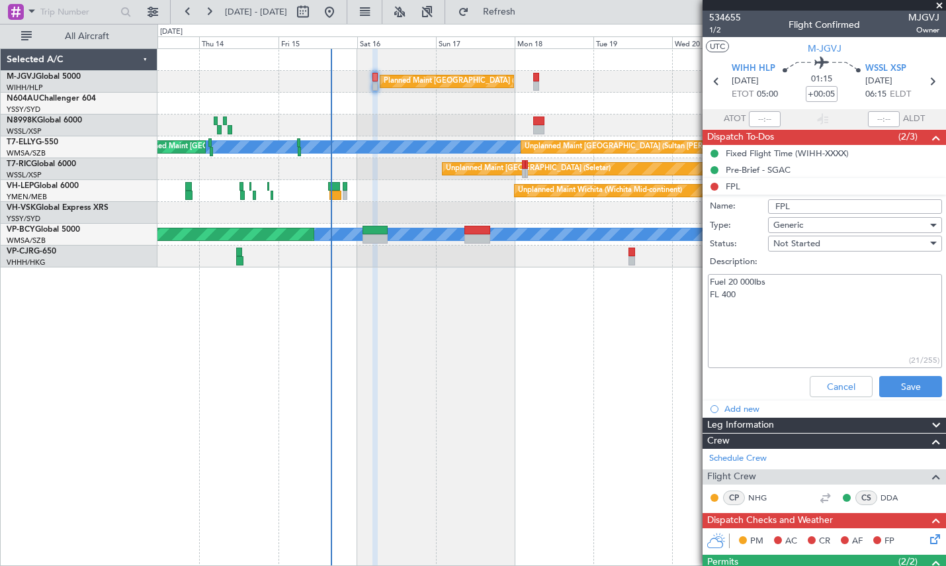
click at [807, 243] on span "Not Started" at bounding box center [796, 243] width 47 height 12
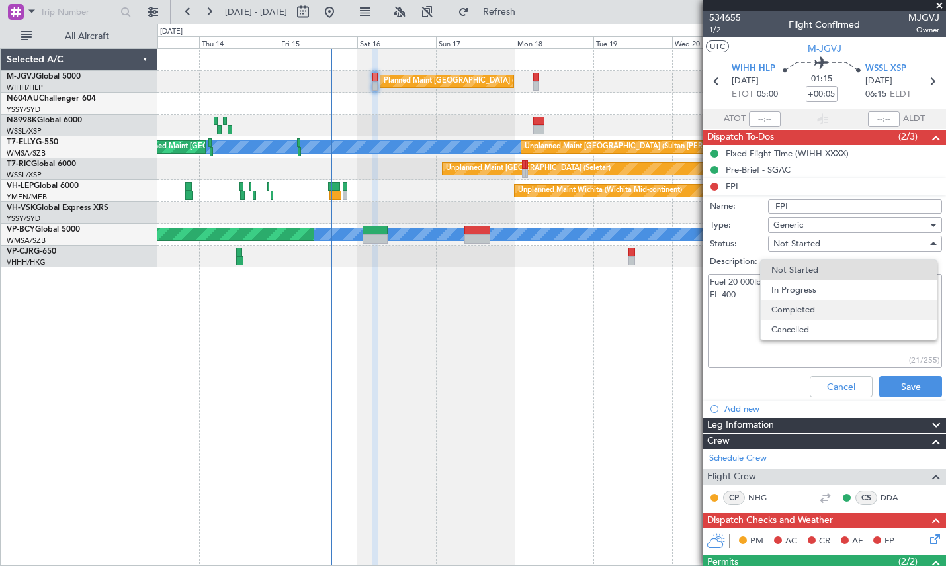
click at [801, 312] on span "Completed" at bounding box center [848, 310] width 155 height 20
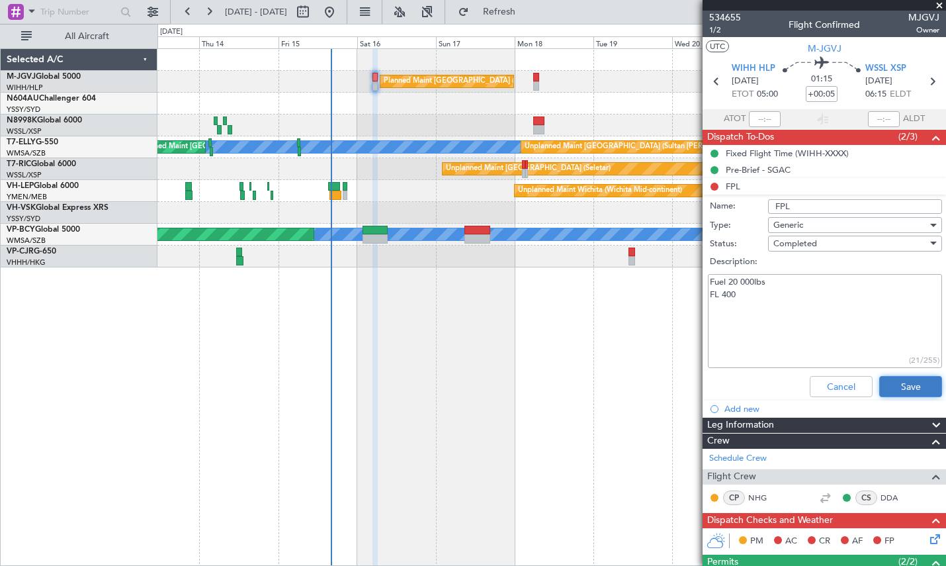
click at [891, 389] on button "Save" at bounding box center [910, 386] width 63 height 21
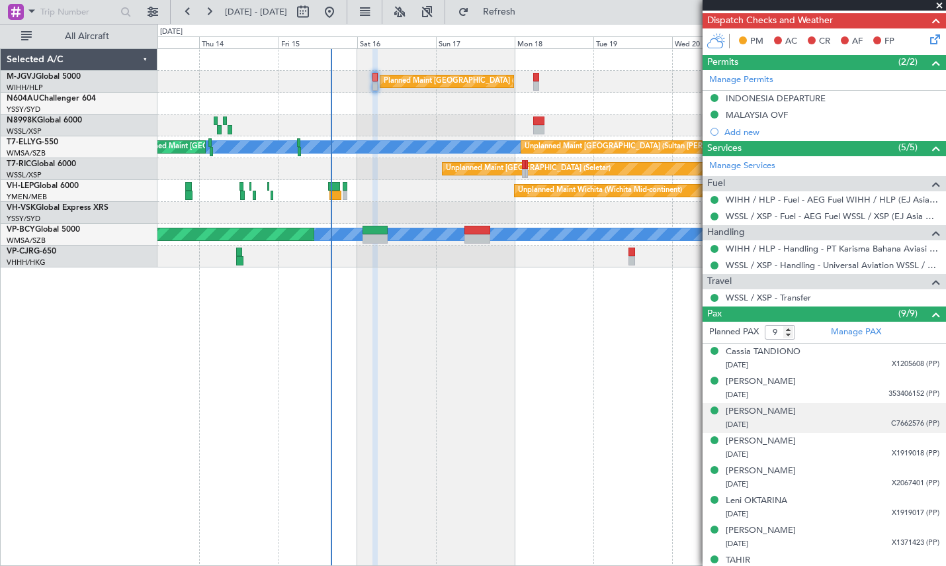
scroll to position [339, 0]
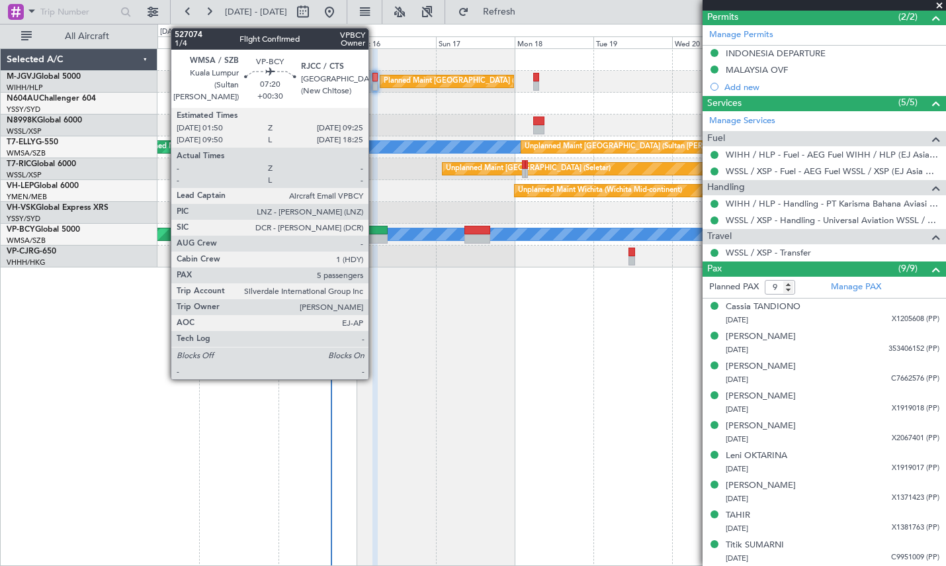
click at [374, 233] on div at bounding box center [374, 230] width 25 height 9
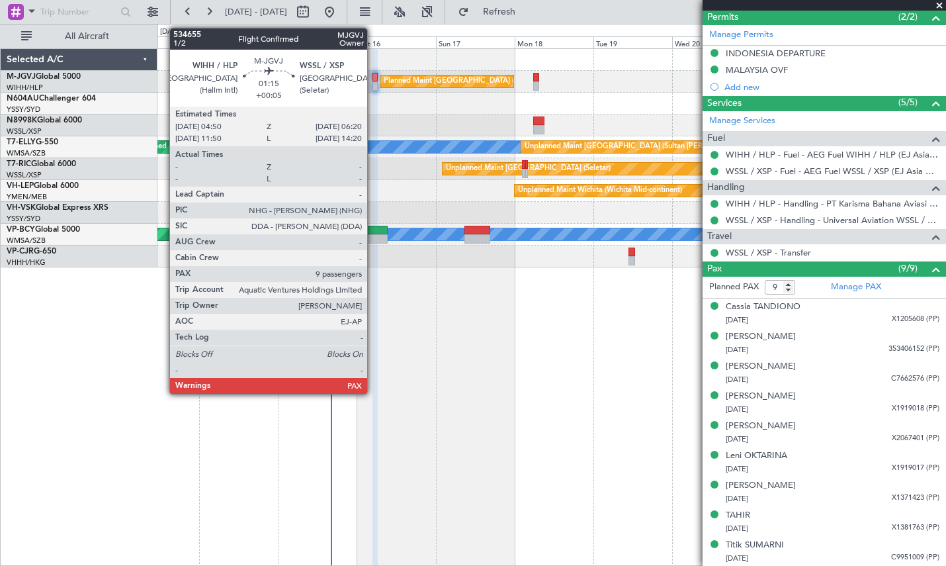
click at [373, 81] on div at bounding box center [374, 77] width 5 height 9
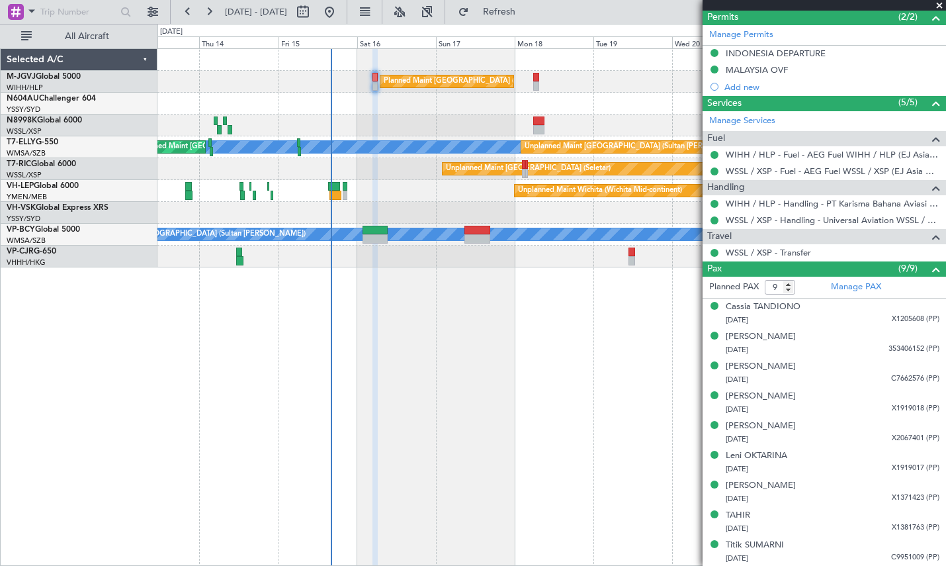
scroll to position [8, 0]
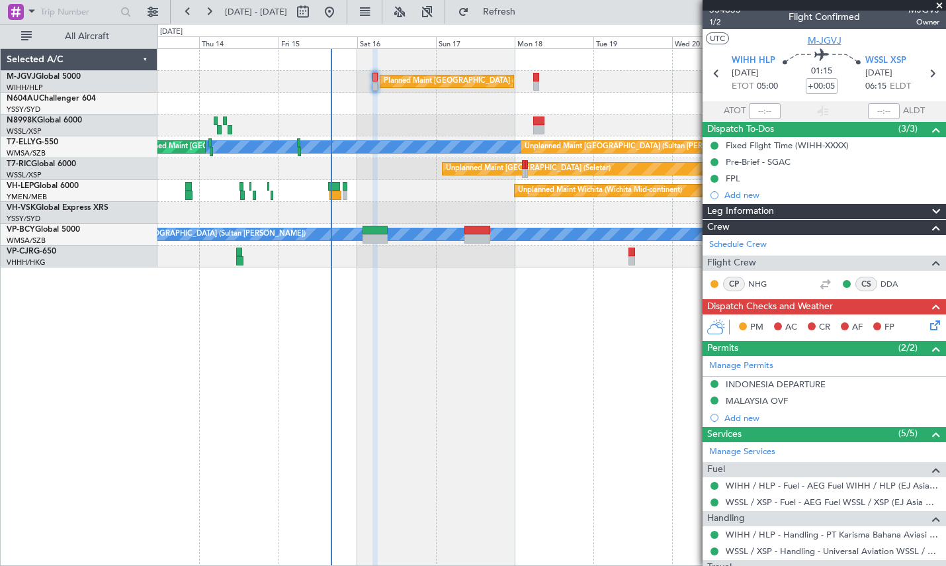
click at [825, 38] on span "M-JGVJ" at bounding box center [825, 41] width 34 height 14
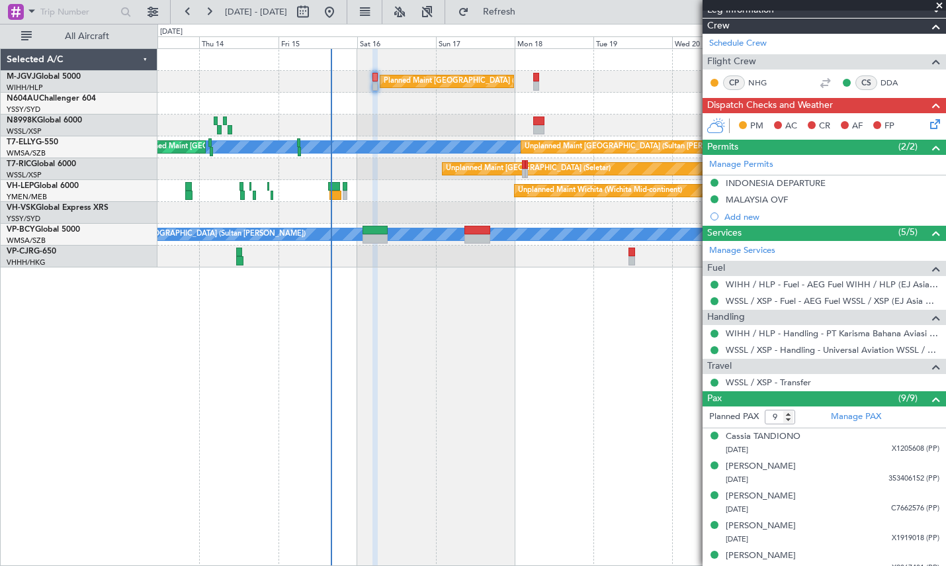
scroll to position [220, 0]
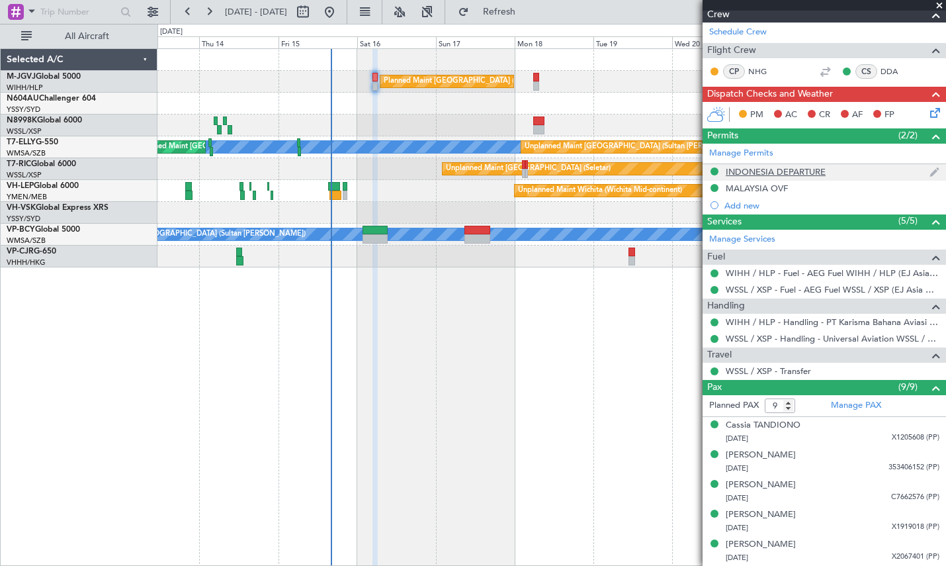
click at [771, 168] on div "INDONESIA DEPARTURE" at bounding box center [776, 171] width 100 height 11
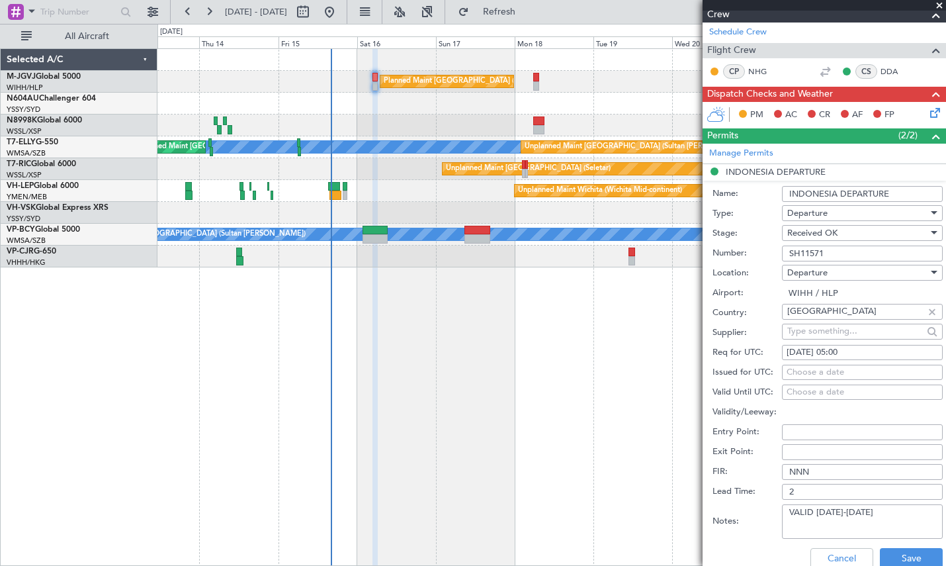
click at [804, 254] on input "SH11571" at bounding box center [862, 253] width 161 height 16
click at [789, 407] on input "Validity/Leeway:" at bounding box center [862, 412] width 161 height 16
click at [799, 372] on div "Choose a date" at bounding box center [861, 372] width 151 height 13
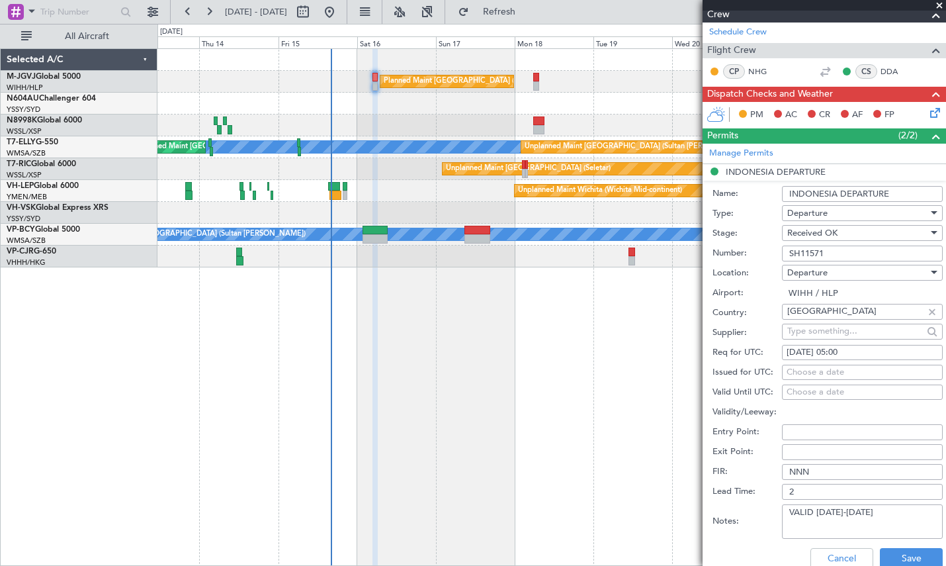
select select "8"
select select "2025"
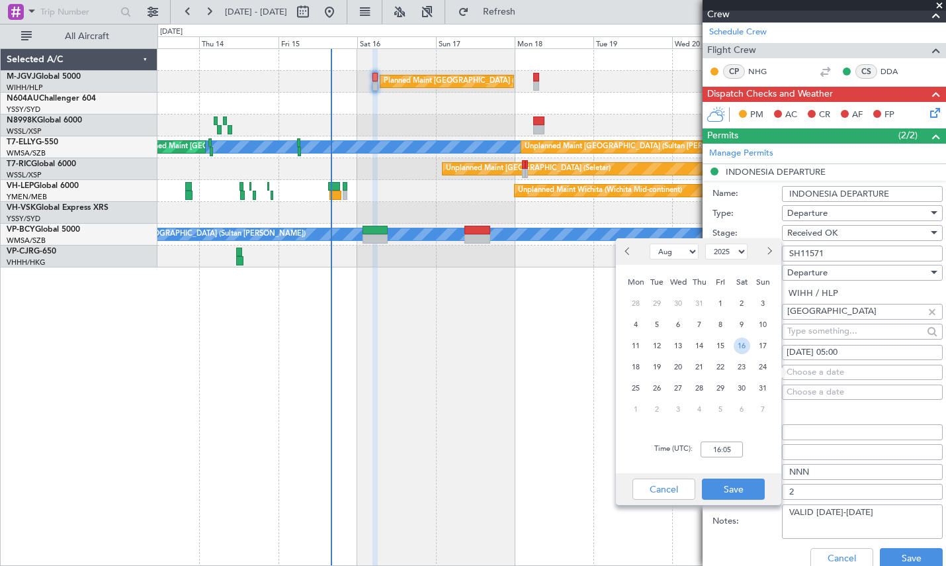
click at [739, 346] on span "16" at bounding box center [742, 345] width 17 height 17
click at [730, 455] on input "00:00" at bounding box center [721, 449] width 42 height 16
type input "05:00"
click at [724, 487] on button "Save" at bounding box center [733, 488] width 63 height 21
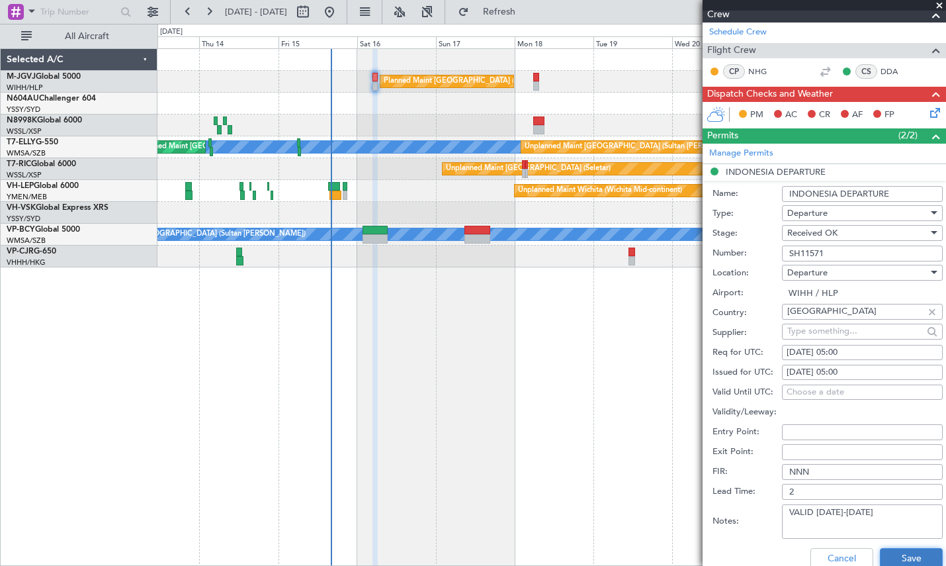
click at [890, 554] on button "Save" at bounding box center [911, 558] width 63 height 21
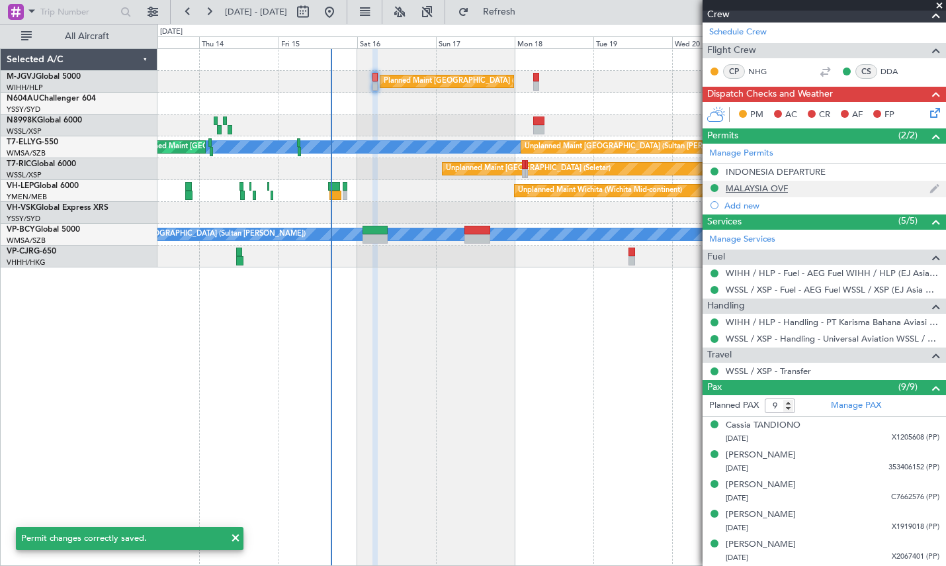
click at [748, 194] on div "MALAYSIA OVF" at bounding box center [823, 189] width 243 height 17
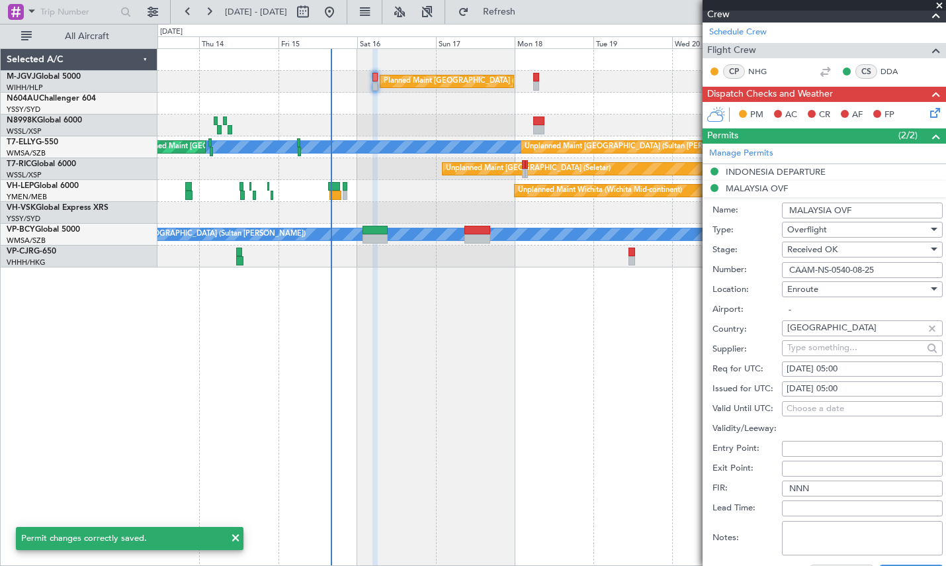
click at [822, 262] on input "CAAM-NS-0540-08-25" at bounding box center [862, 270] width 161 height 16
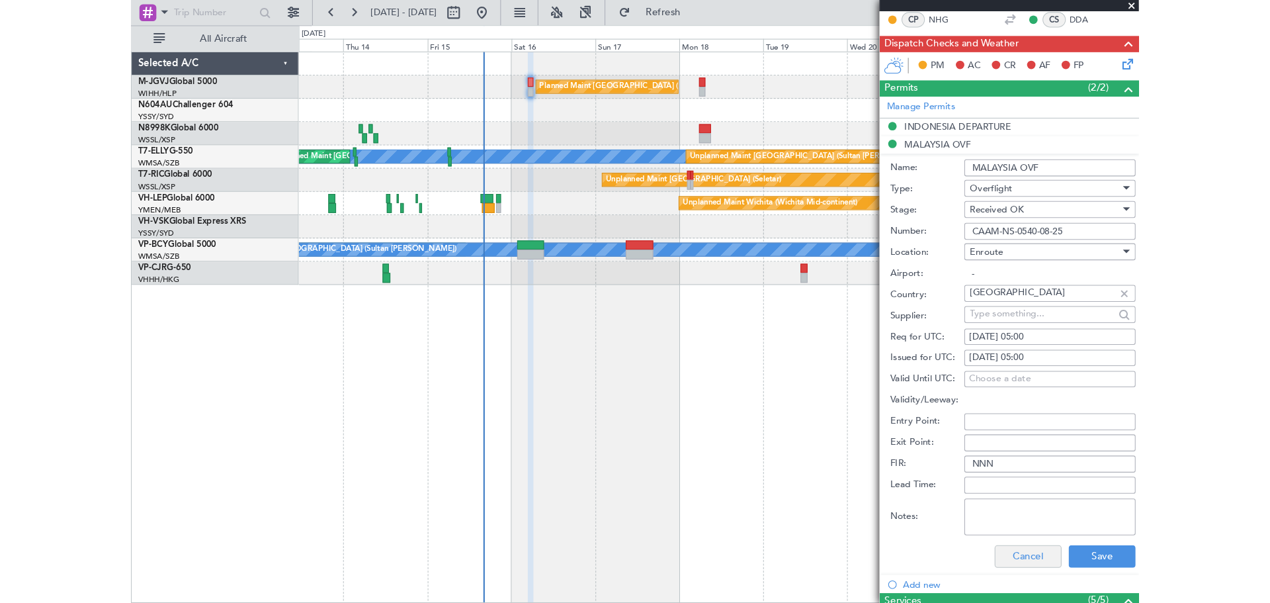
scroll to position [331, 0]
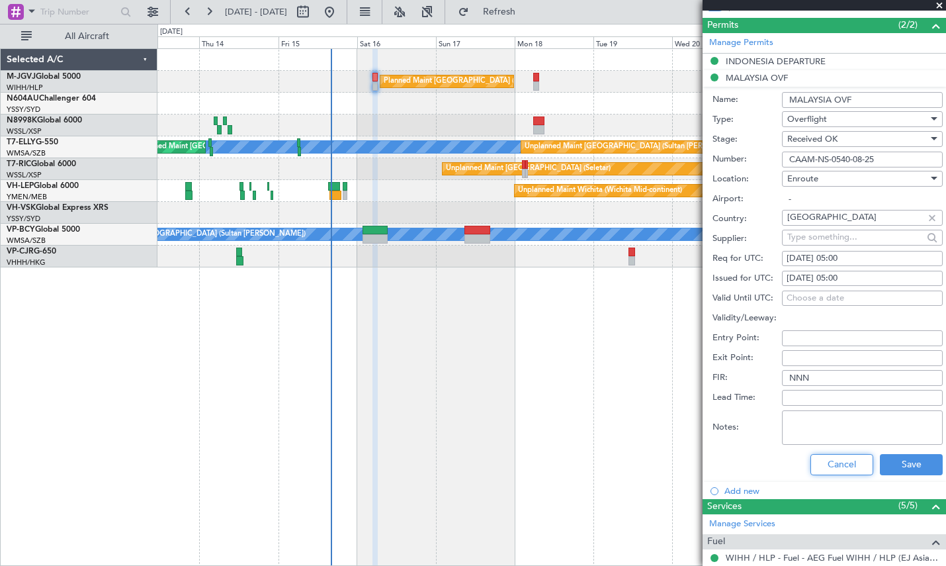
drag, startPoint x: 832, startPoint y: 467, endPoint x: 824, endPoint y: 460, distance: 10.3
click at [831, 467] on button "Cancel" at bounding box center [841, 464] width 63 height 21
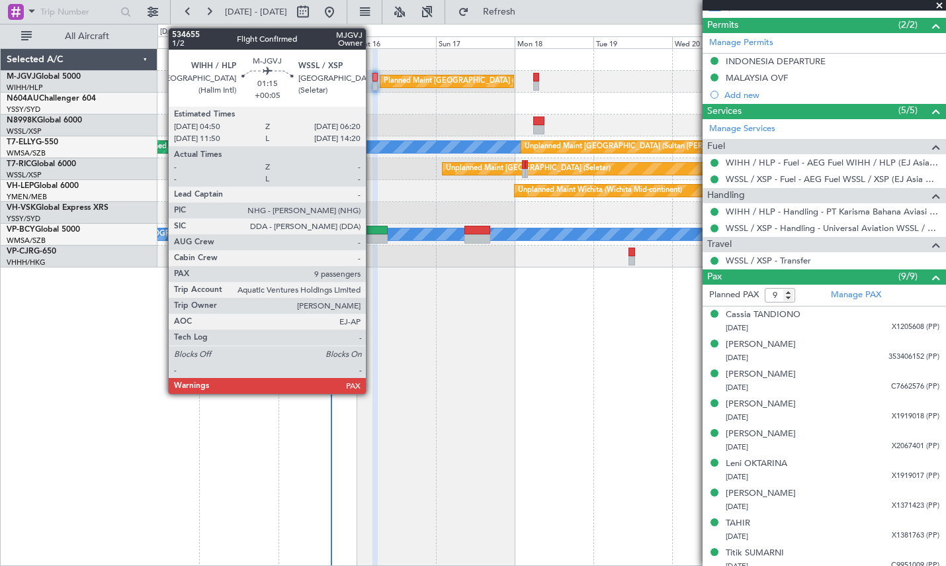
click at [372, 86] on div at bounding box center [374, 85] width 5 height 9
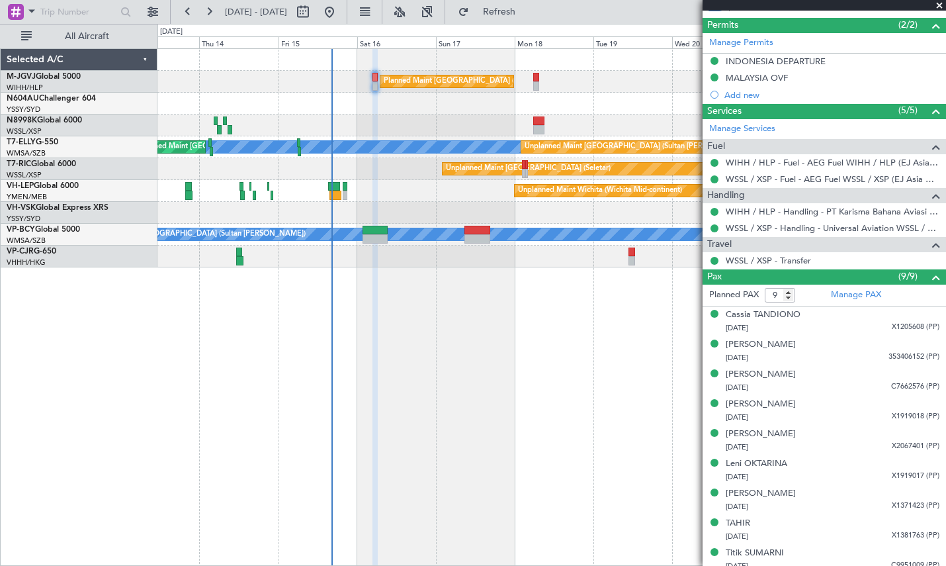
type input "Edmond Yuen (EYU)"
type input "A0398"
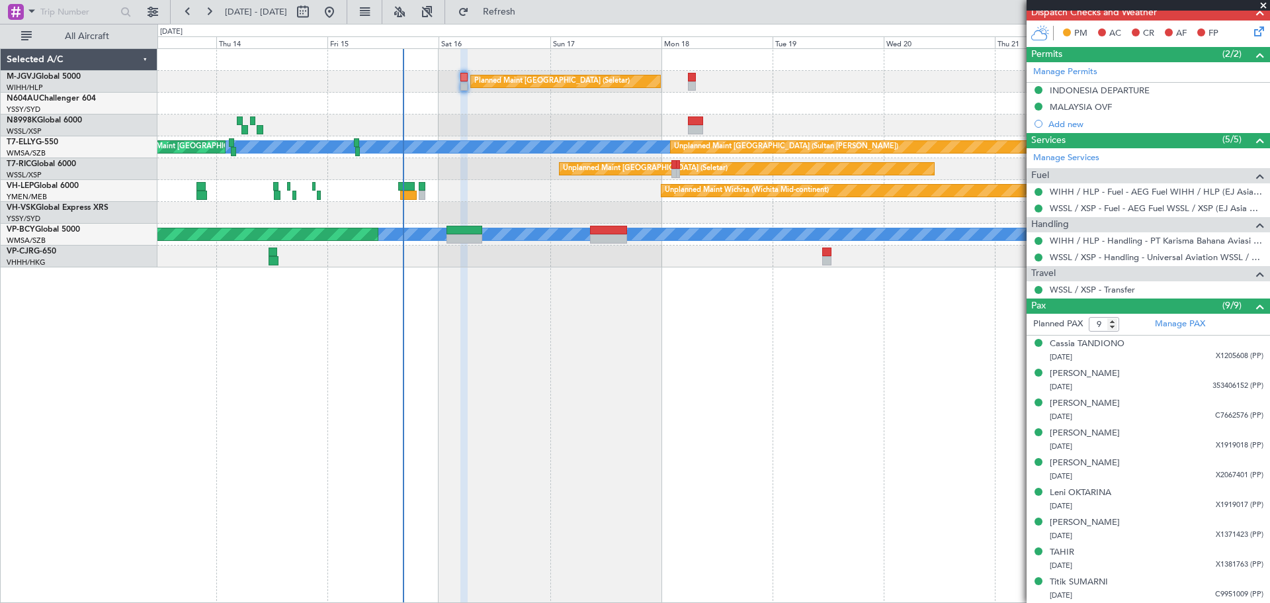
scroll to position [0, 0]
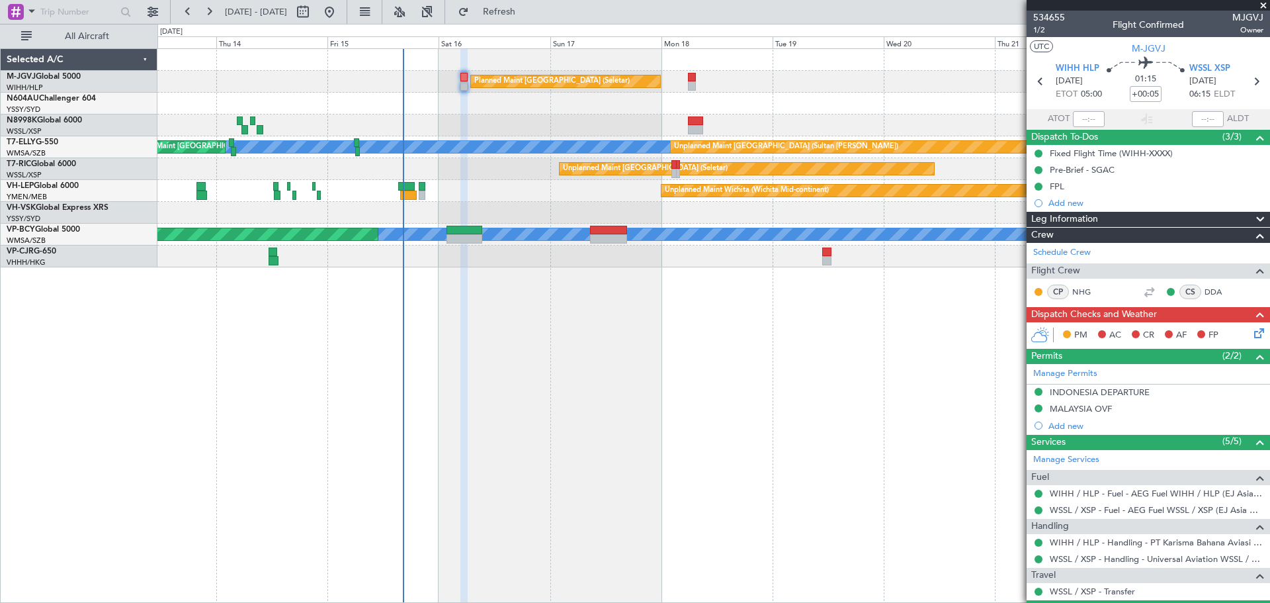
click at [1134, 220] on div "Leg Information" at bounding box center [1148, 219] width 243 height 15
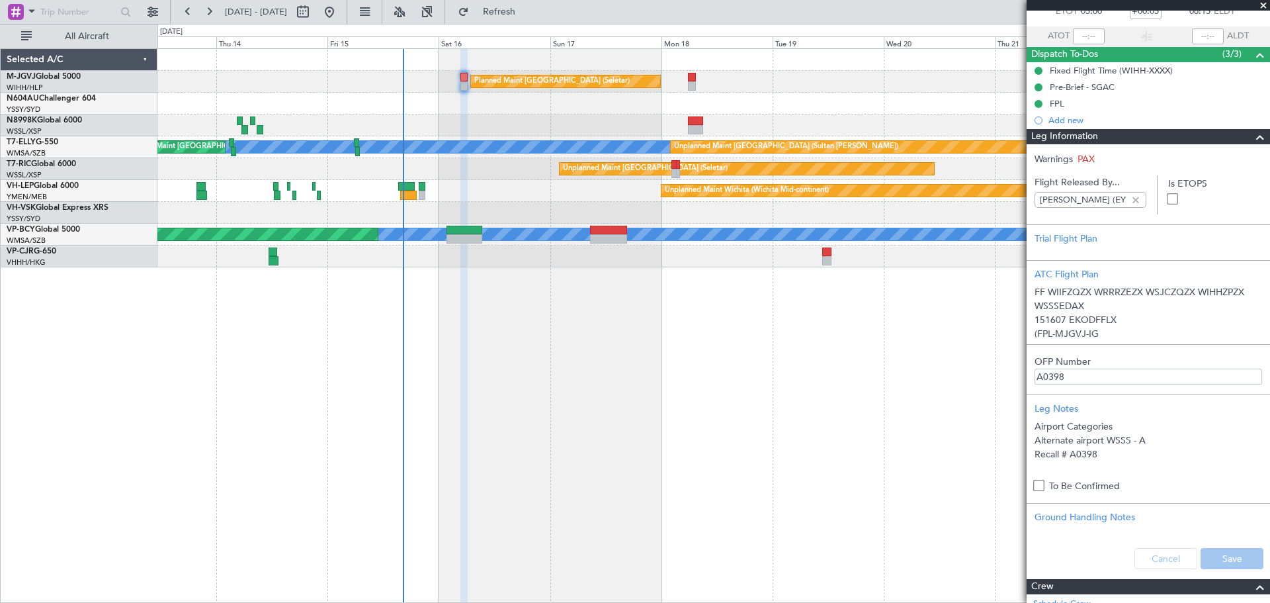
scroll to position [110, 0]
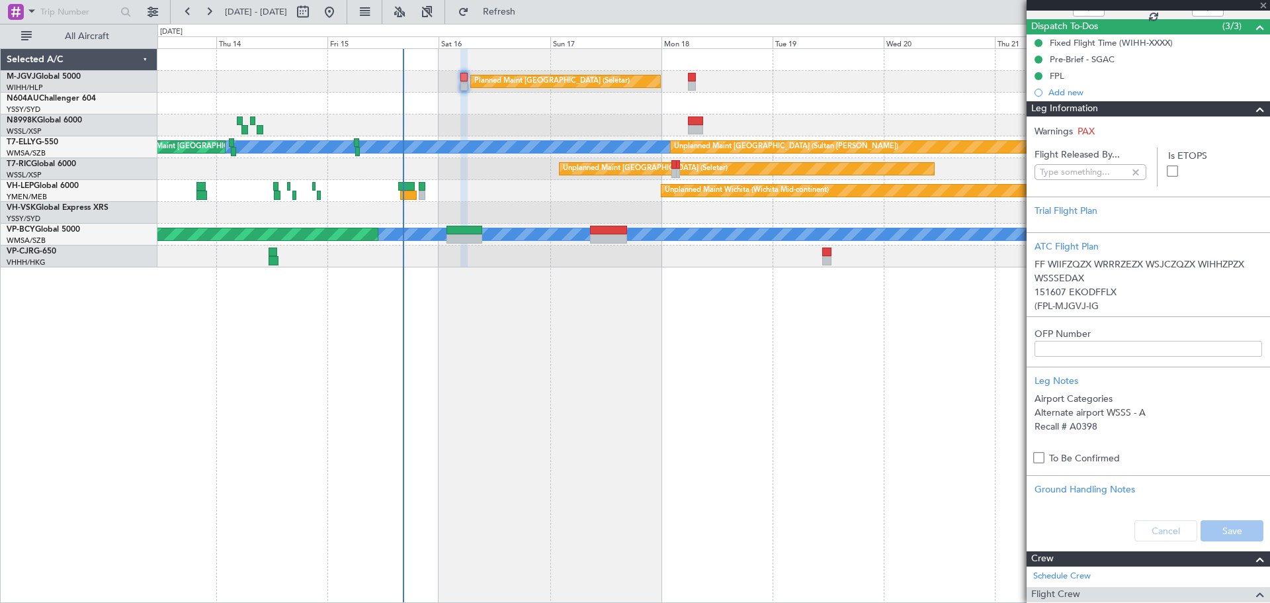
type input "Edmond Yuen (EYU)"
type input "A0398"
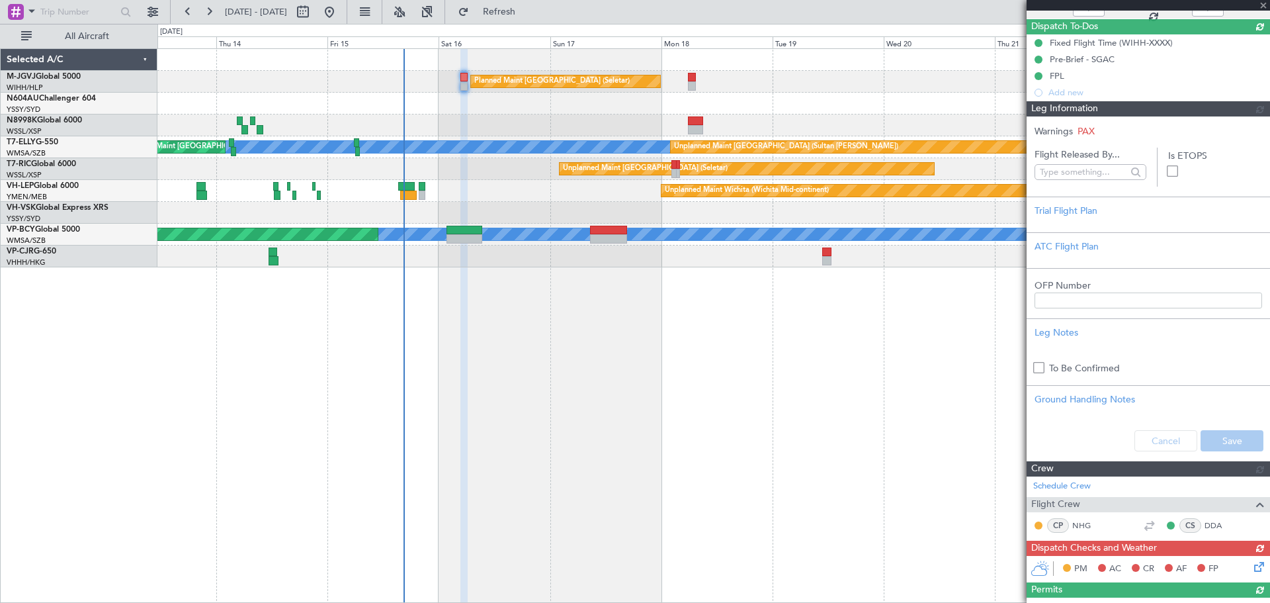
click at [1122, 108] on div "Leg Information" at bounding box center [1148, 108] width 243 height 15
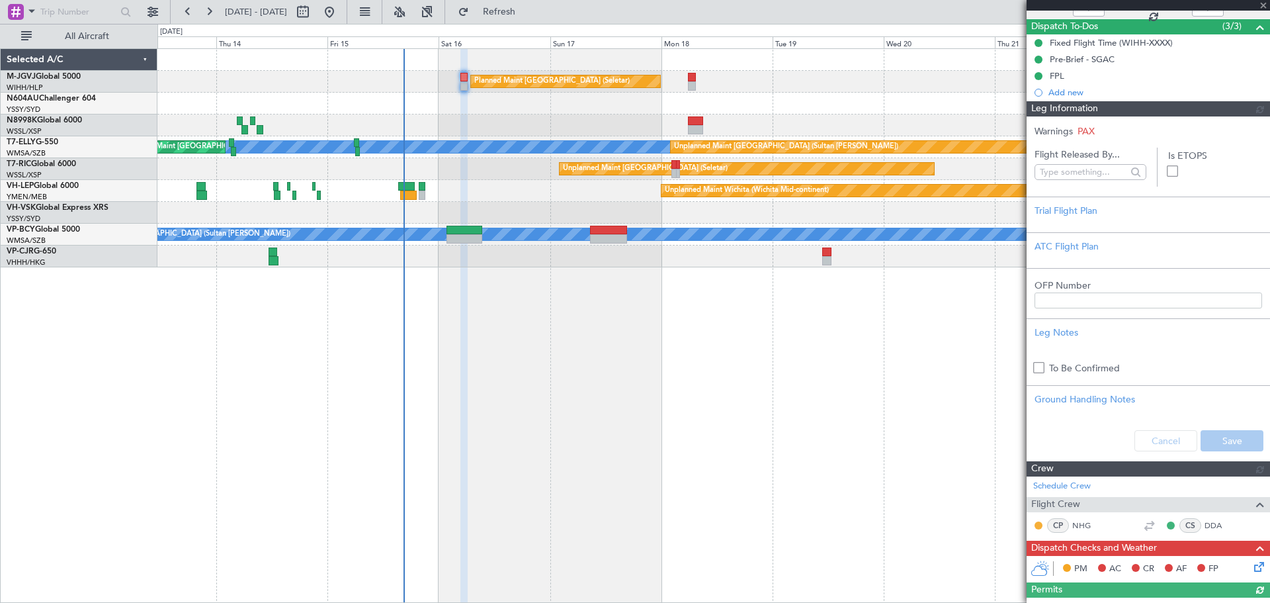
type input "Edmond Yuen (EYU)"
type input "A0398"
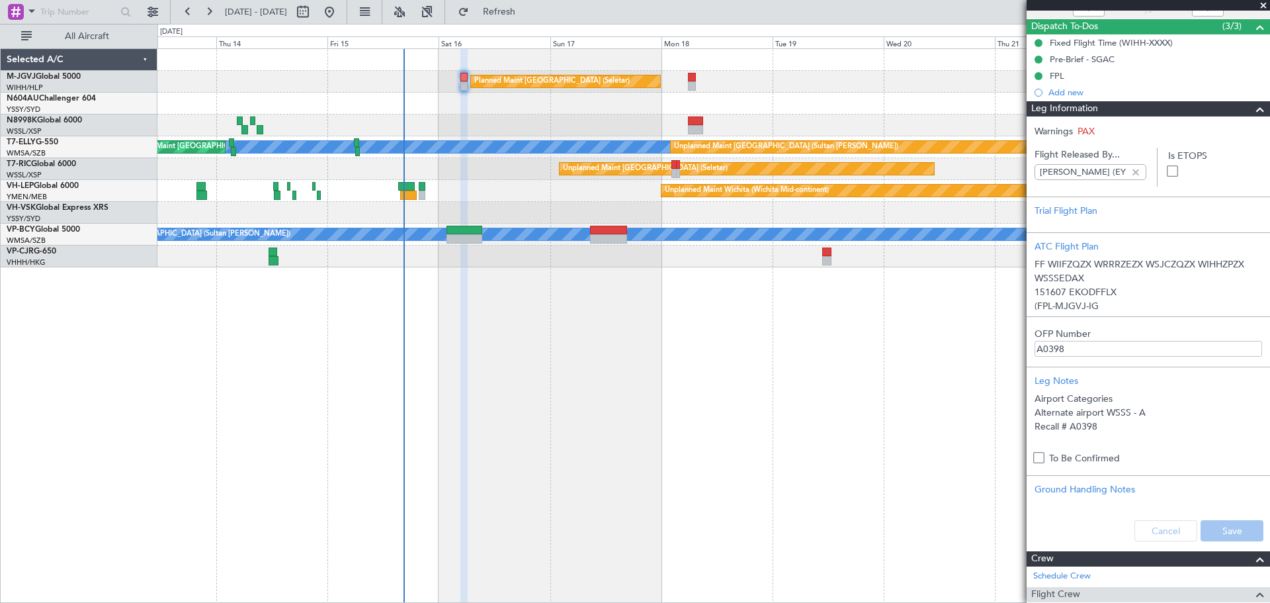
click at [1163, 110] on div "Leg Information" at bounding box center [1148, 108] width 243 height 15
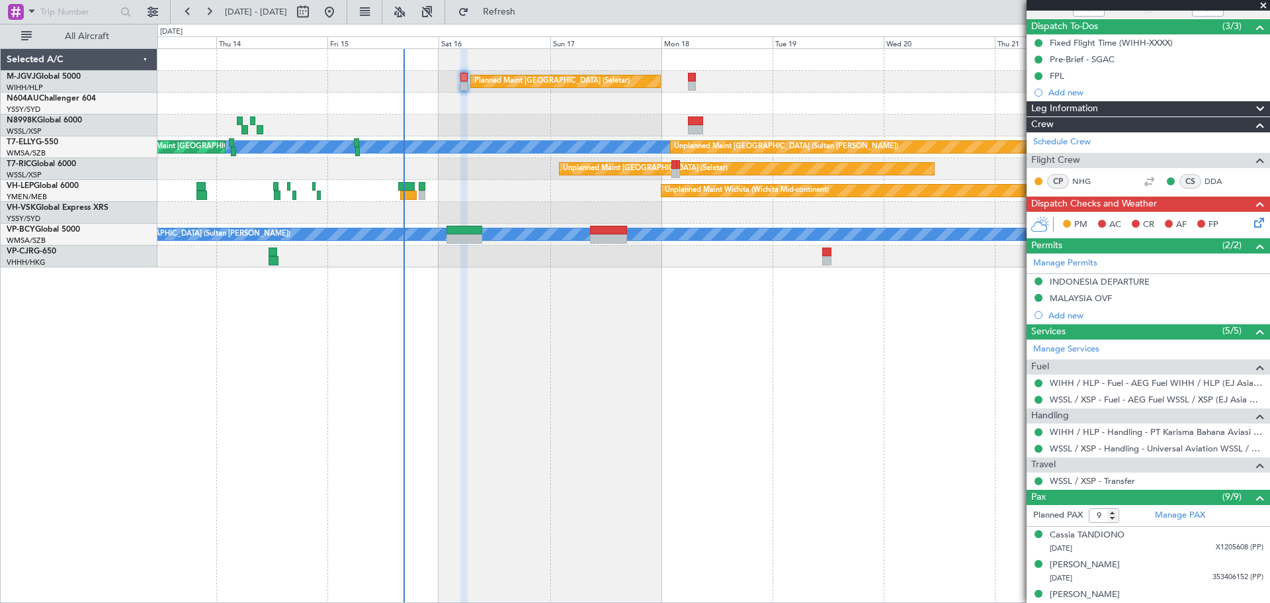
click at [1251, 220] on icon at bounding box center [1256, 220] width 11 height 11
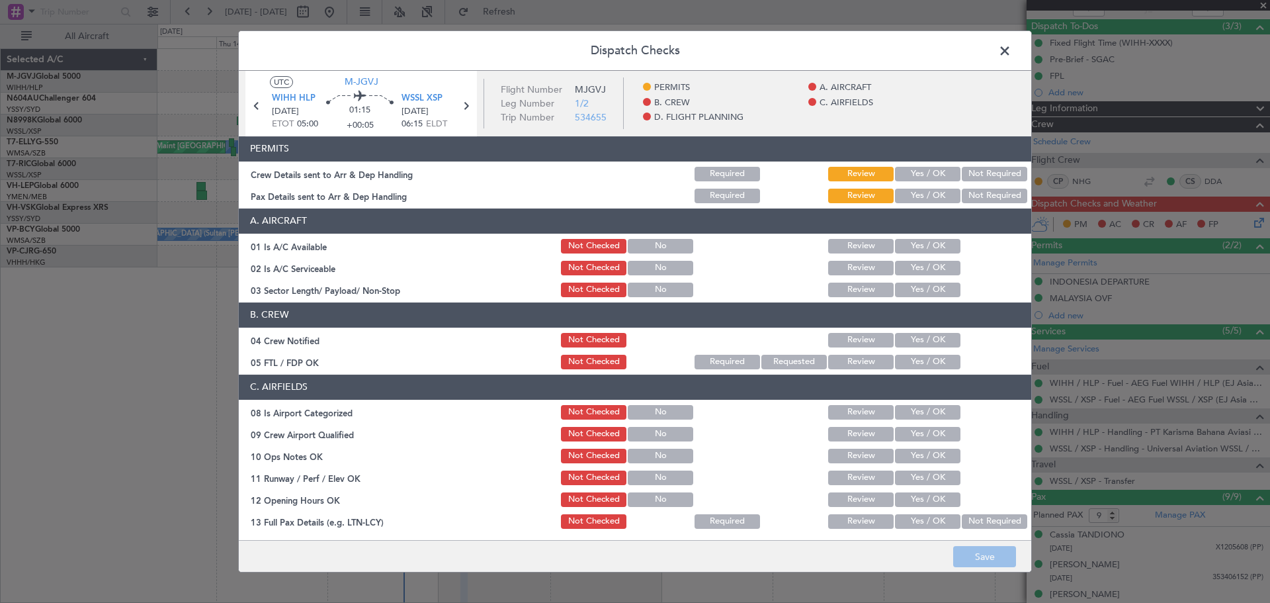
click at [933, 180] on button "Yes / OK" at bounding box center [927, 174] width 65 height 15
click at [925, 196] on button "Yes / OK" at bounding box center [927, 196] width 65 height 15
drag, startPoint x: 910, startPoint y: 245, endPoint x: 908, endPoint y: 266, distance: 21.3
click at [910, 245] on button "Yes / OK" at bounding box center [927, 246] width 65 height 15
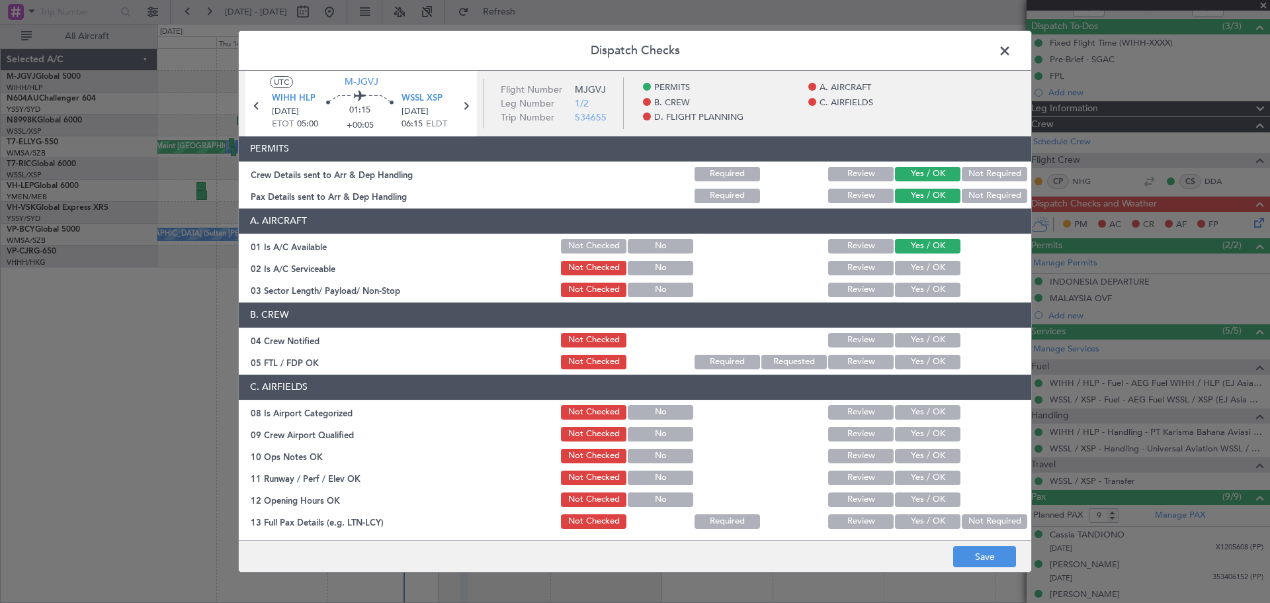
click at [907, 269] on button "Yes / OK" at bounding box center [927, 268] width 65 height 15
drag, startPoint x: 906, startPoint y: 284, endPoint x: 906, endPoint y: 293, distance: 8.6
click at [906, 289] on button "Yes / OK" at bounding box center [927, 289] width 65 height 15
click at [907, 343] on button "Yes / OK" at bounding box center [927, 340] width 65 height 15
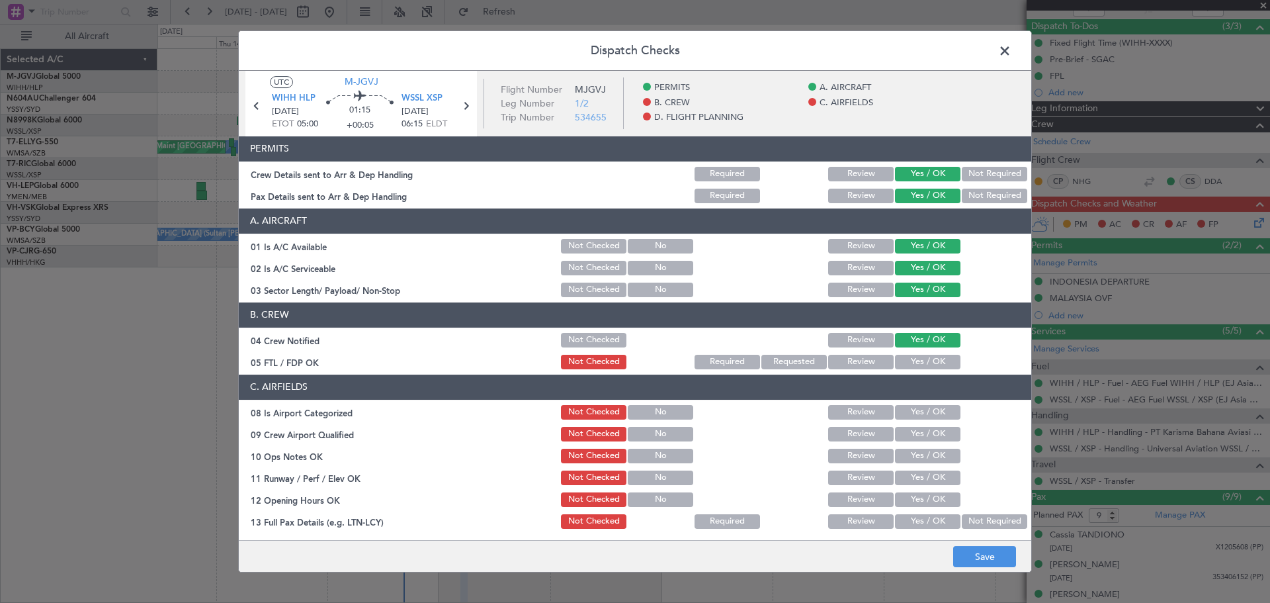
drag, startPoint x: 905, startPoint y: 362, endPoint x: 905, endPoint y: 406, distance: 43.7
click at [905, 371] on article "PERMITS Crew Details sent to Arr & Dep Handling Required Review Yes / OK Not Re…" at bounding box center [635, 334] width 792 height 396
click at [912, 362] on button "Yes / OK" at bounding box center [927, 362] width 65 height 15
click at [911, 409] on button "Yes / OK" at bounding box center [927, 412] width 65 height 15
click at [910, 434] on button "Yes / OK" at bounding box center [927, 434] width 65 height 15
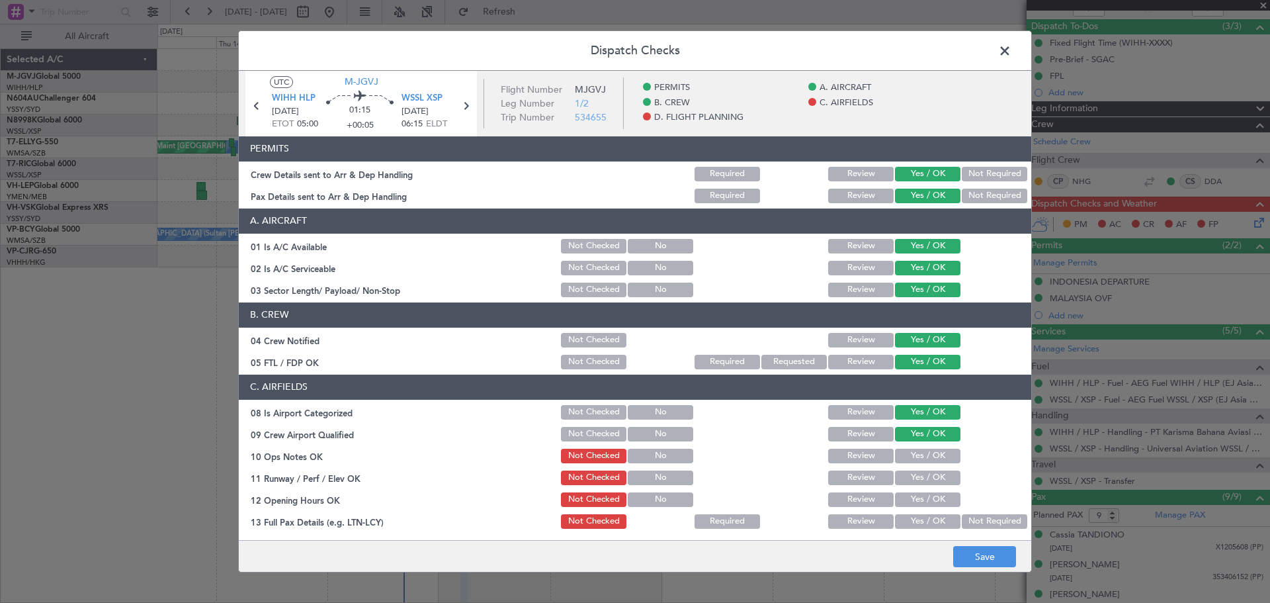
drag, startPoint x: 909, startPoint y: 448, endPoint x: 910, endPoint y: 459, distance: 11.3
click at [909, 458] on button "Yes / OK" at bounding box center [927, 455] width 65 height 15
drag, startPoint x: 913, startPoint y: 478, endPoint x: 913, endPoint y: 489, distance: 11.2
click at [913, 489] on section "C. AIRFIELDS 08 Is Airport Categorized Not Checked No Review Yes / OK 09 Crew A…" at bounding box center [635, 539] width 792 height 331
drag, startPoint x: 912, startPoint y: 499, endPoint x: 912, endPoint y: 519, distance: 19.8
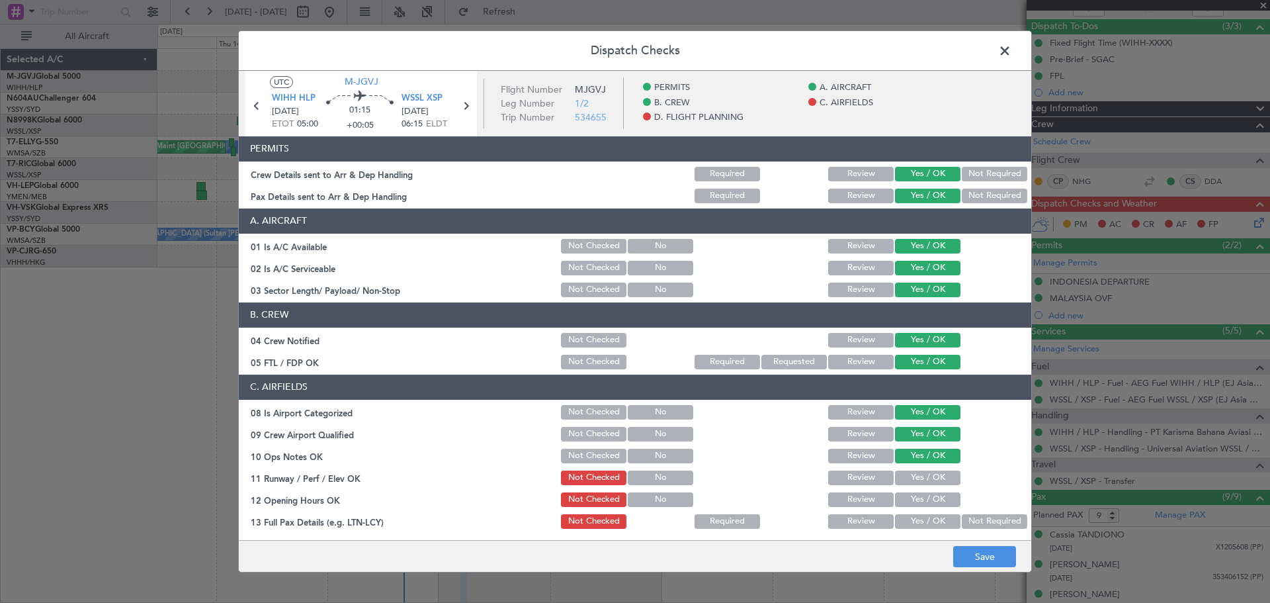
click at [912, 505] on button "Yes / OK" at bounding box center [927, 499] width 65 height 15
drag, startPoint x: 911, startPoint y: 523, endPoint x: 911, endPoint y: 513, distance: 10.6
click at [911, 517] on button "Yes / OK" at bounding box center [927, 521] width 65 height 15
drag, startPoint x: 906, startPoint y: 476, endPoint x: 911, endPoint y: 433, distance: 43.2
click at [906, 474] on button "Yes / OK" at bounding box center [927, 477] width 65 height 15
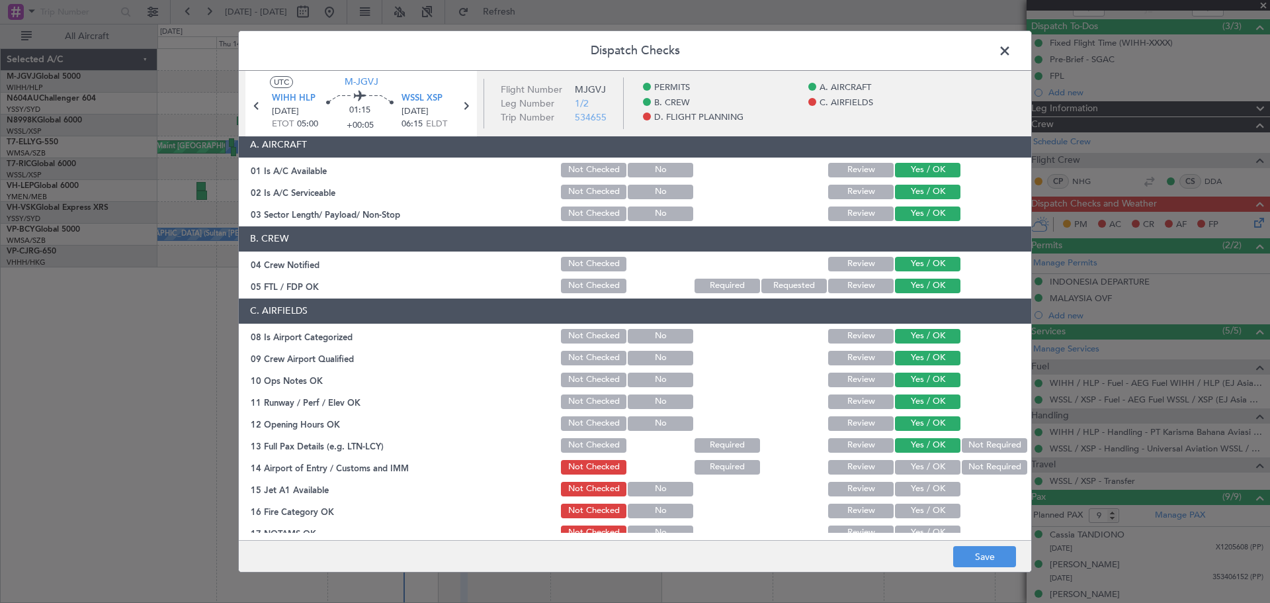
scroll to position [220, 0]
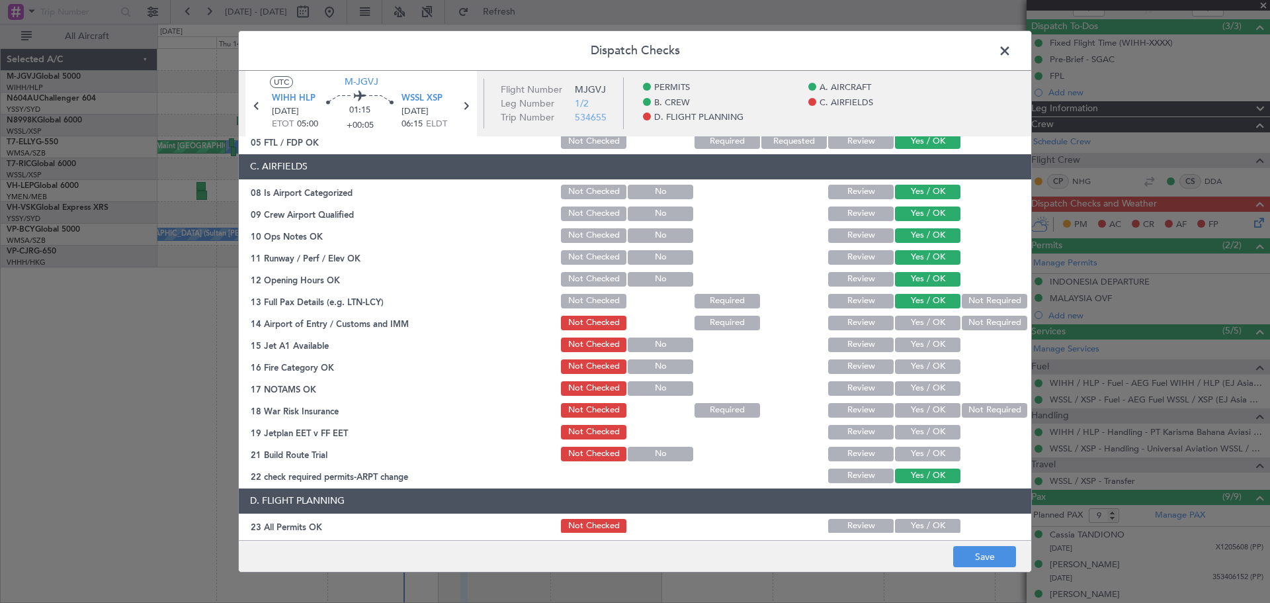
click at [911, 317] on button "Yes / OK" at bounding box center [927, 323] width 65 height 15
click at [912, 345] on button "Yes / OK" at bounding box center [927, 344] width 65 height 15
drag, startPoint x: 913, startPoint y: 367, endPoint x: 913, endPoint y: 378, distance: 10.6
click at [913, 371] on button "Yes / OK" at bounding box center [927, 366] width 65 height 15
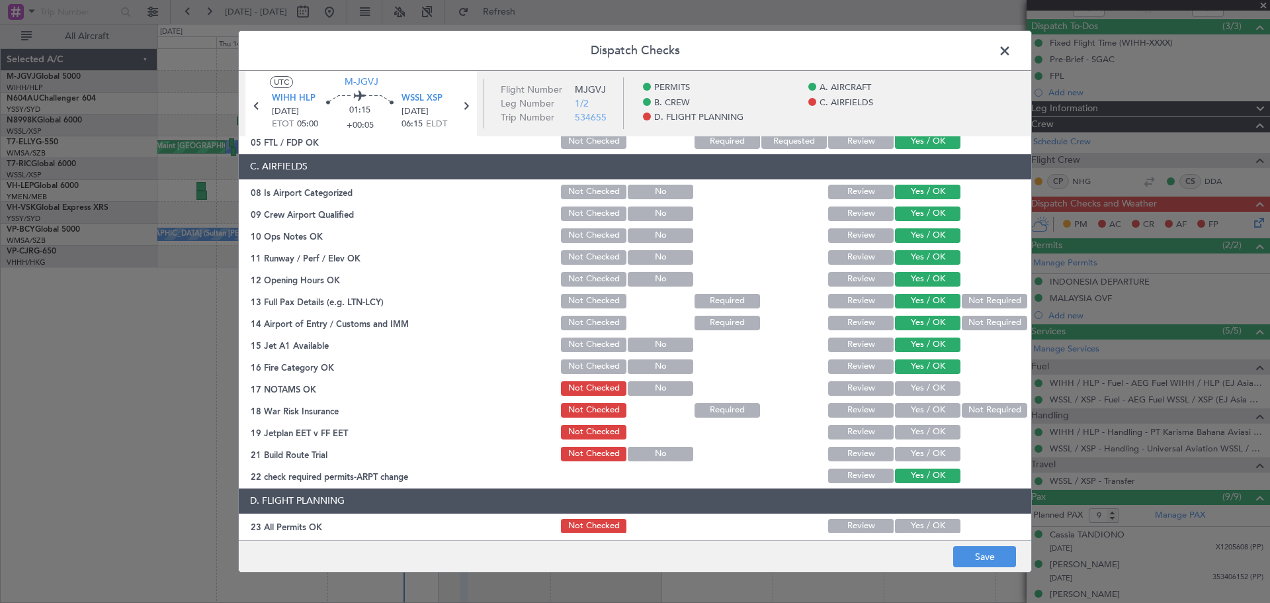
drag, startPoint x: 913, startPoint y: 388, endPoint x: 910, endPoint y: 409, distance: 22.1
click at [913, 394] on button "Yes / OK" at bounding box center [927, 388] width 65 height 15
drag, startPoint x: 910, startPoint y: 409, endPoint x: 909, endPoint y: 432, distance: 22.5
click at [910, 411] on button "Yes / OK" at bounding box center [927, 410] width 65 height 15
drag, startPoint x: 909, startPoint y: 432, endPoint x: 907, endPoint y: 448, distance: 16.6
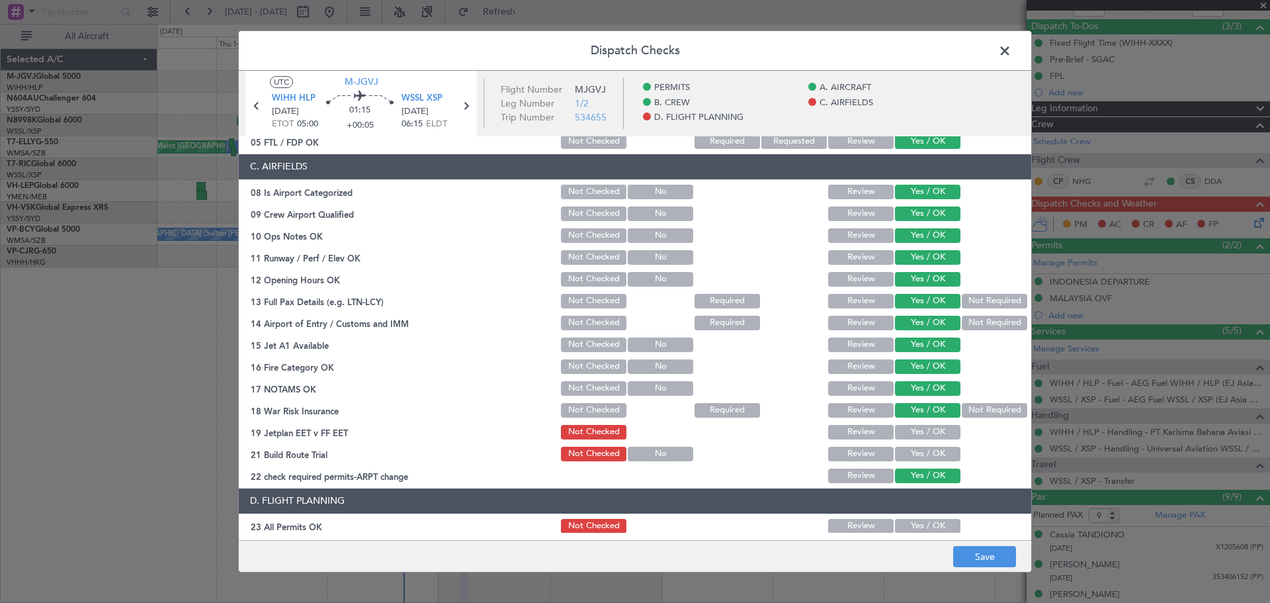
click at [909, 434] on button "Yes / OK" at bounding box center [927, 432] width 65 height 15
click at [907, 448] on button "Yes / OK" at bounding box center [927, 453] width 65 height 15
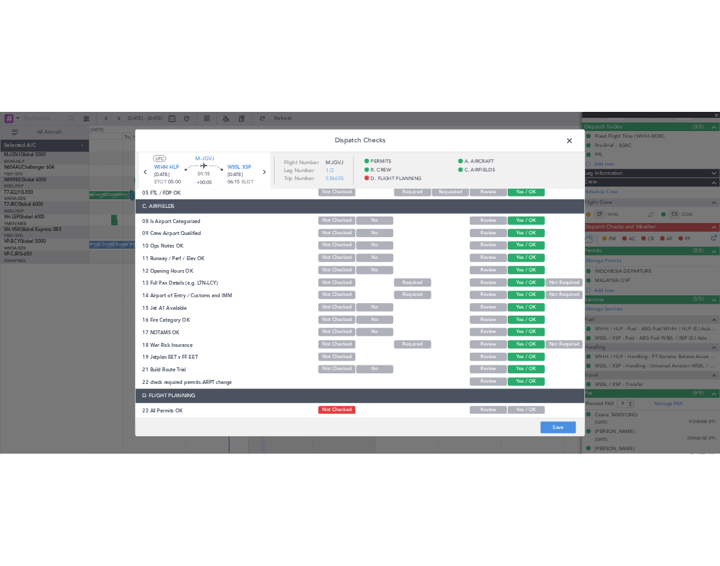
scroll to position [380, 0]
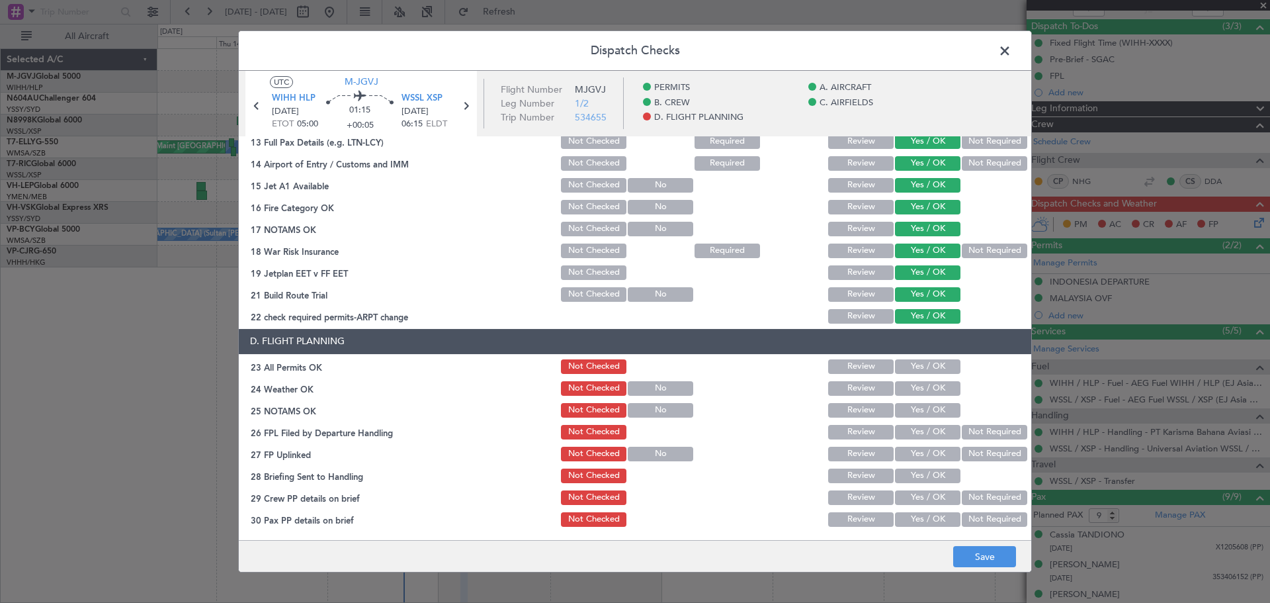
click at [910, 364] on button "Yes / OK" at bounding box center [927, 366] width 65 height 15
click at [909, 393] on button "Yes / OK" at bounding box center [927, 388] width 65 height 15
drag, startPoint x: 912, startPoint y: 411, endPoint x: 911, endPoint y: 424, distance: 13.2
click at [912, 417] on button "Yes / OK" at bounding box center [927, 410] width 65 height 15
drag, startPoint x: 911, startPoint y: 427, endPoint x: 910, endPoint y: 443, distance: 16.5
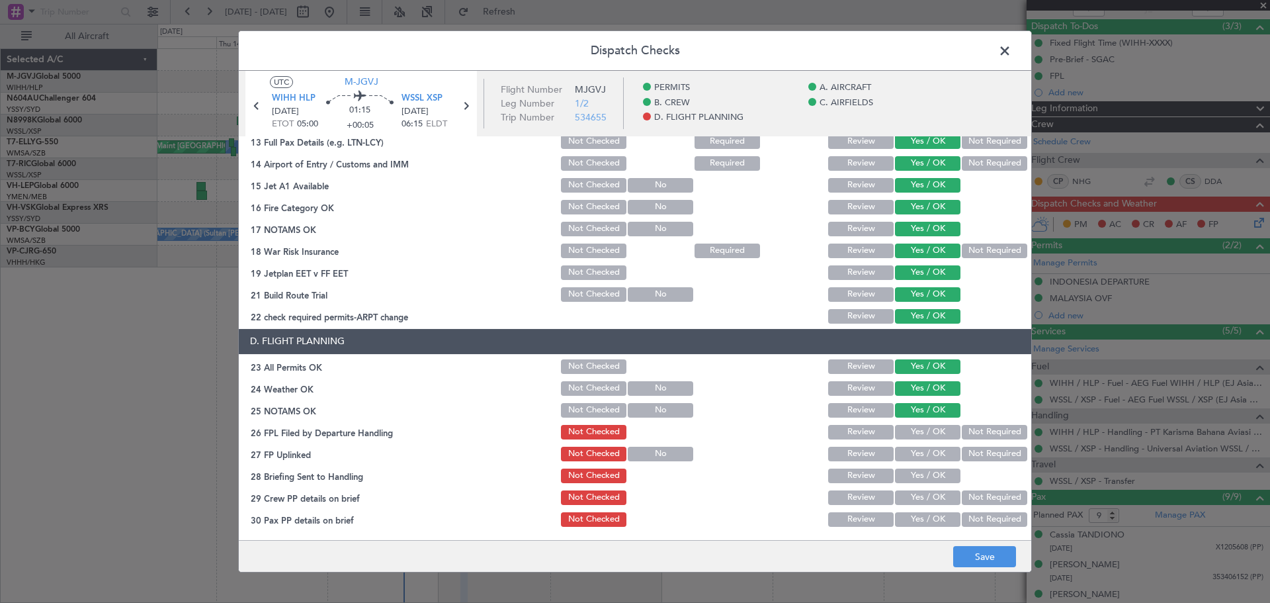
click at [911, 434] on button "Yes / OK" at bounding box center [927, 432] width 65 height 15
drag, startPoint x: 909, startPoint y: 450, endPoint x: 909, endPoint y: 462, distance: 11.2
click at [909, 455] on button "Yes / OK" at bounding box center [927, 453] width 65 height 15
drag, startPoint x: 908, startPoint y: 472, endPoint x: 908, endPoint y: 487, distance: 15.2
click at [908, 476] on button "Yes / OK" at bounding box center [927, 475] width 65 height 15
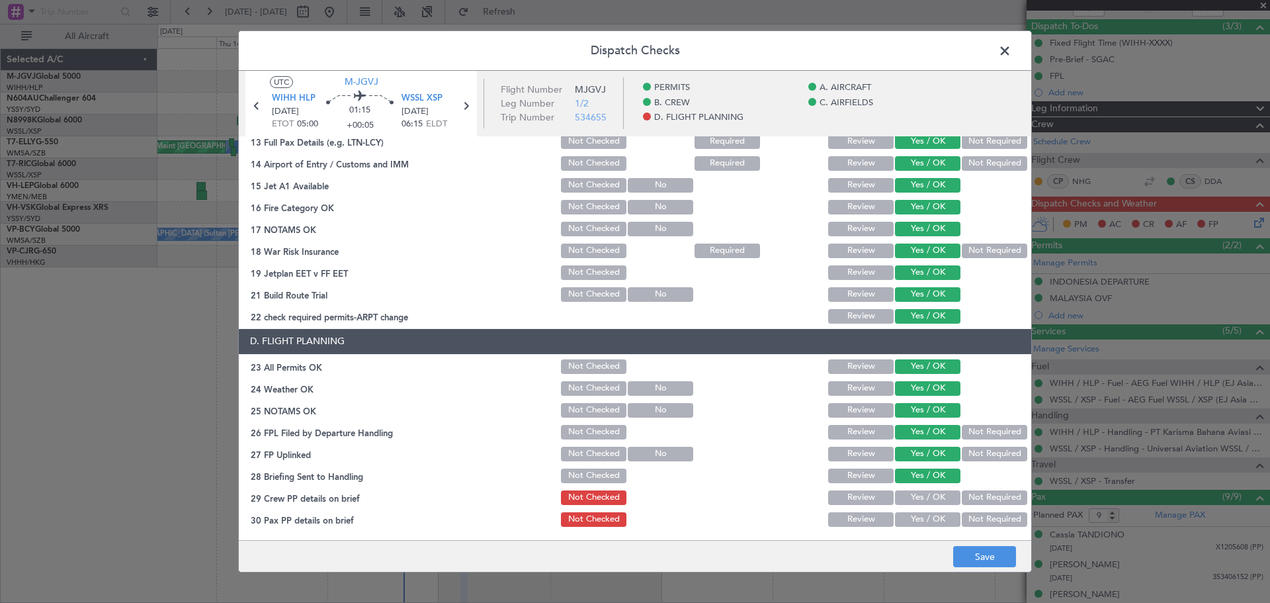
drag, startPoint x: 908, startPoint y: 490, endPoint x: 911, endPoint y: 515, distance: 25.4
click at [909, 497] on button "Yes / OK" at bounding box center [927, 497] width 65 height 15
click at [911, 517] on button "Yes / OK" at bounding box center [927, 519] width 65 height 15
drag, startPoint x: 991, startPoint y: 565, endPoint x: 991, endPoint y: 548, distance: 17.2
click at [990, 563] on button "Save" at bounding box center [984, 556] width 63 height 21
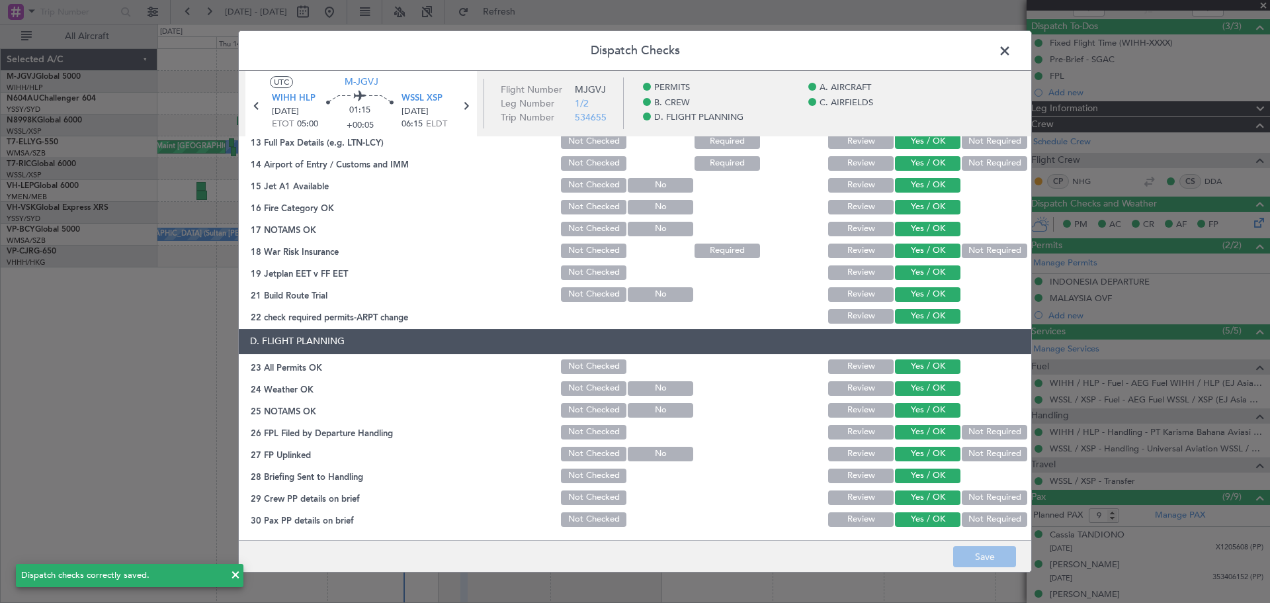
click at [1011, 50] on span at bounding box center [1011, 54] width 0 height 26
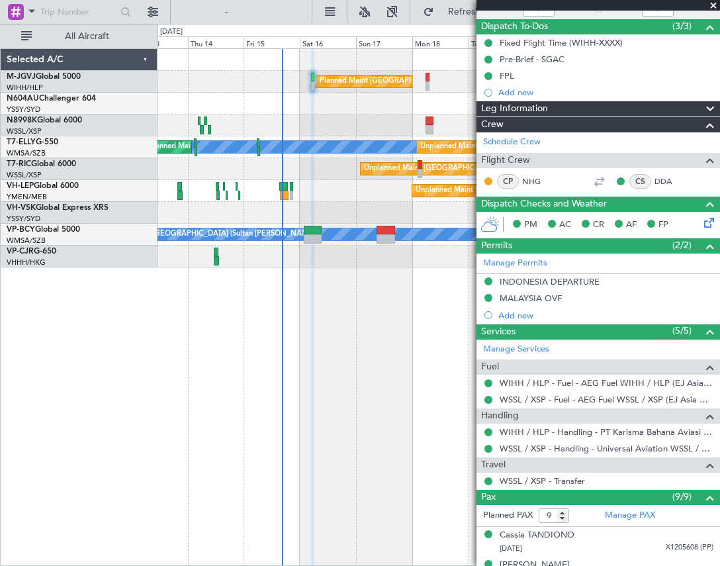
click at [210, 471] on div "Planned Maint Singapore (Seletar) MEL Unplanned Maint Kuala Lumpur (Sultan Abdu…" at bounding box center [438, 306] width 562 height 517
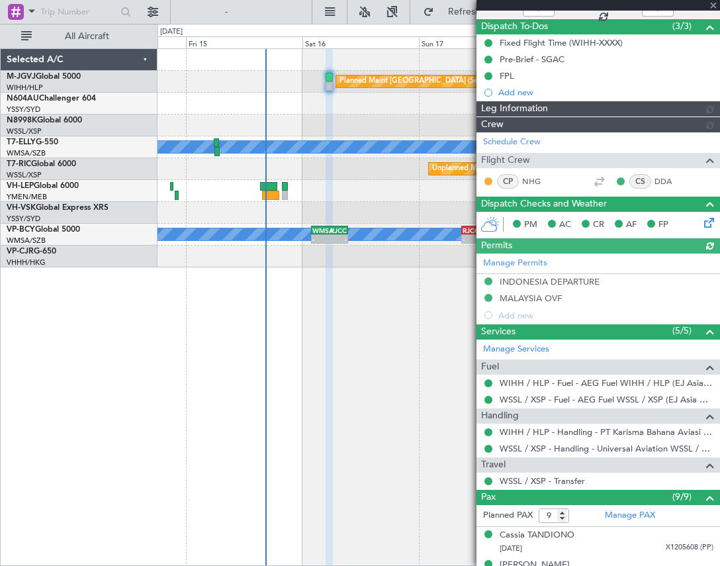
type input "Edmond Yuen (EYU)"
type input "A0398"
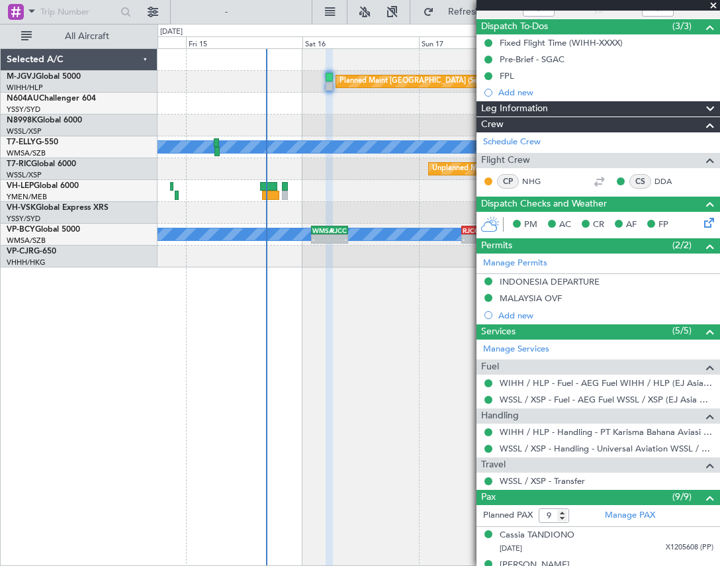
type input "Edmond Yuen (EYU)"
type input "A0398"
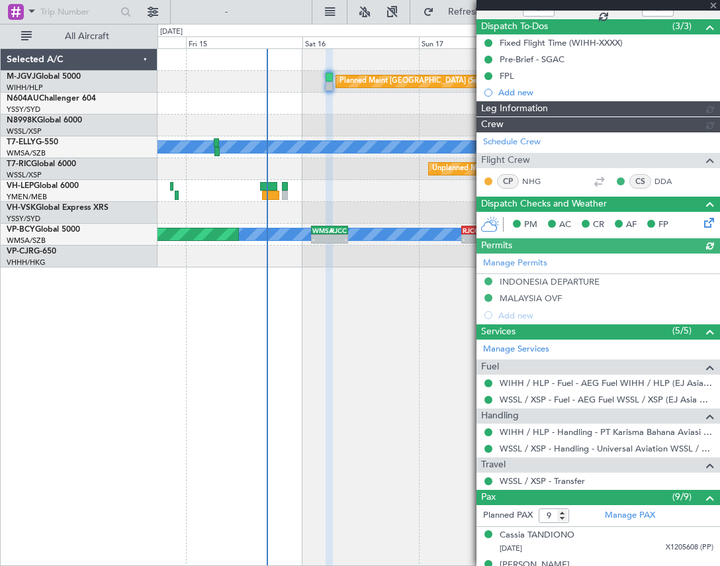
type input "Edmond Yuen (EYU)"
type input "A0398"
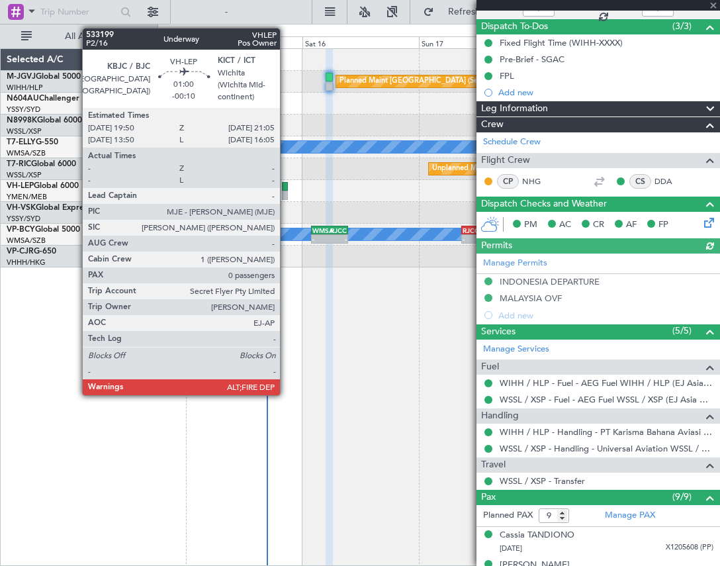
click at [286, 186] on div at bounding box center [285, 186] width 7 height 9
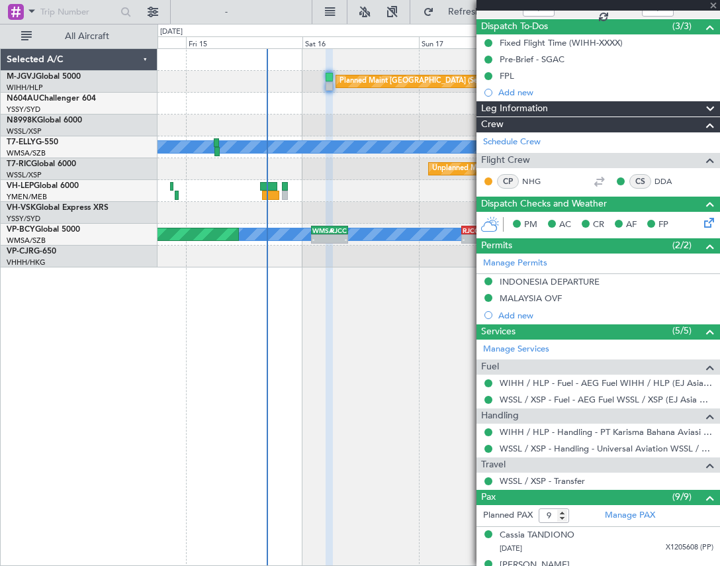
type input "-00:10"
type input "0"
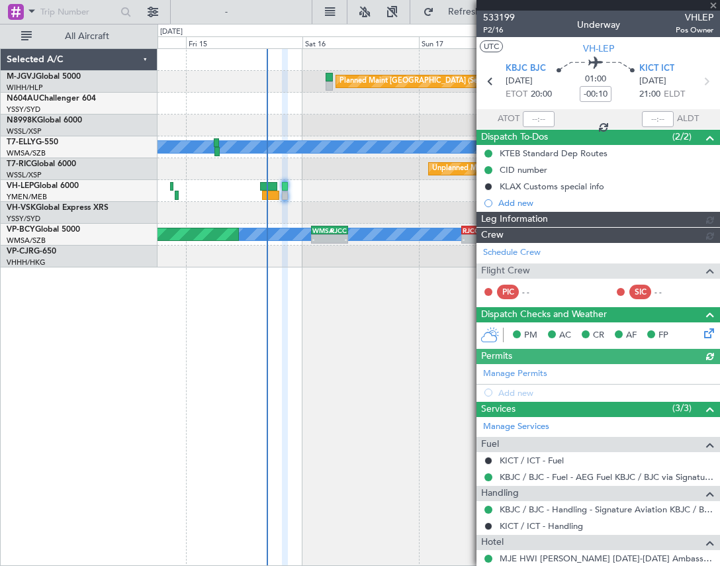
type input "[PERSON_NAME] (LEU)"
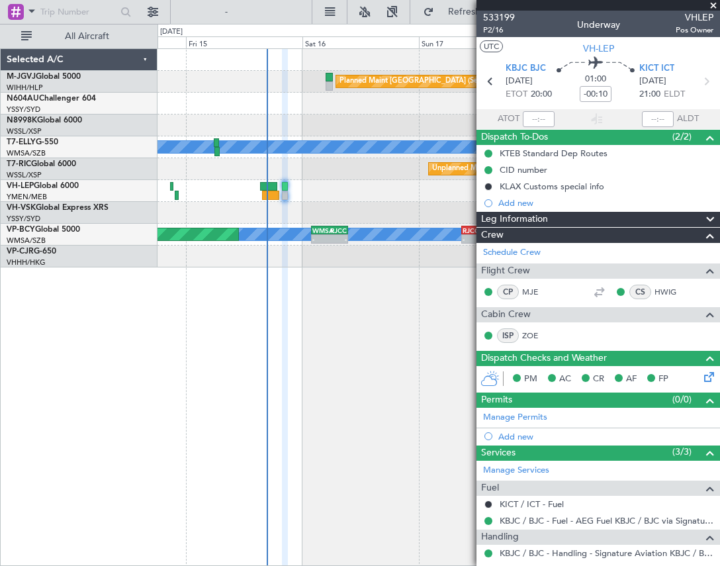
click at [257, 210] on div at bounding box center [438, 213] width 562 height 22
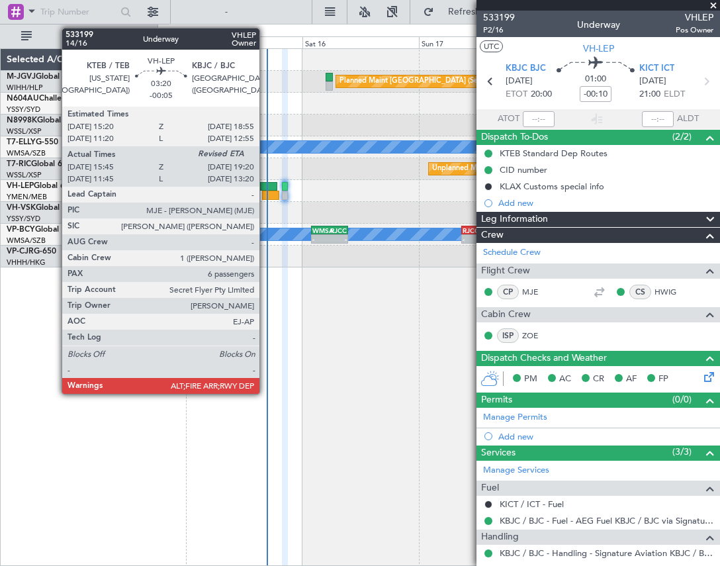
click at [265, 190] on div at bounding box center [271, 194] width 18 height 9
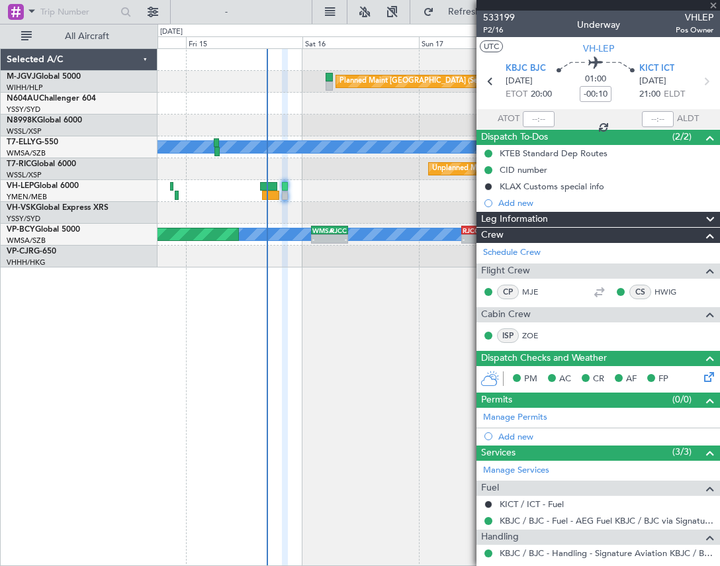
type input "-00:05"
type input "6"
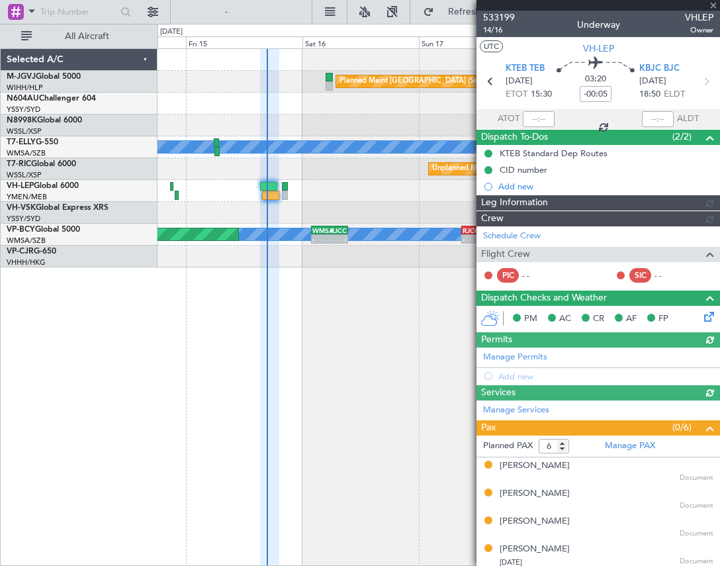
type input "[PERSON_NAME] (LEU)"
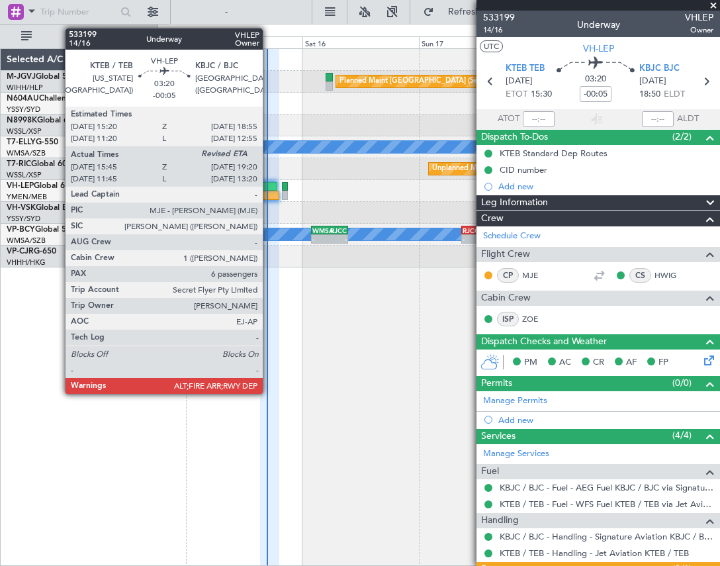
click at [269, 188] on div at bounding box center [269, 186] width 18 height 9
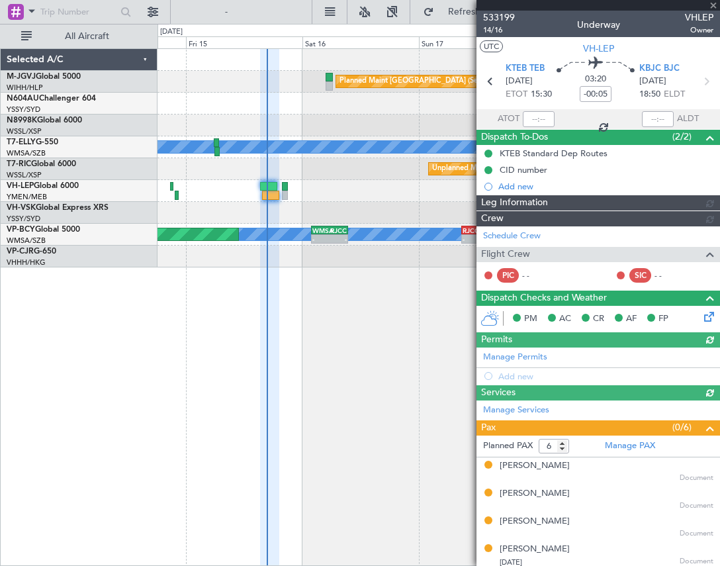
type input "[PERSON_NAME] (LEU)"
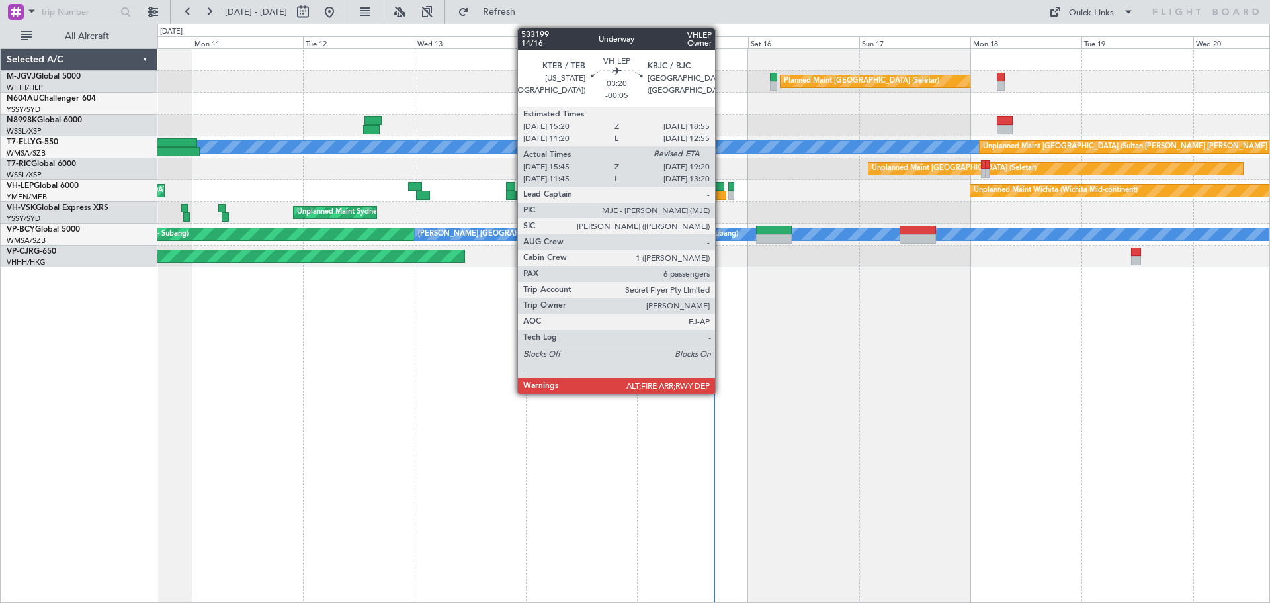
click at [719, 196] on div at bounding box center [717, 194] width 17 height 9
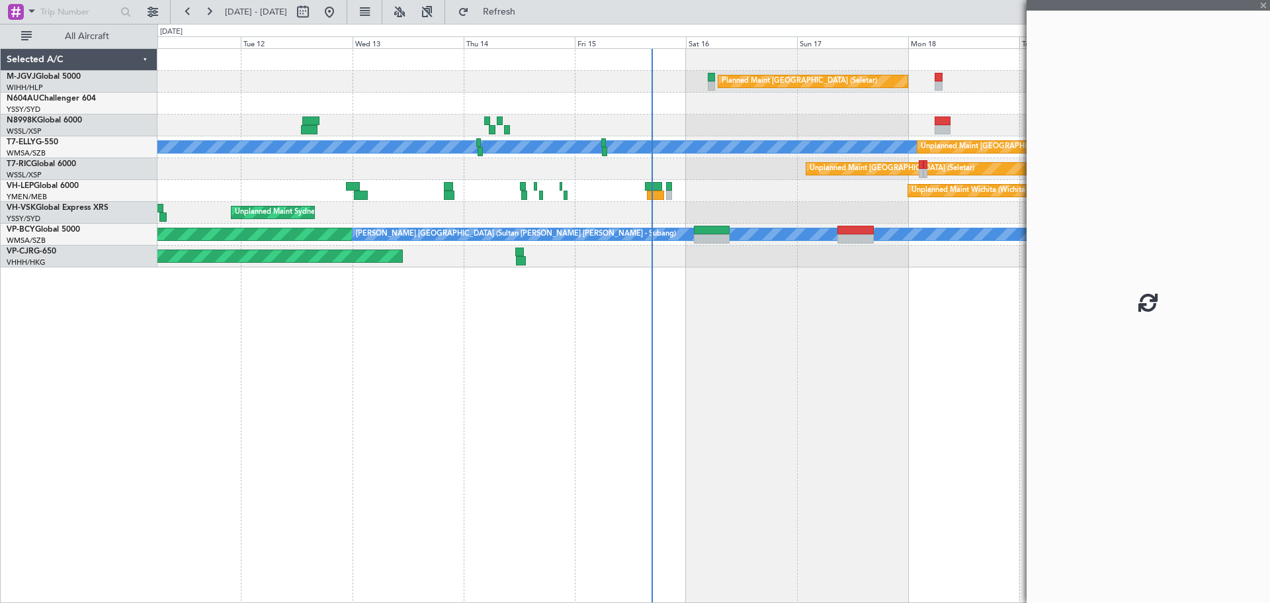
click at [719, 190] on div "Unplanned Maint Wichita (Wichita Mid-continent) [PERSON_NAME] [GEOGRAPHIC_DATA]…" at bounding box center [713, 191] width 1112 height 22
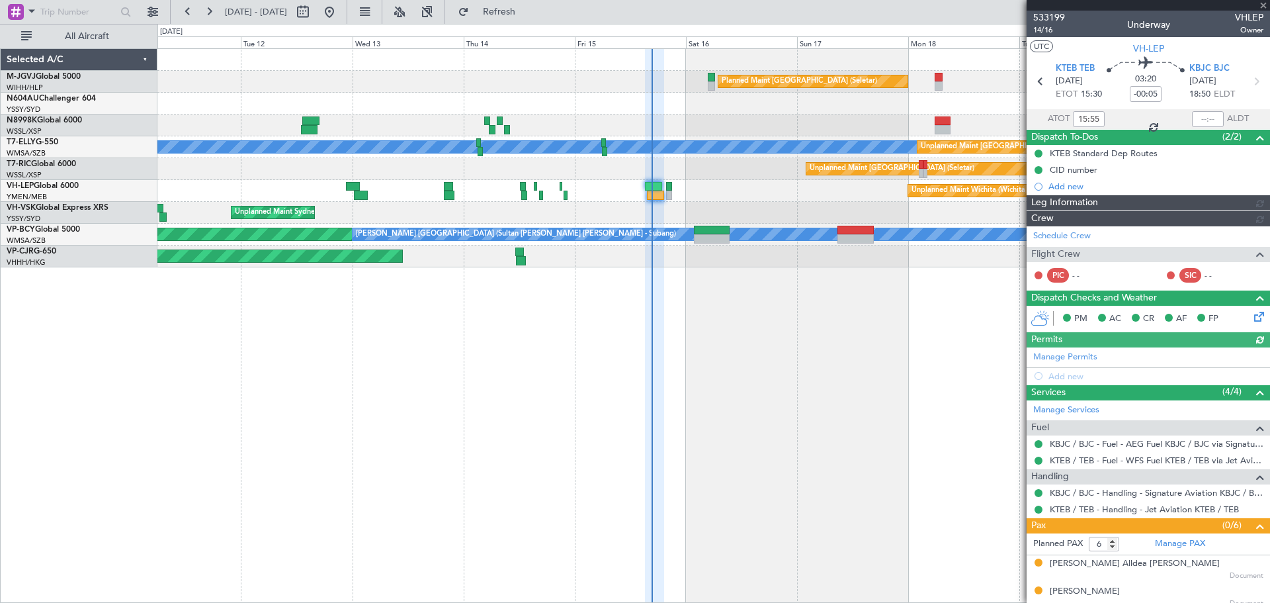
type input "[PERSON_NAME] (LEU)"
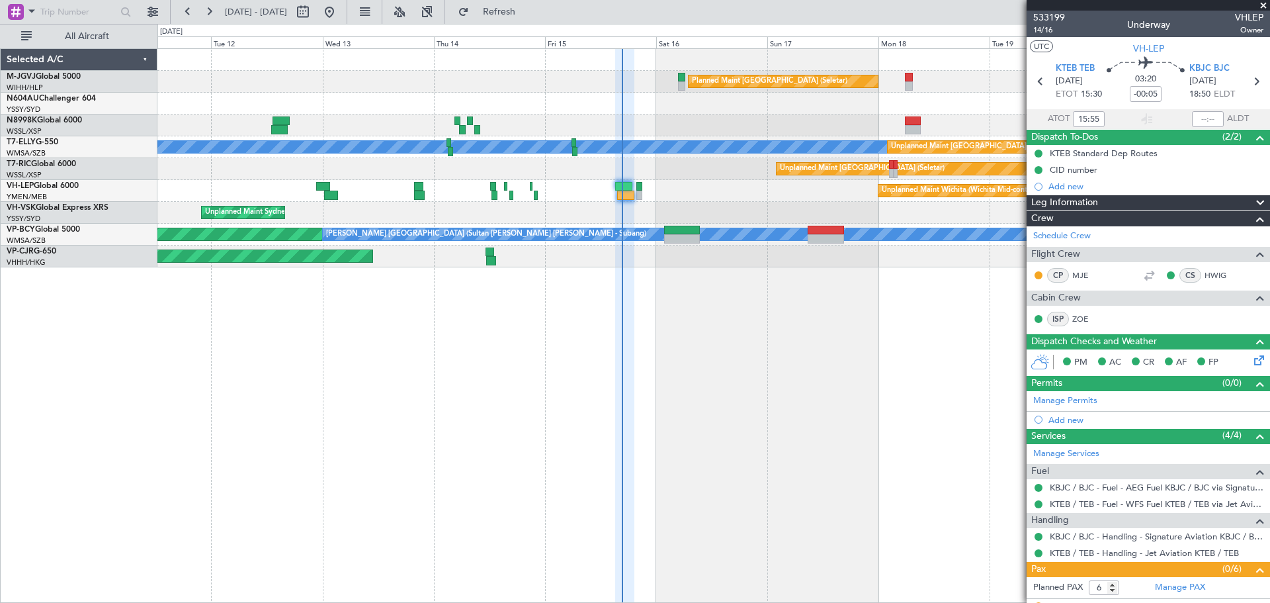
click at [719, 276] on div "Planned Maint [GEOGRAPHIC_DATA] (Seletar) Unplanned Maint [GEOGRAPHIC_DATA] (Su…" at bounding box center [713, 325] width 1113 height 554
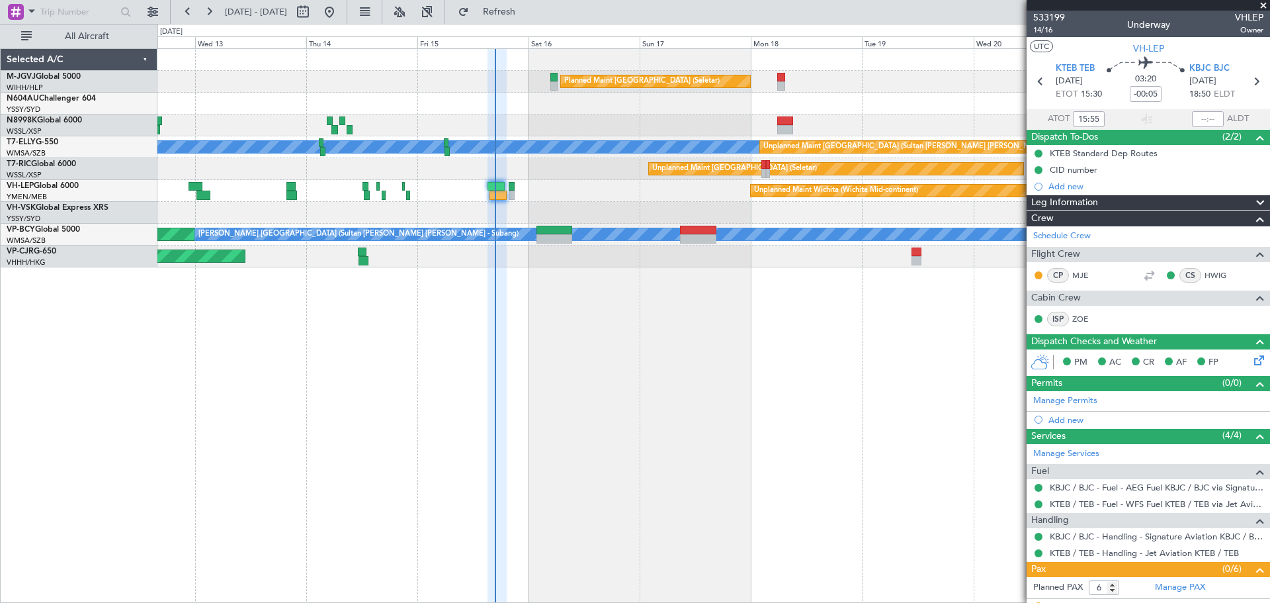
click at [495, 386] on div at bounding box center [496, 326] width 19 height 554
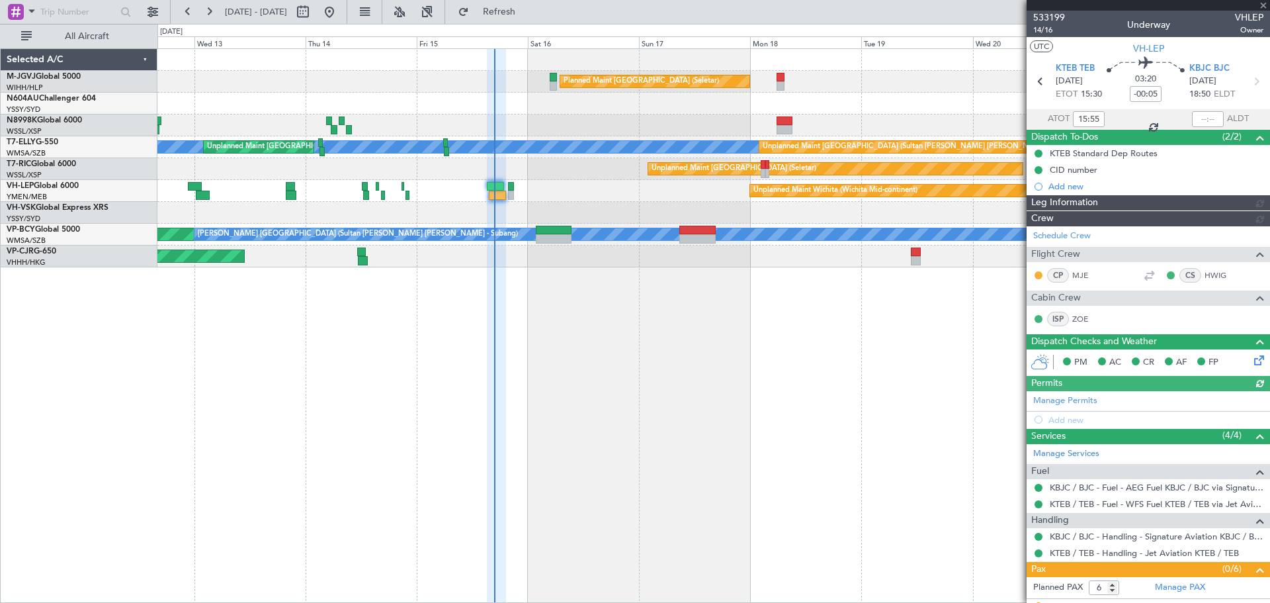
type input "[PERSON_NAME] (LEU)"
click at [345, 498] on div "Planned Maint [GEOGRAPHIC_DATA] (Seletar) [PERSON_NAME] Unplanned Maint [GEOGRA…" at bounding box center [713, 325] width 1113 height 554
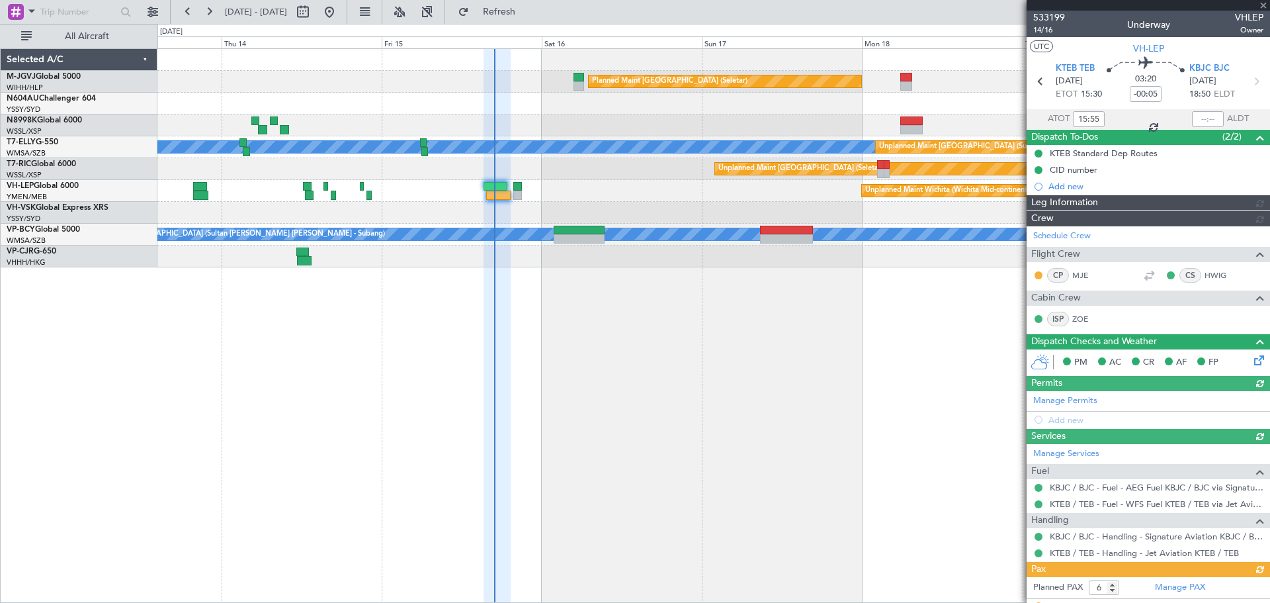
type input "[PERSON_NAME] (LEU)"
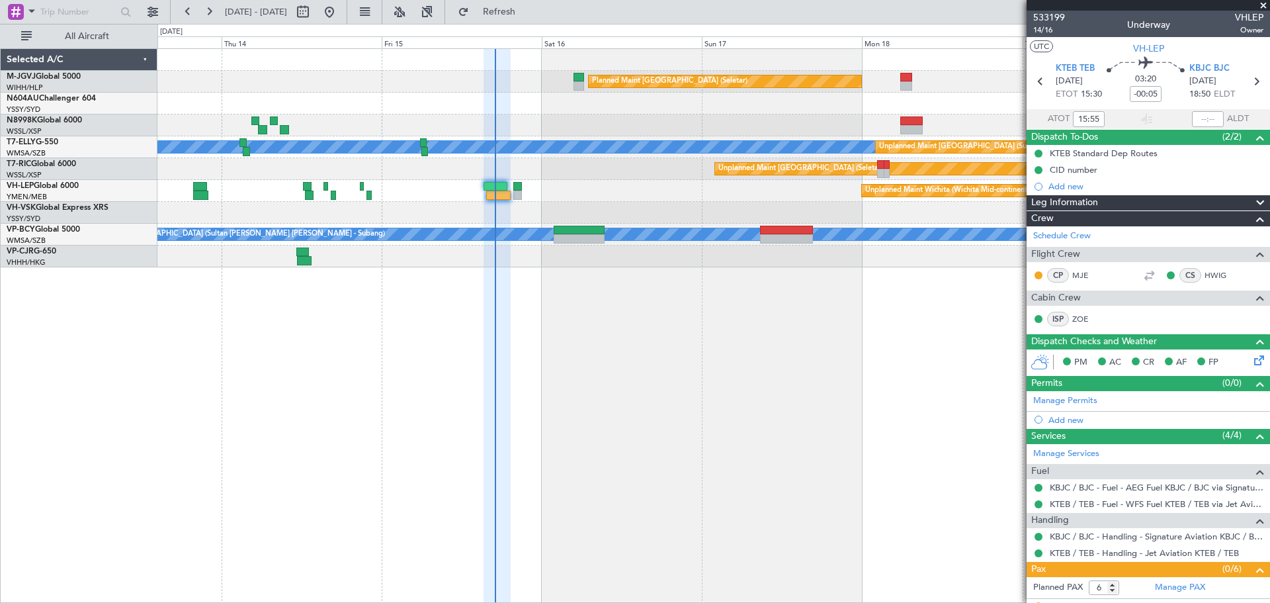
type input "[PERSON_NAME] (LEU)"
